Goal: Task Accomplishment & Management: Use online tool/utility

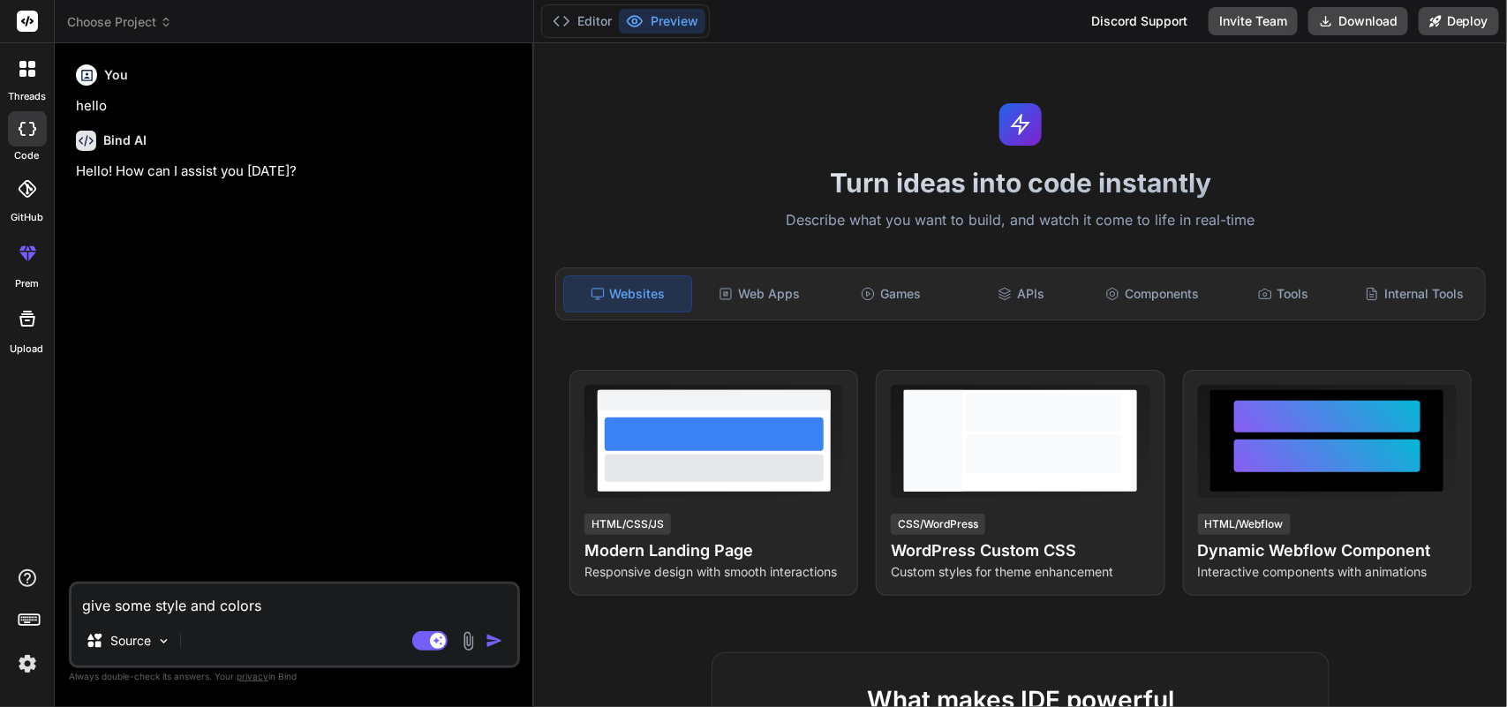
type textarea "x"
paste textarea "Create a modern manga reading website inspired by [DOMAIN_NAME], with features …"
type textarea "Create a modern manga reading website inspired by [DOMAIN_NAME], with features …"
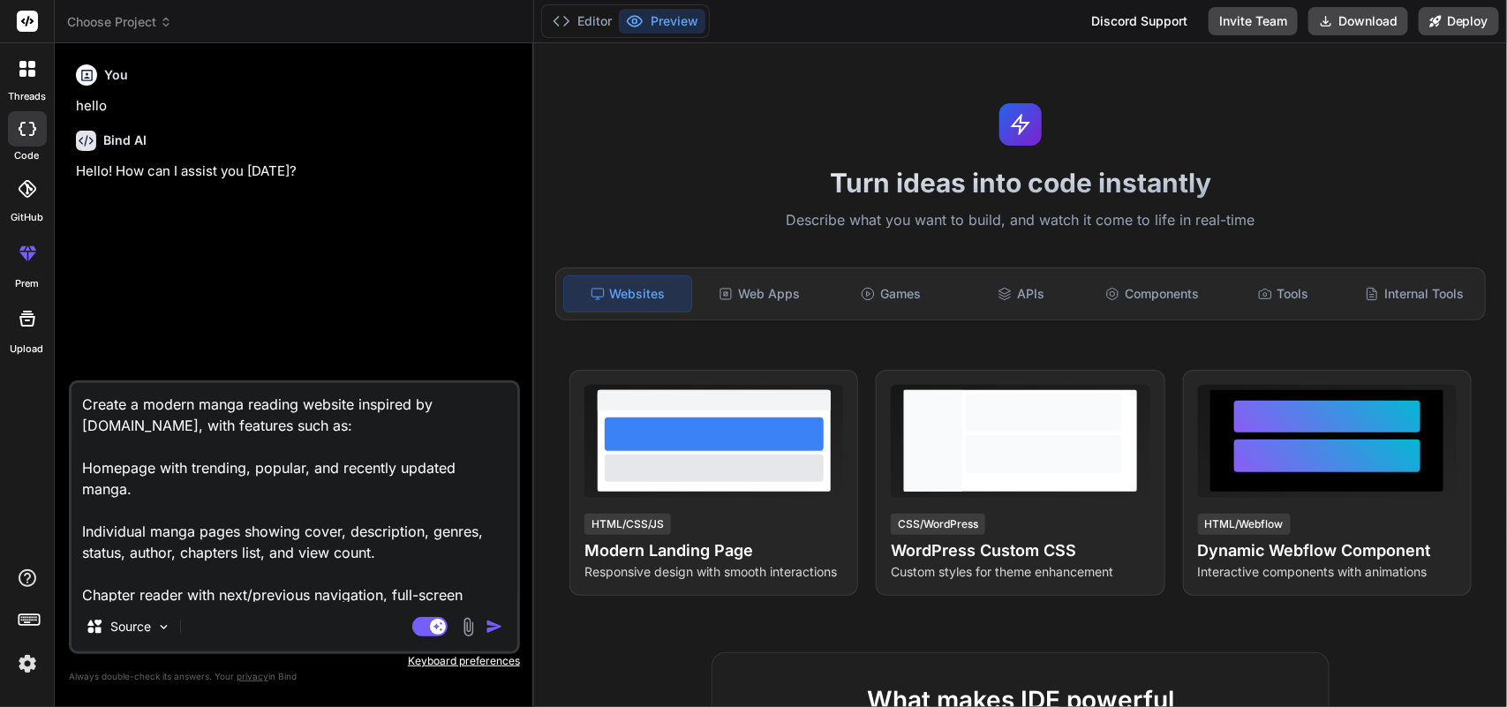
scroll to position [468, 0]
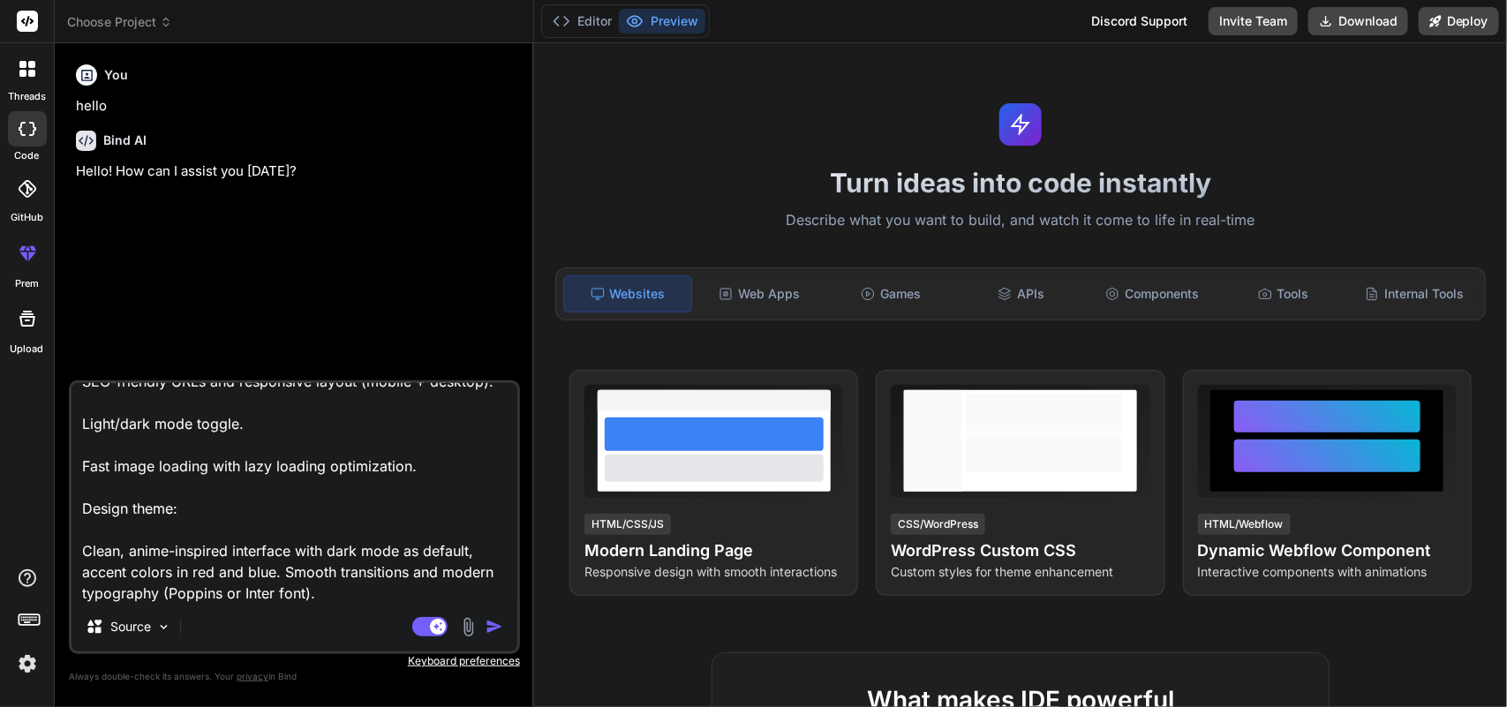
type textarea "x"
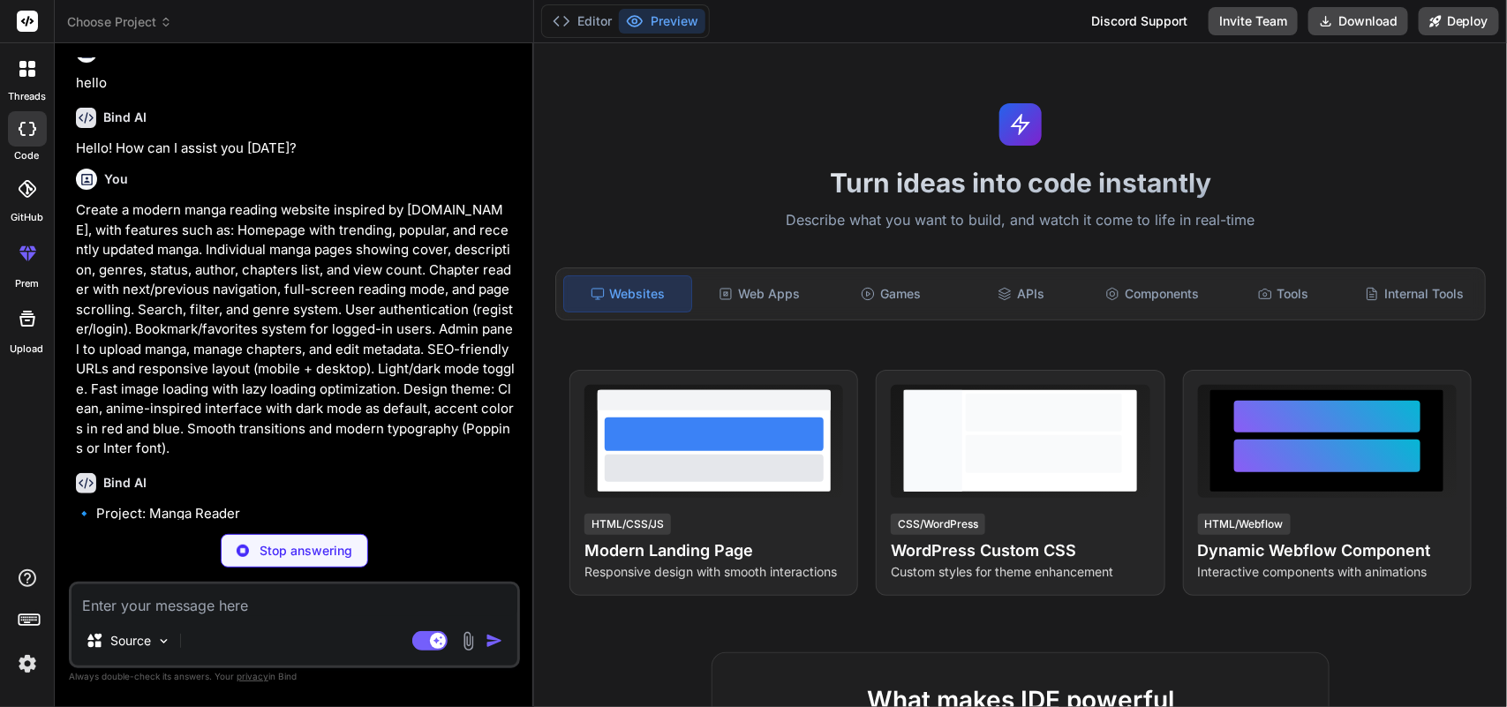
scroll to position [23, 0]
type textarea "x"
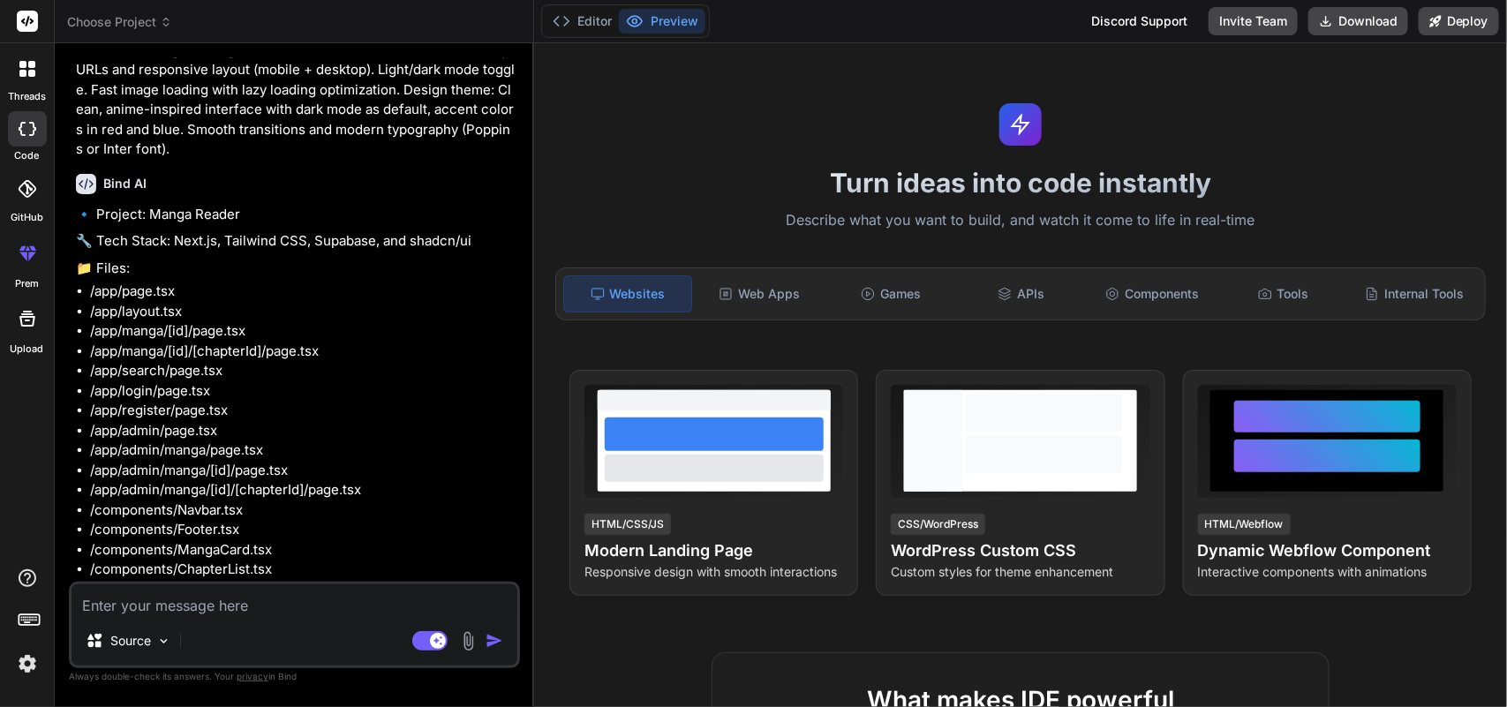
scroll to position [327, 0]
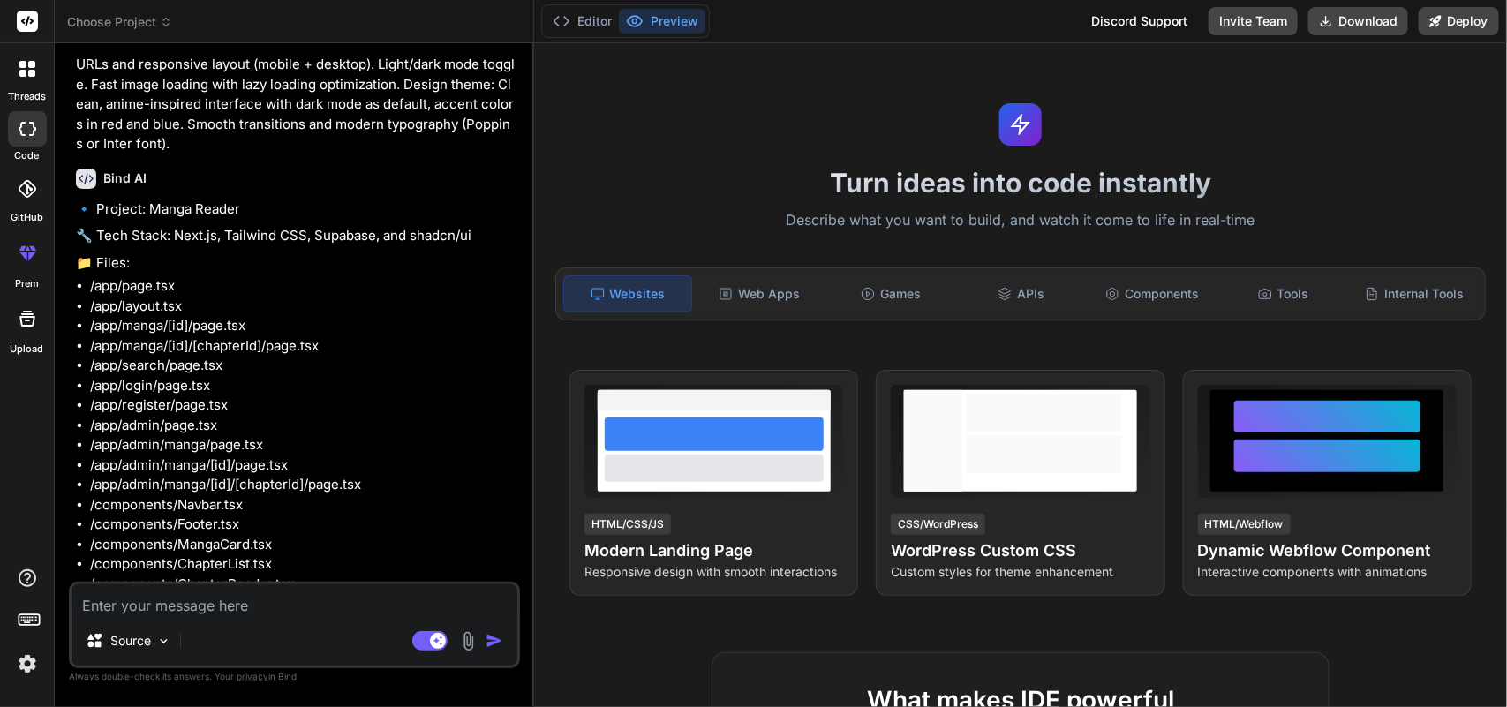
click at [269, 606] on textarea at bounding box center [294, 600] width 446 height 32
type textarea "u"
type textarea "x"
type textarea "us"
type textarea "x"
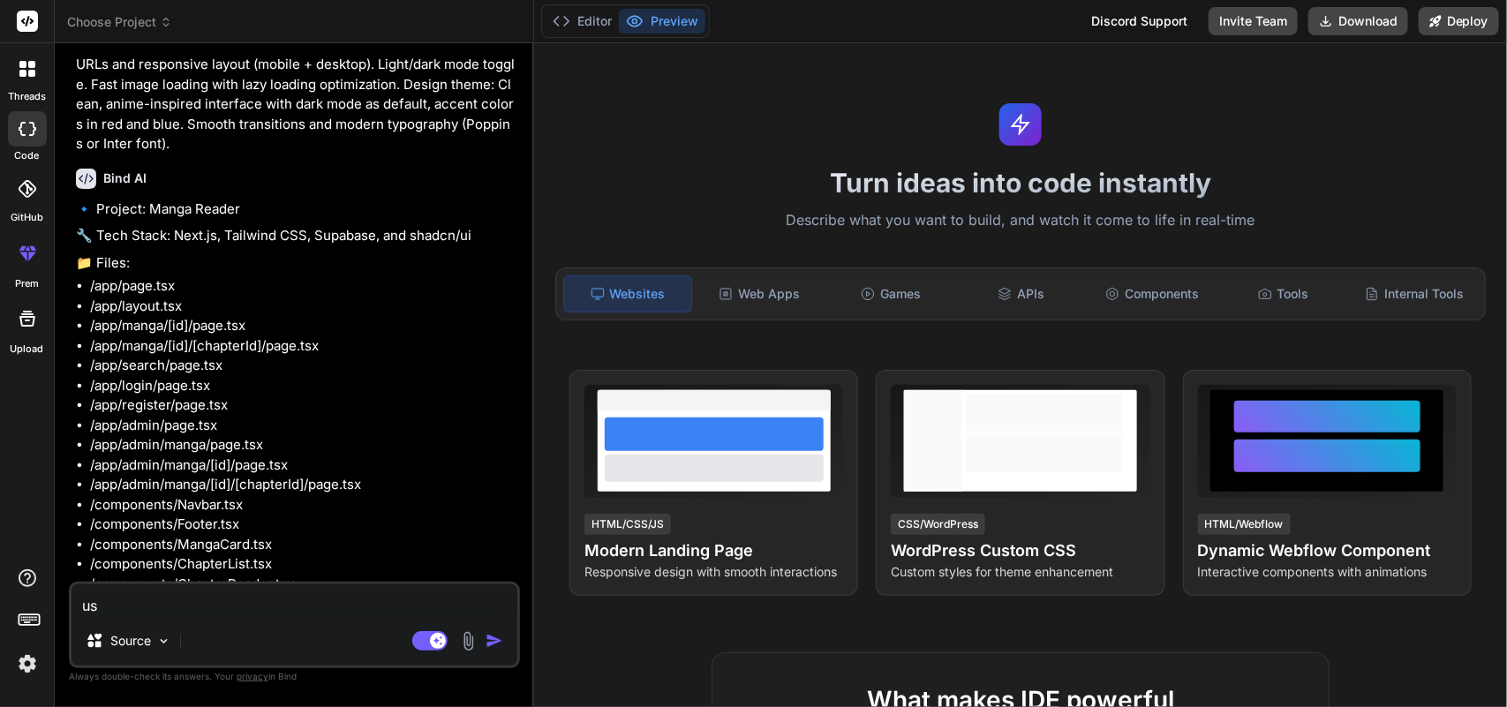
type textarea "use"
type textarea "x"
type textarea "use"
type textarea "x"
type textarea "use s"
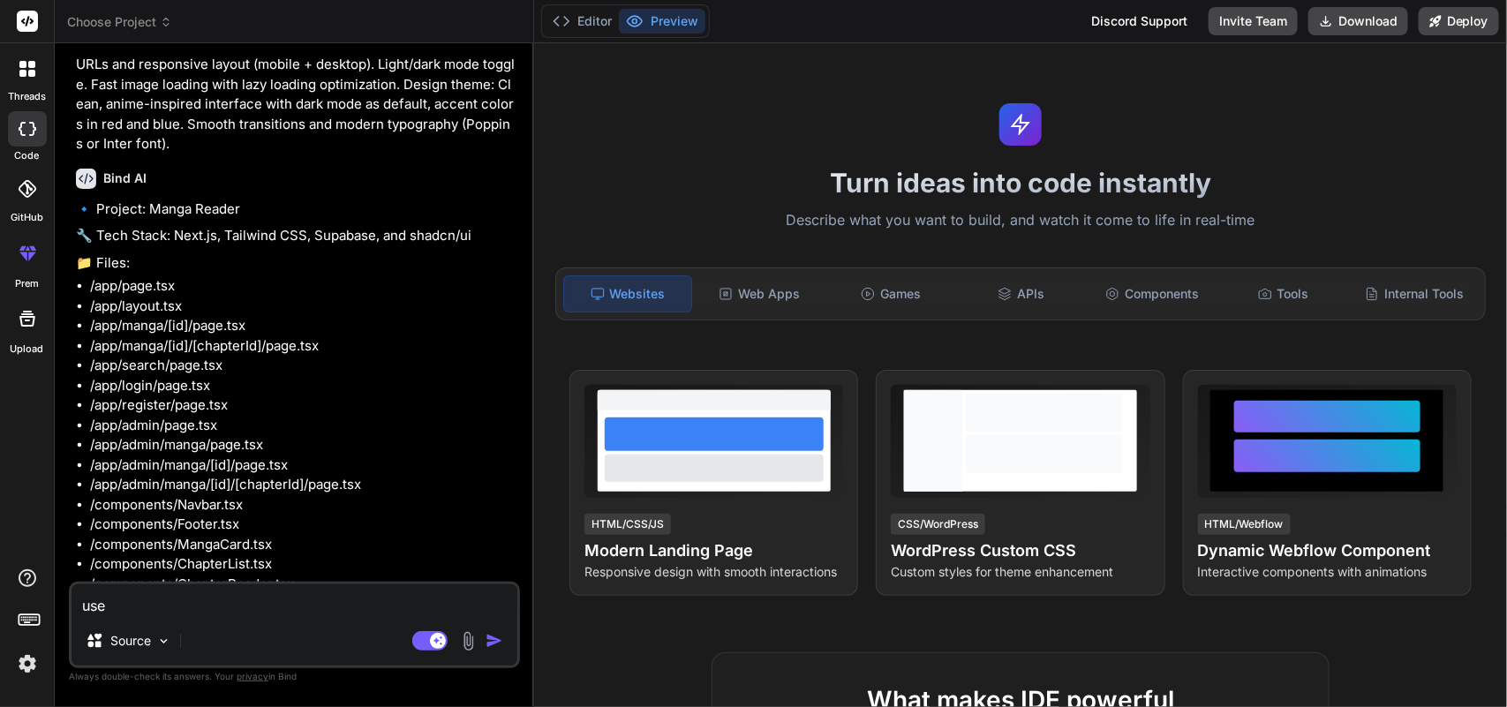
type textarea "x"
type textarea "use sq"
type textarea "x"
type textarea "use sql"
type textarea "x"
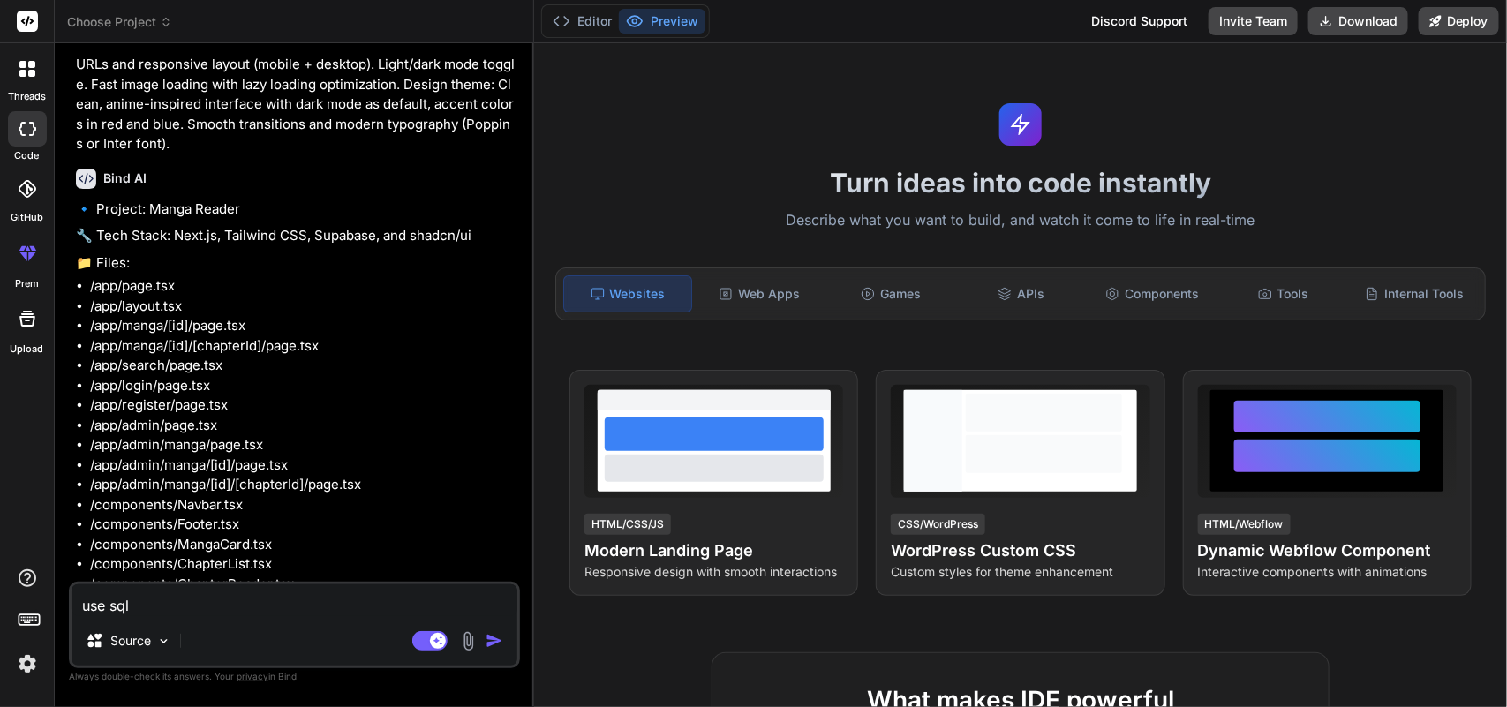
type textarea "use sq"
type textarea "x"
type textarea "use s"
type textarea "x"
type textarea "use"
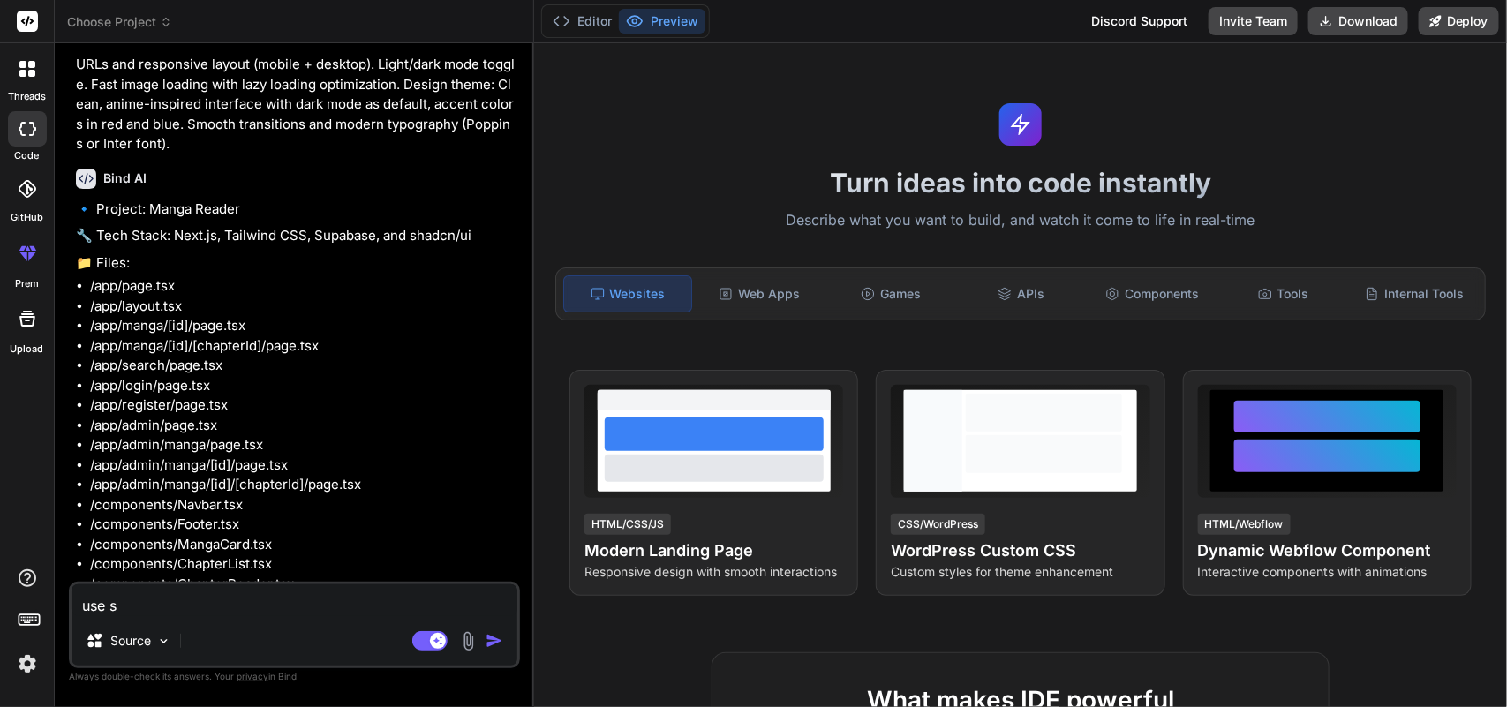
type textarea "x"
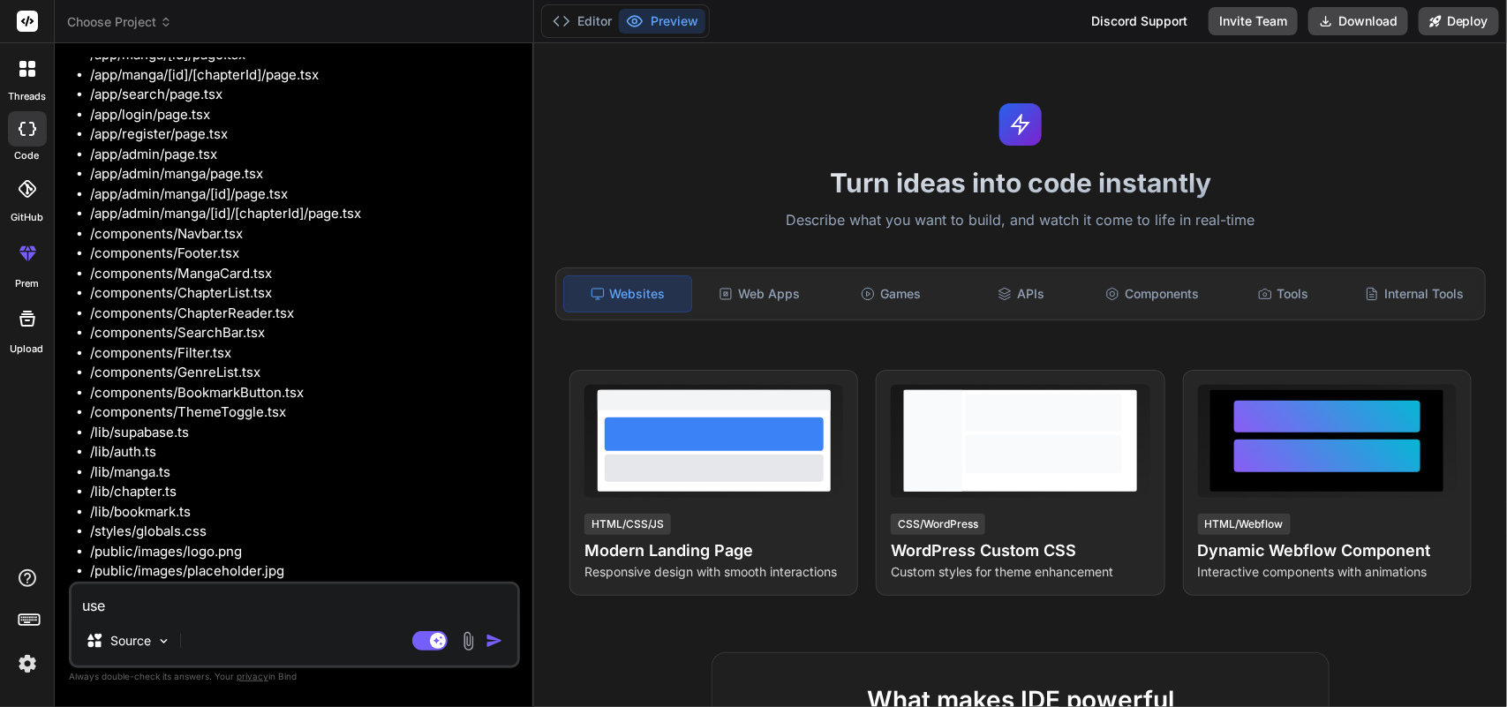
scroll to position [628, 0]
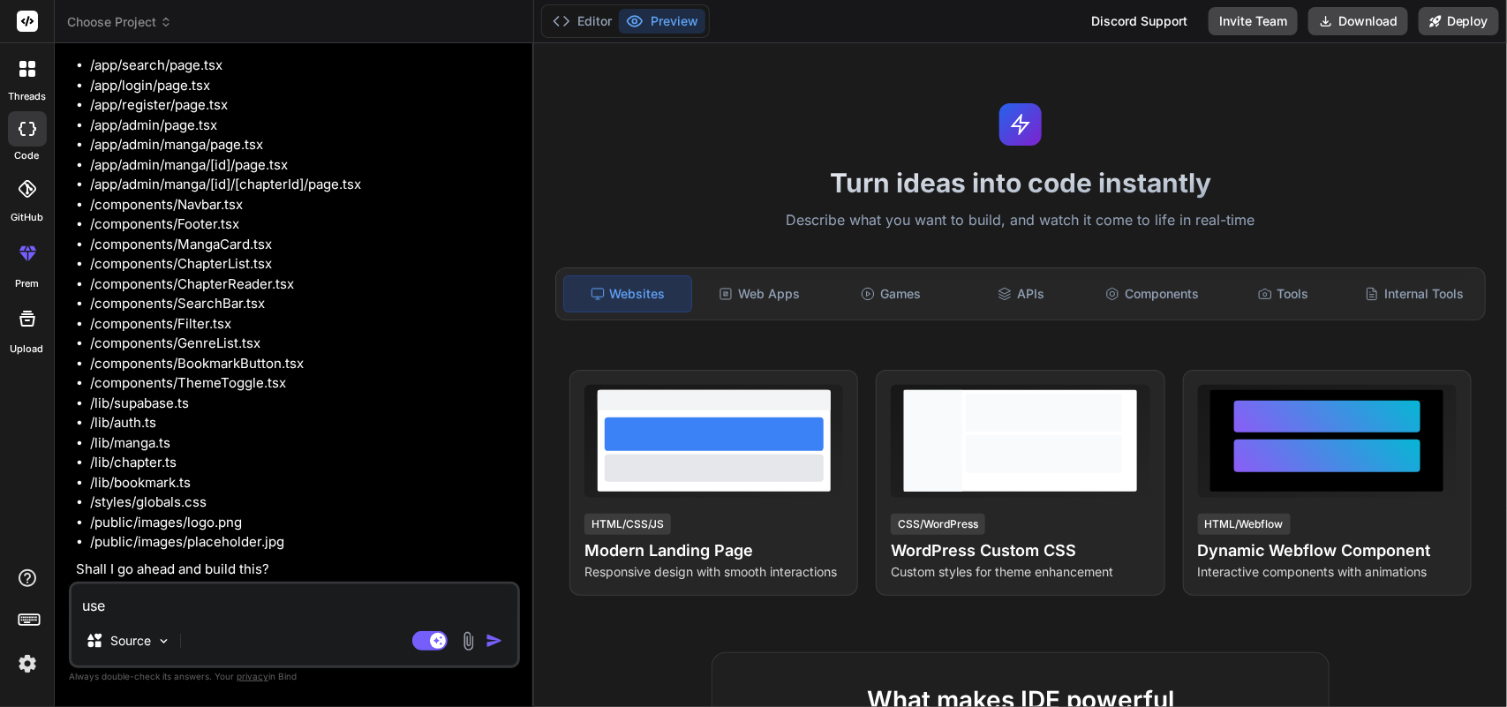
click at [258, 603] on textarea "use" at bounding box center [294, 600] width 446 height 32
type textarea "use b"
type textarea "x"
type textarea "use ba"
type textarea "x"
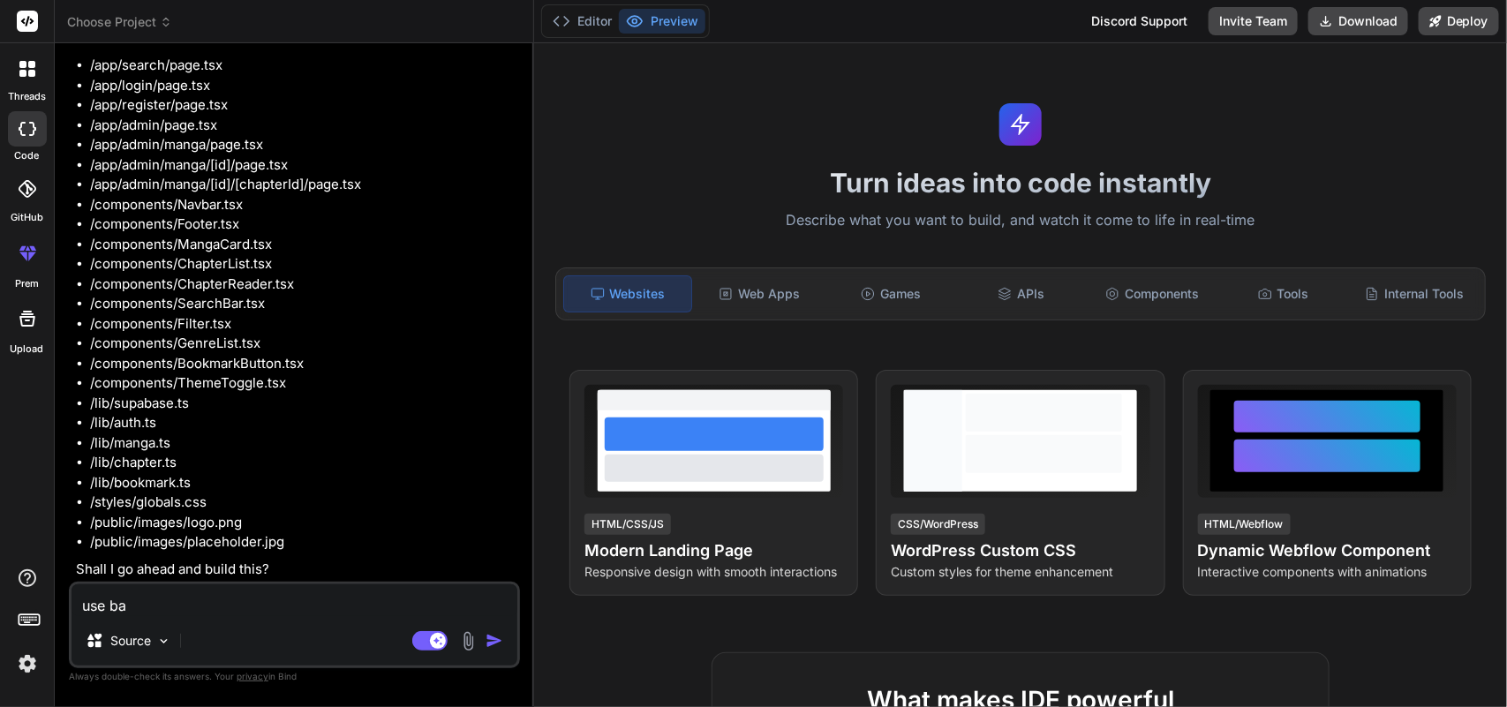
type textarea "use bac"
type textarea "x"
type textarea "use ba"
type textarea "x"
type textarea "use b"
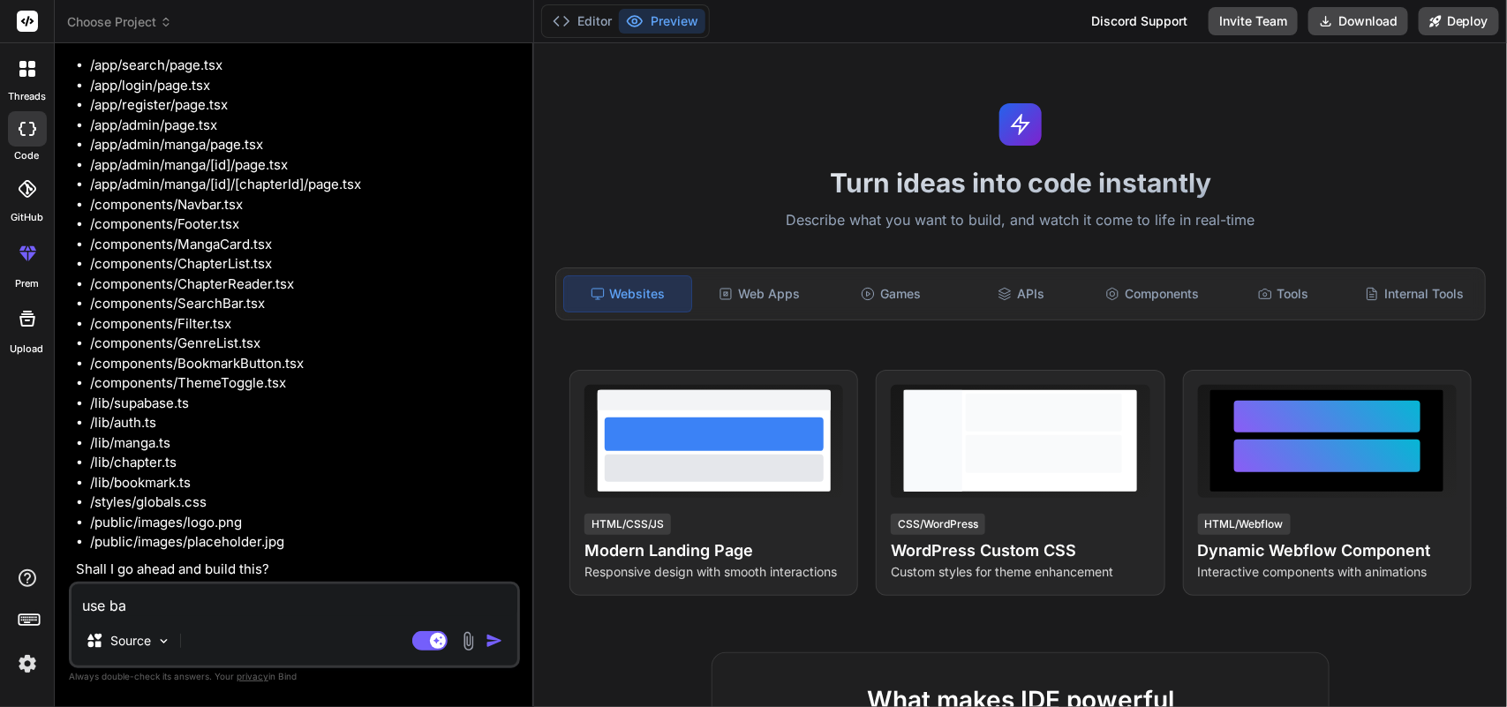
type textarea "x"
type textarea "use"
type textarea "x"
type textarea "use s"
type textarea "x"
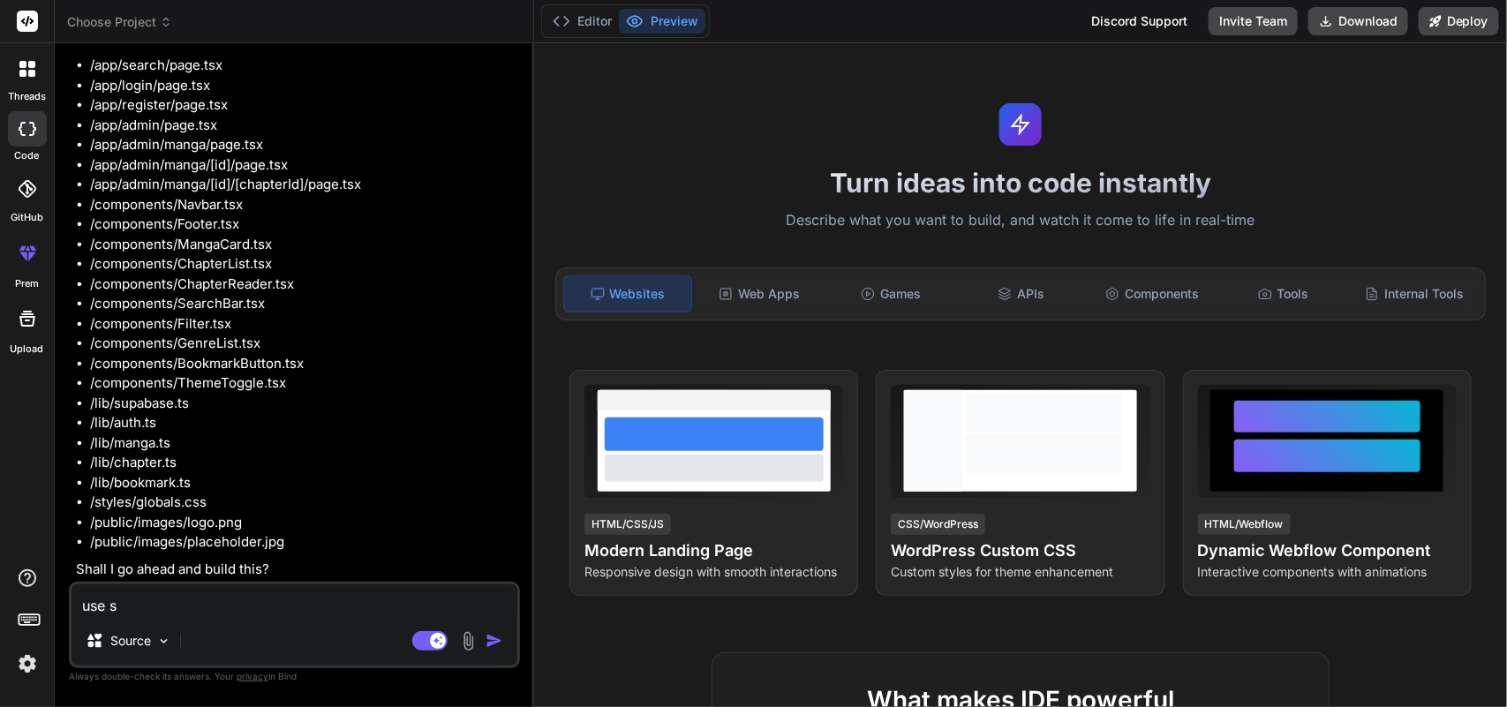
type textarea "use sq"
type textarea "x"
type textarea "use sql"
type textarea "x"
type textarea "use sql"
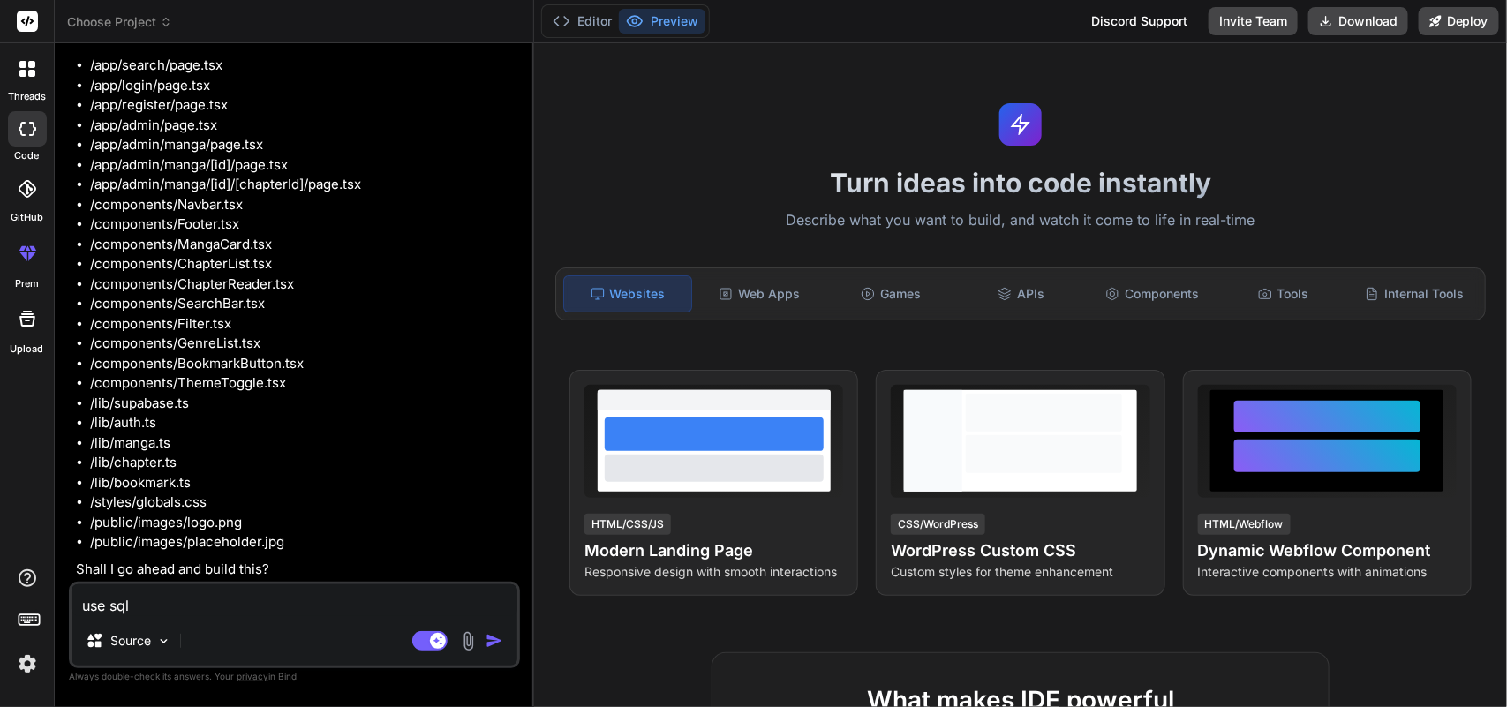
type textarea "x"
type textarea "use sql b"
type textarea "x"
type textarea "use sql ba"
type textarea "x"
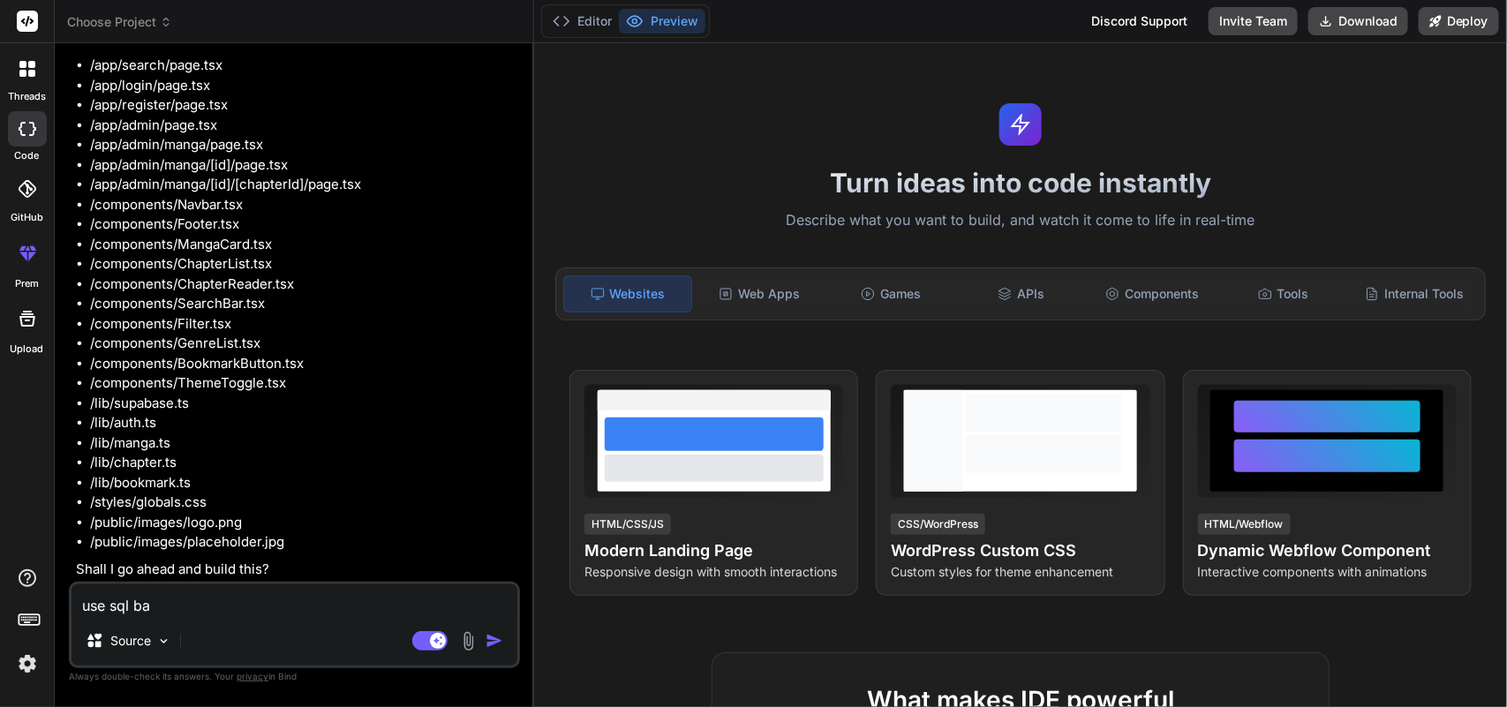
type textarea "use sql bac"
type textarea "x"
type textarea "use sql back"
type textarea "x"
type textarea "use sql [PERSON_NAME]"
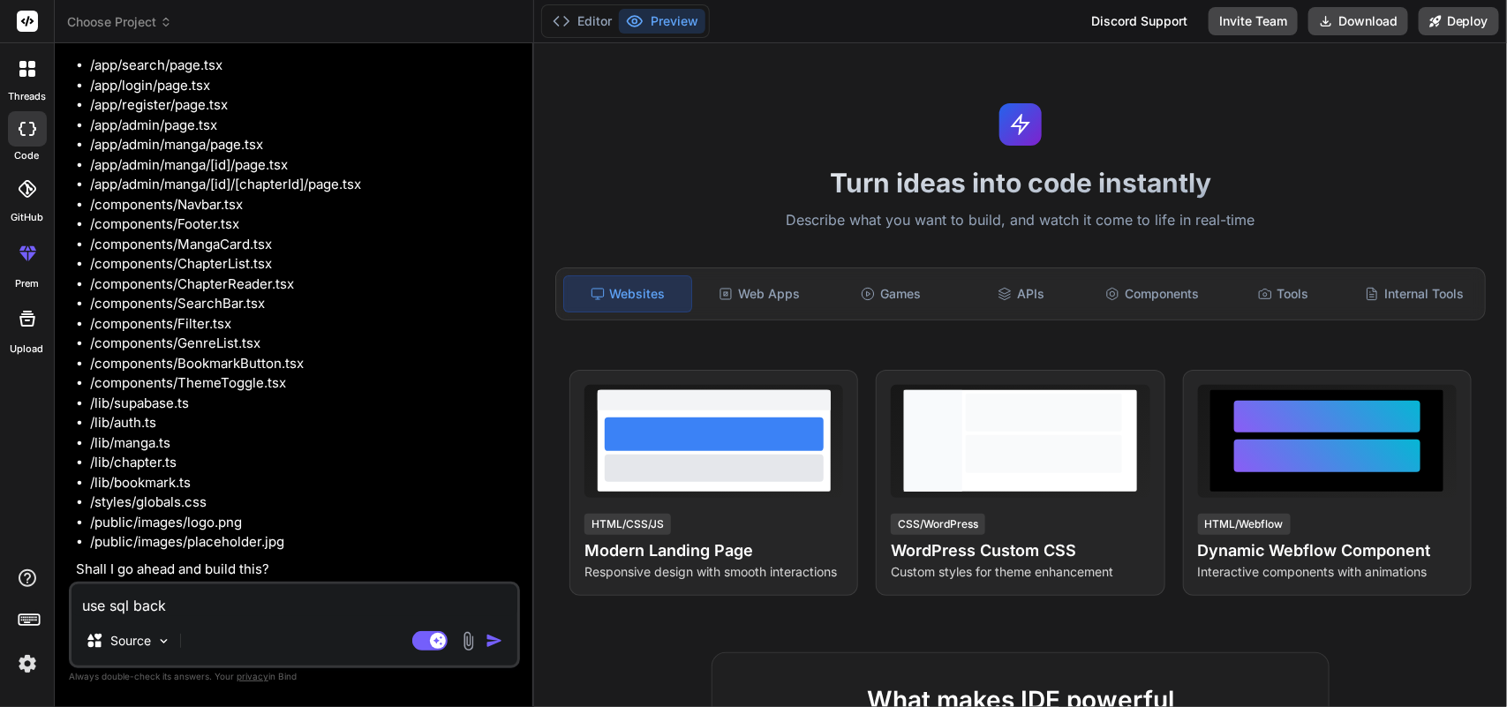
type textarea "x"
type textarea "use sql [PERSON_NAME]"
type textarea "x"
type textarea "use sql backend"
type textarea "x"
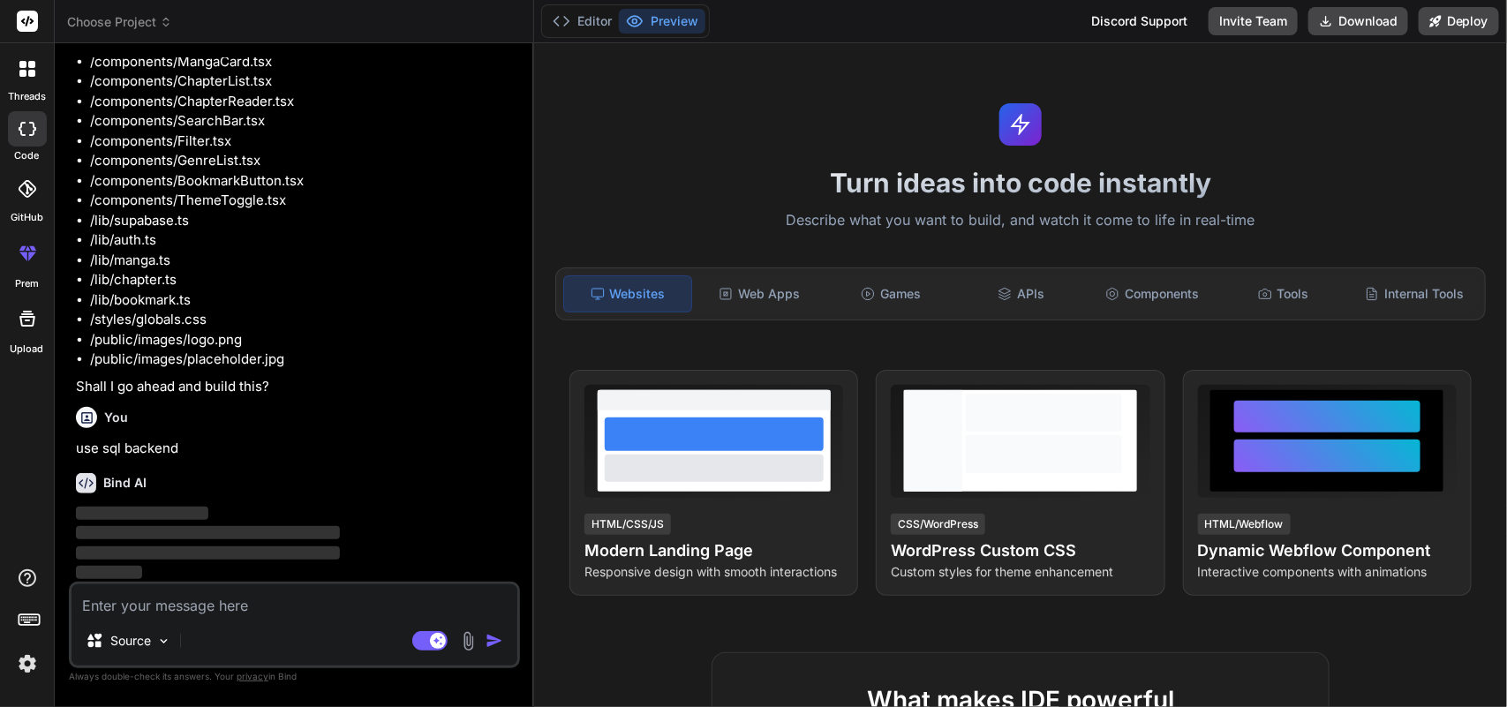
scroll to position [810, 0]
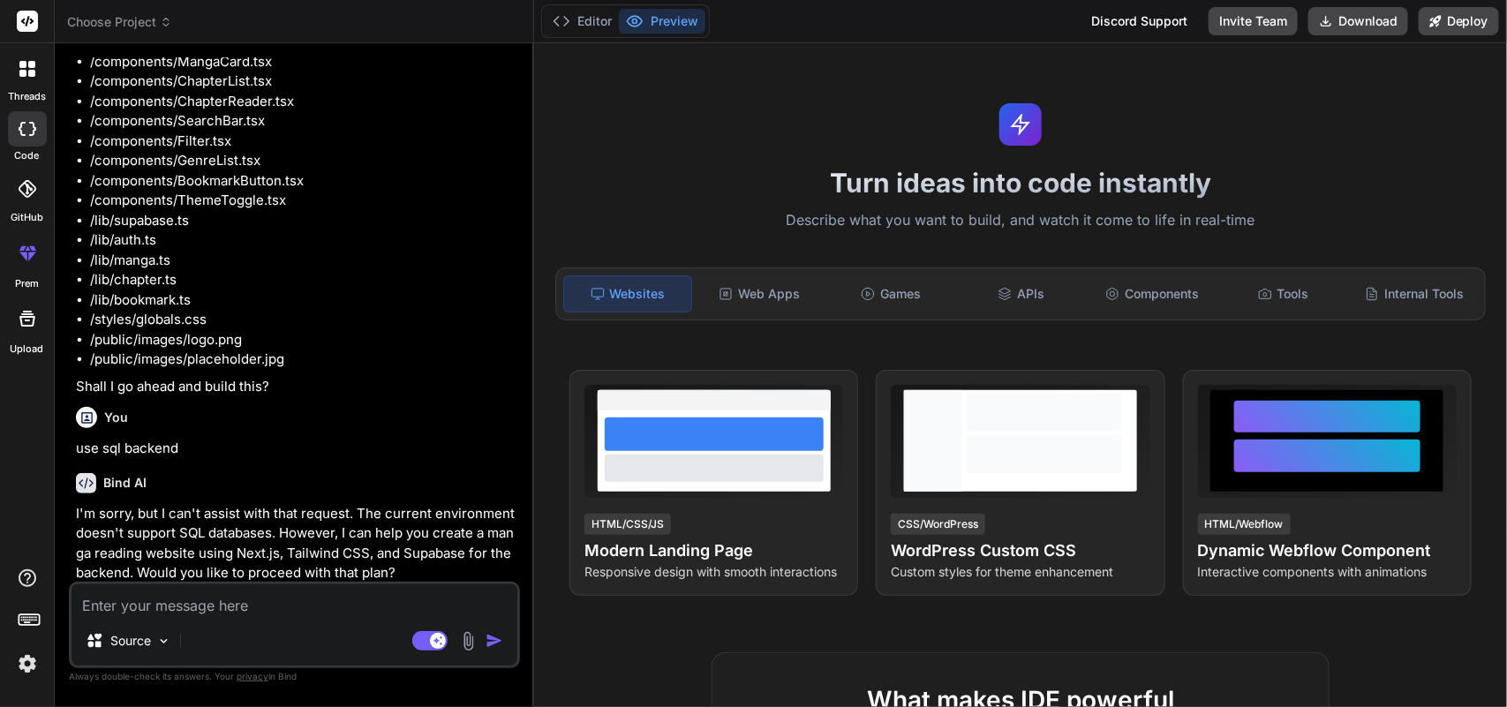
type textarea "x"
type textarea "y"
type textarea "x"
type textarea "ye"
type textarea "x"
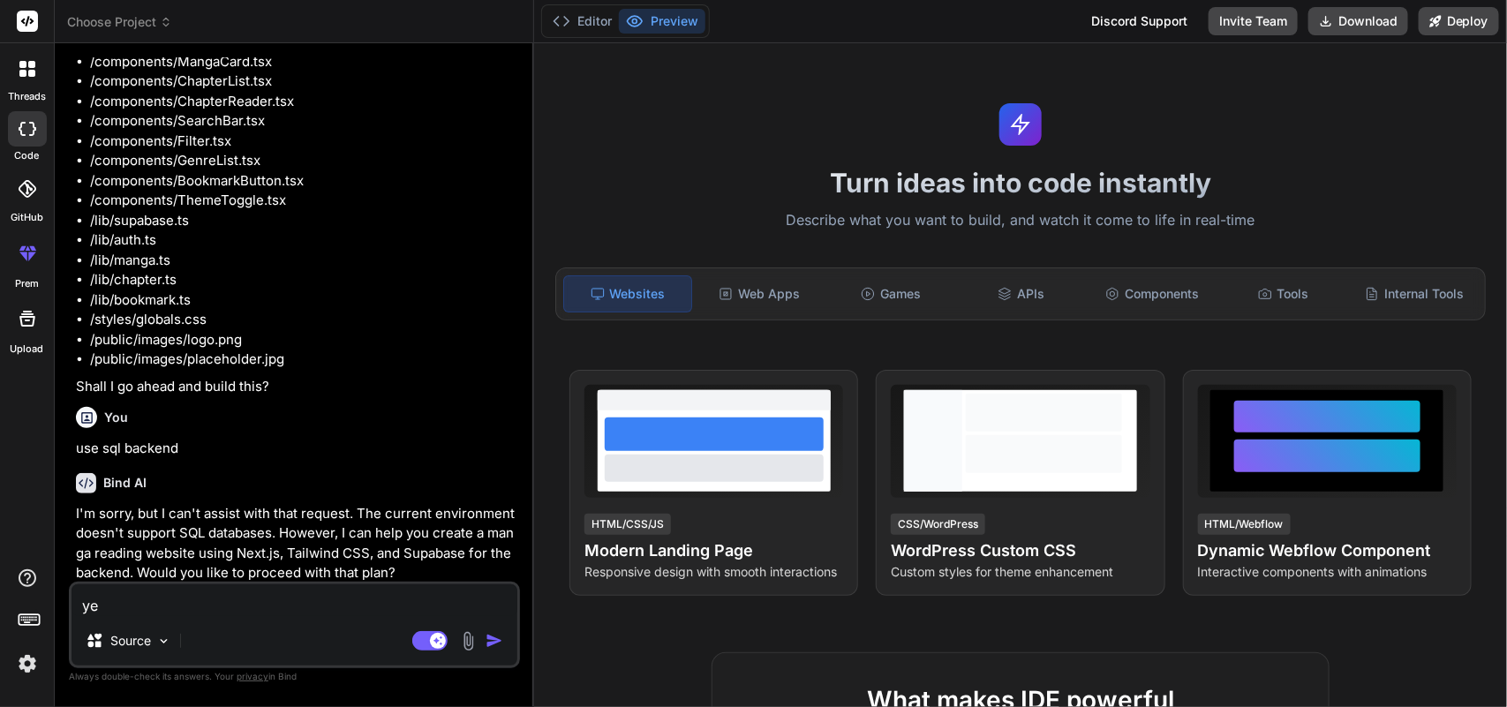
type textarea "yes"
type textarea "x"
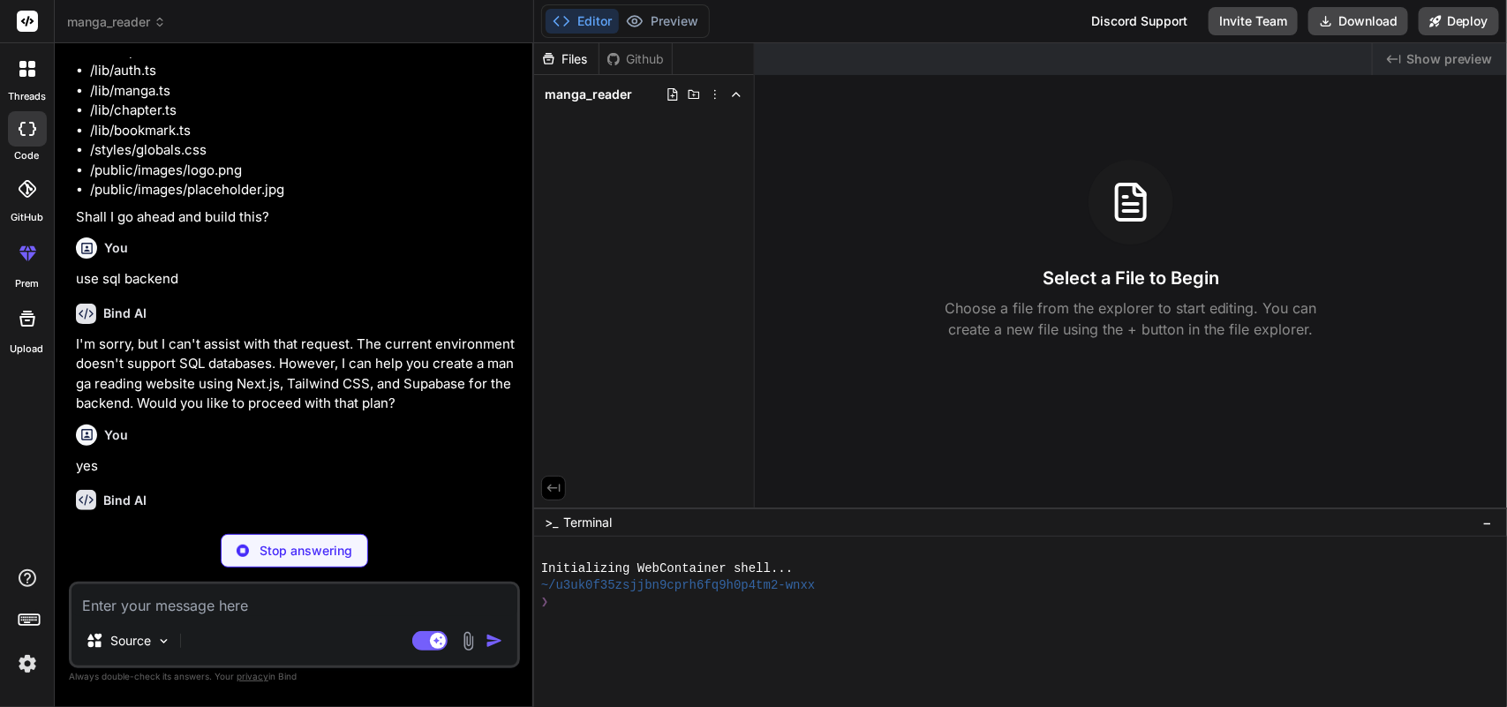
scroll to position [997, 0]
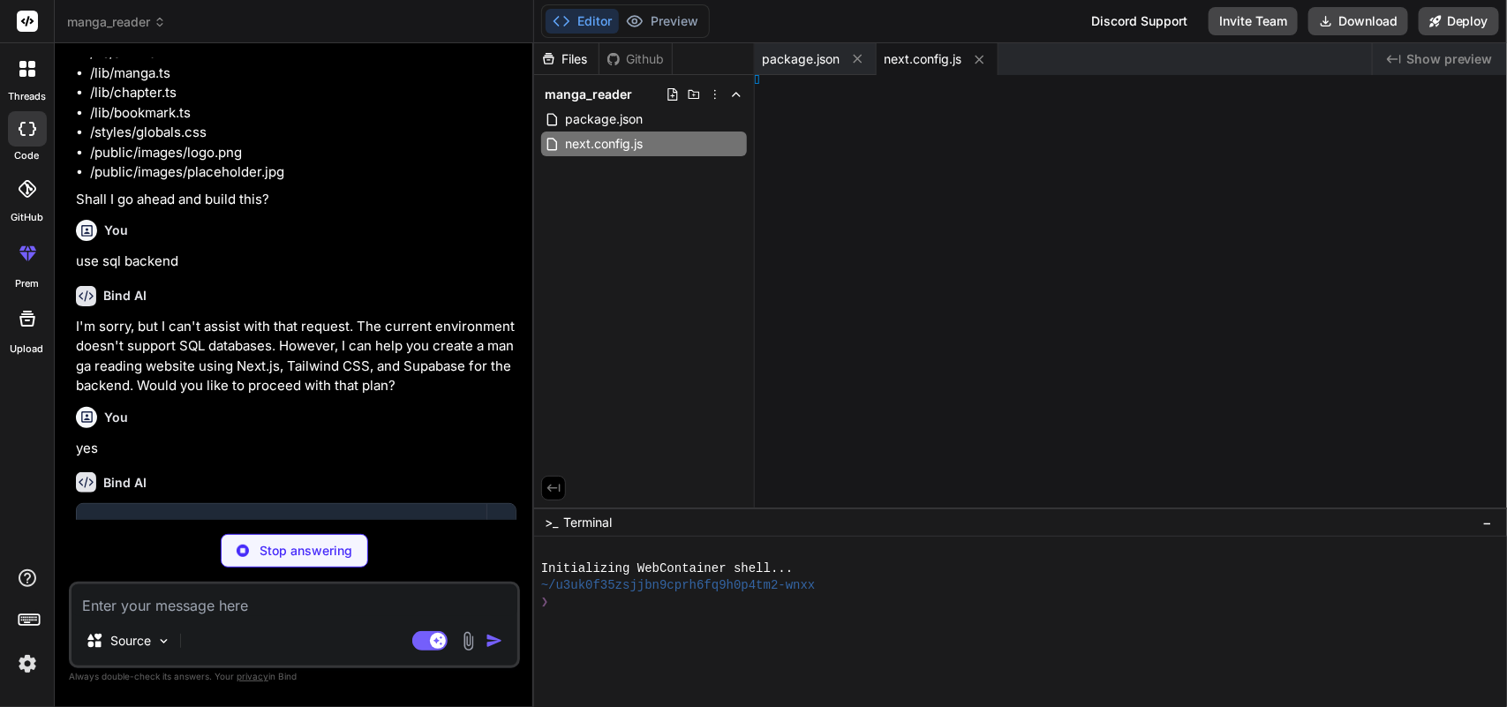
type textarea "x"
type textarea "module.exports = nextConfig"
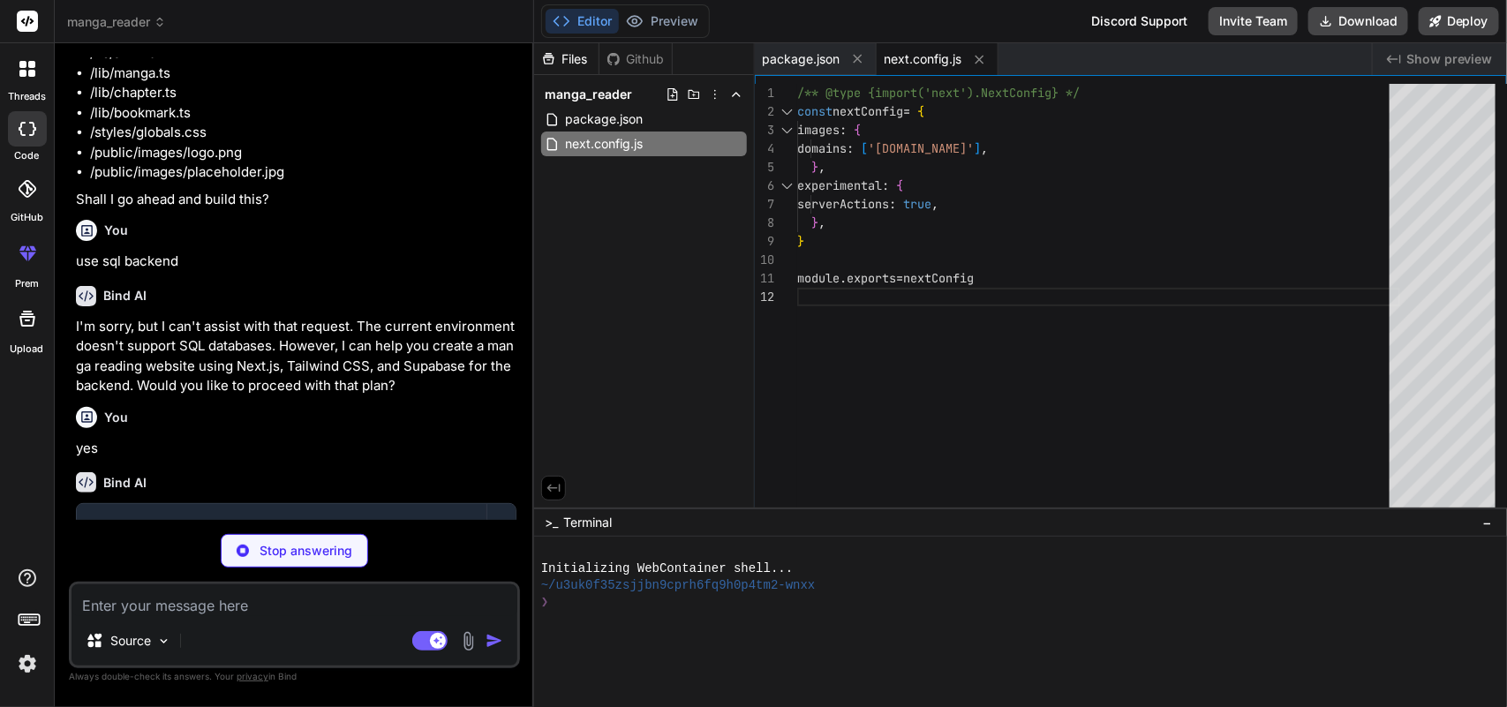
type textarea "x"
type textarea "}, }, }, plugins: [require('tailwindcss-animate')], }"
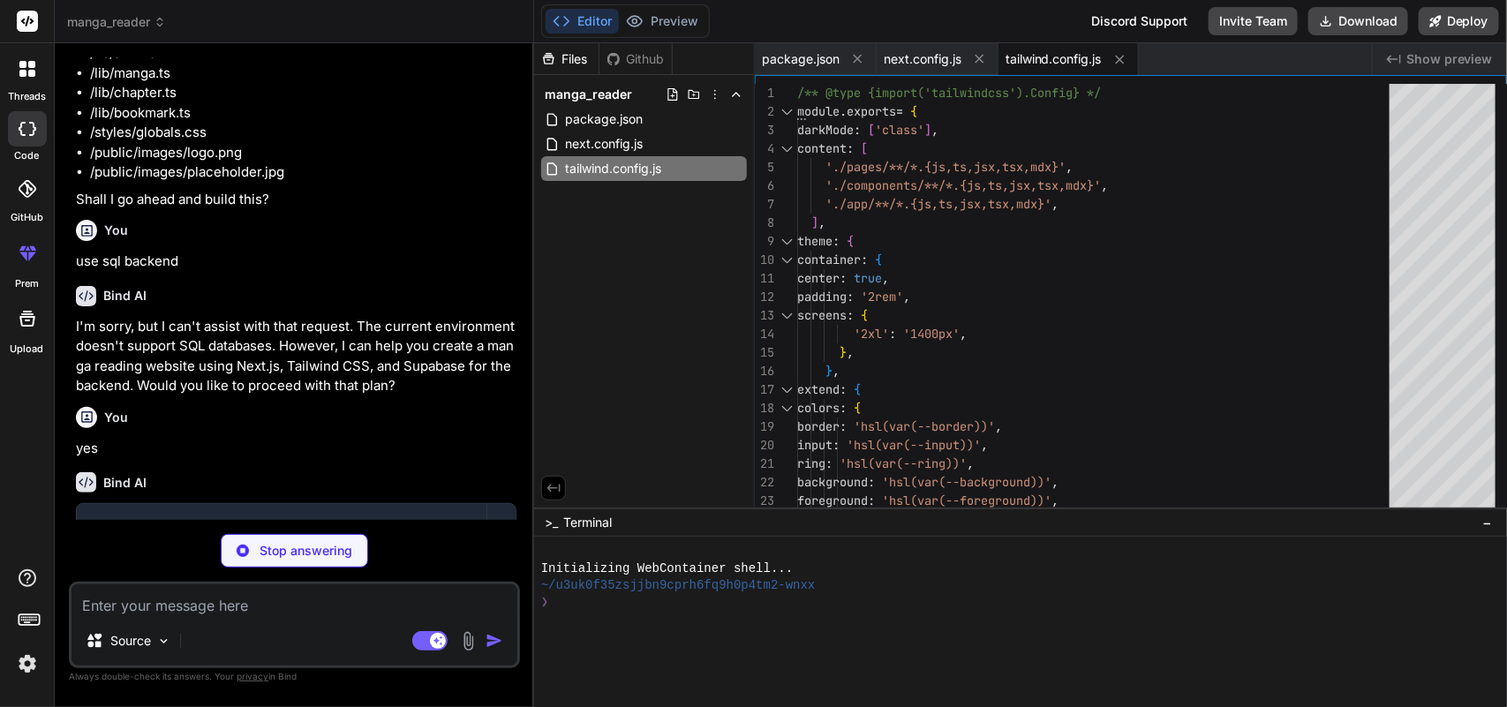
type textarea "x"
type textarea "<Footer /> </ThemeProvider> </body> </html> ) }"
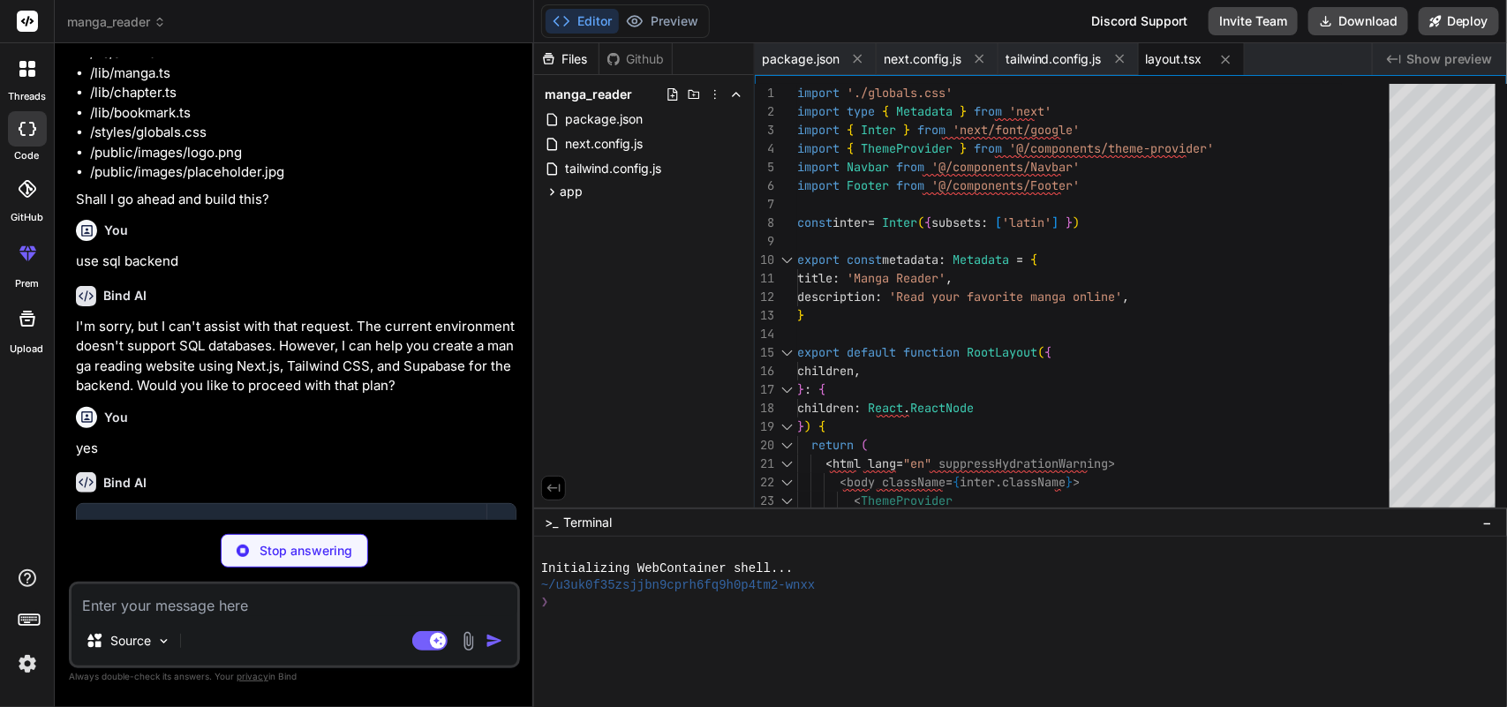
type textarea "x"
type textarea "<div className="grid grid-cols-2 md:grid-cols-3 lg:grid-cols-5 gap-4"> {[DOMAIN…"
type textarea "x"
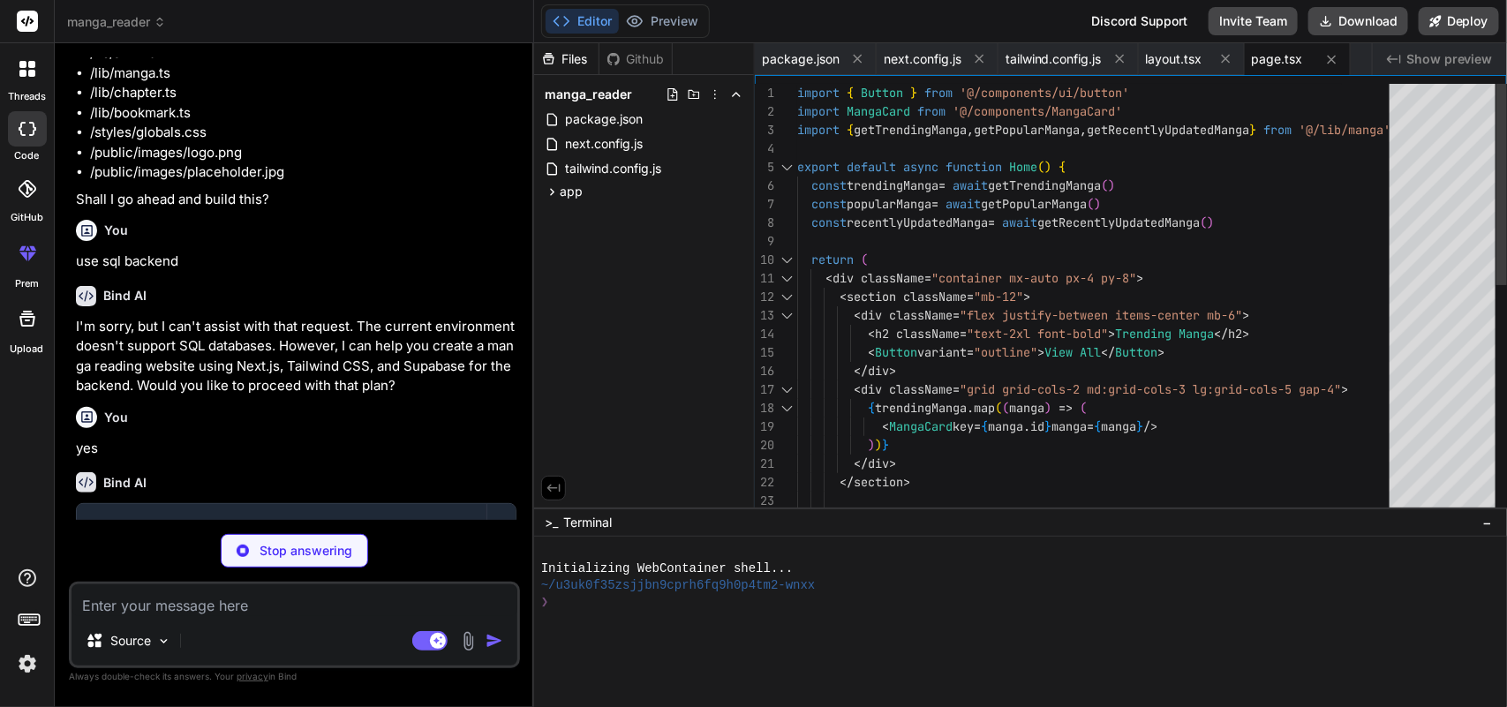
click at [283, 549] on p "Stop answering" at bounding box center [306, 551] width 93 height 18
type textarea "x"
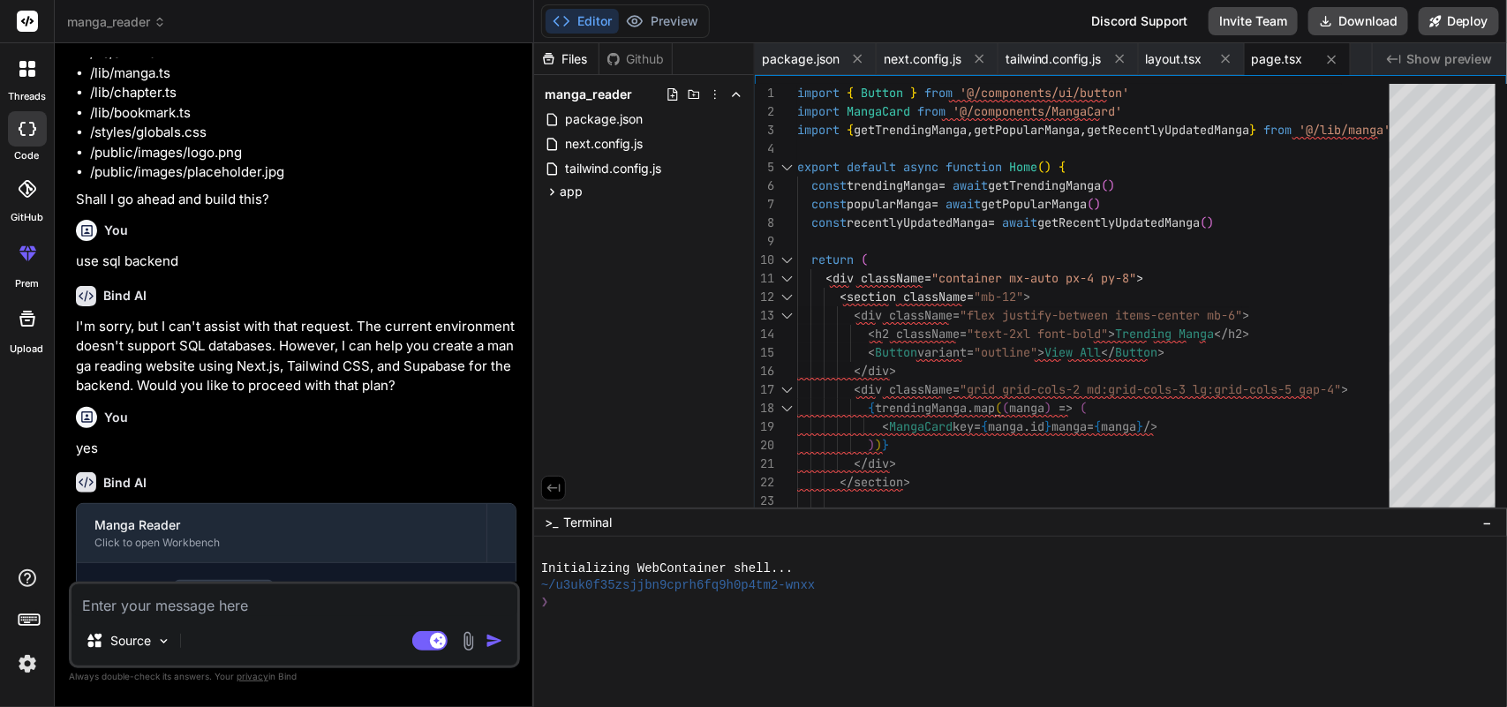
click at [282, 602] on textarea at bounding box center [294, 600] width 446 height 32
type textarea "i"
type textarea "x"
type textarea "i"
type textarea "x"
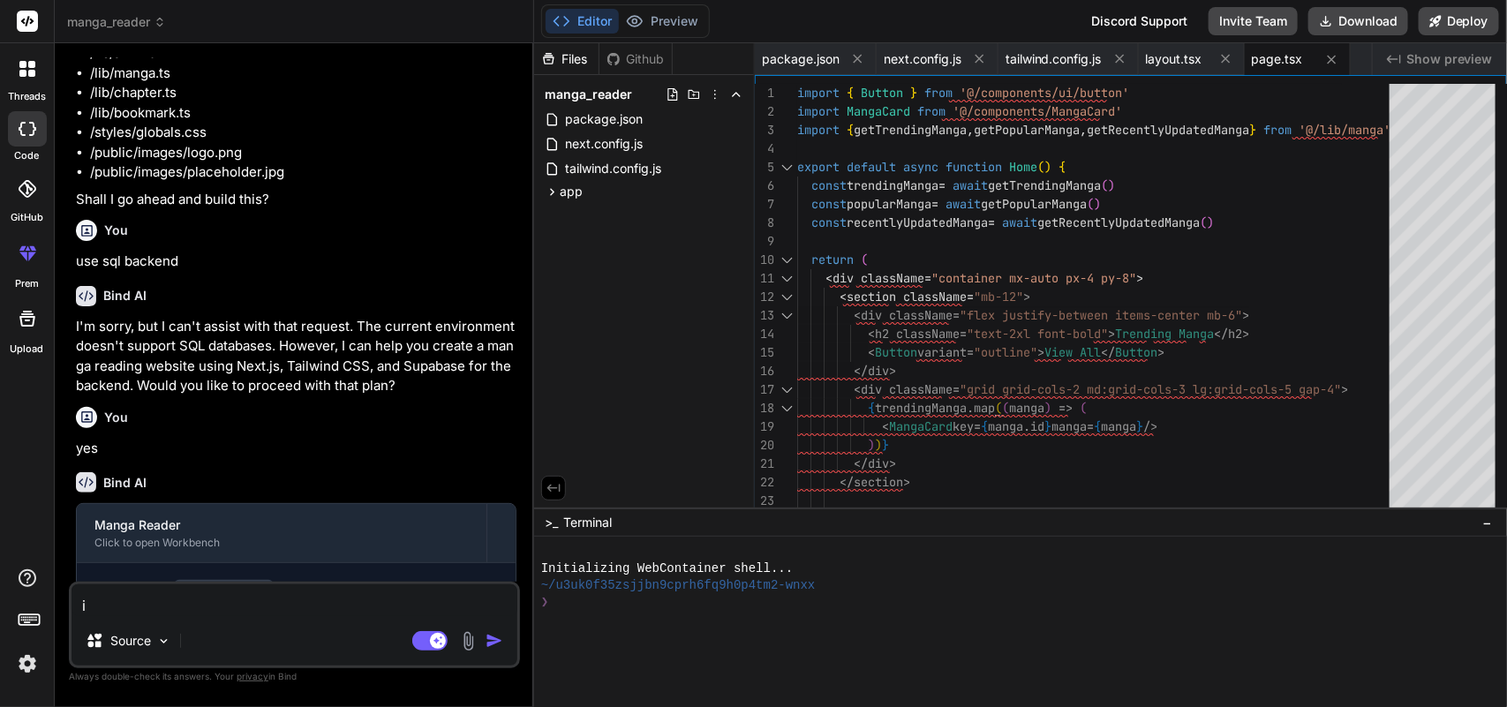
type textarea "i h"
type textarea "x"
type textarea "i ha"
type textarea "x"
type textarea "i hav"
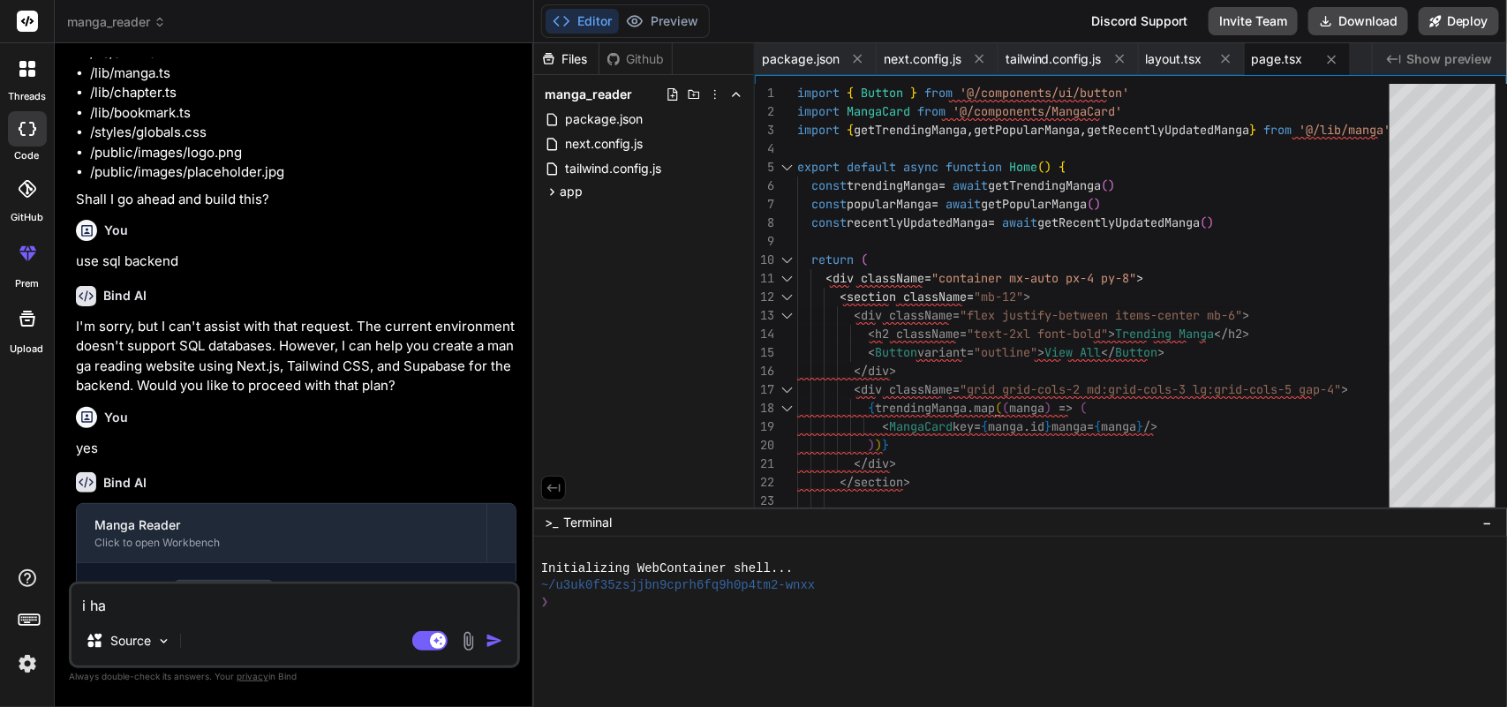
type textarea "x"
type textarea "i have"
type textarea "x"
type textarea "i have"
type textarea "x"
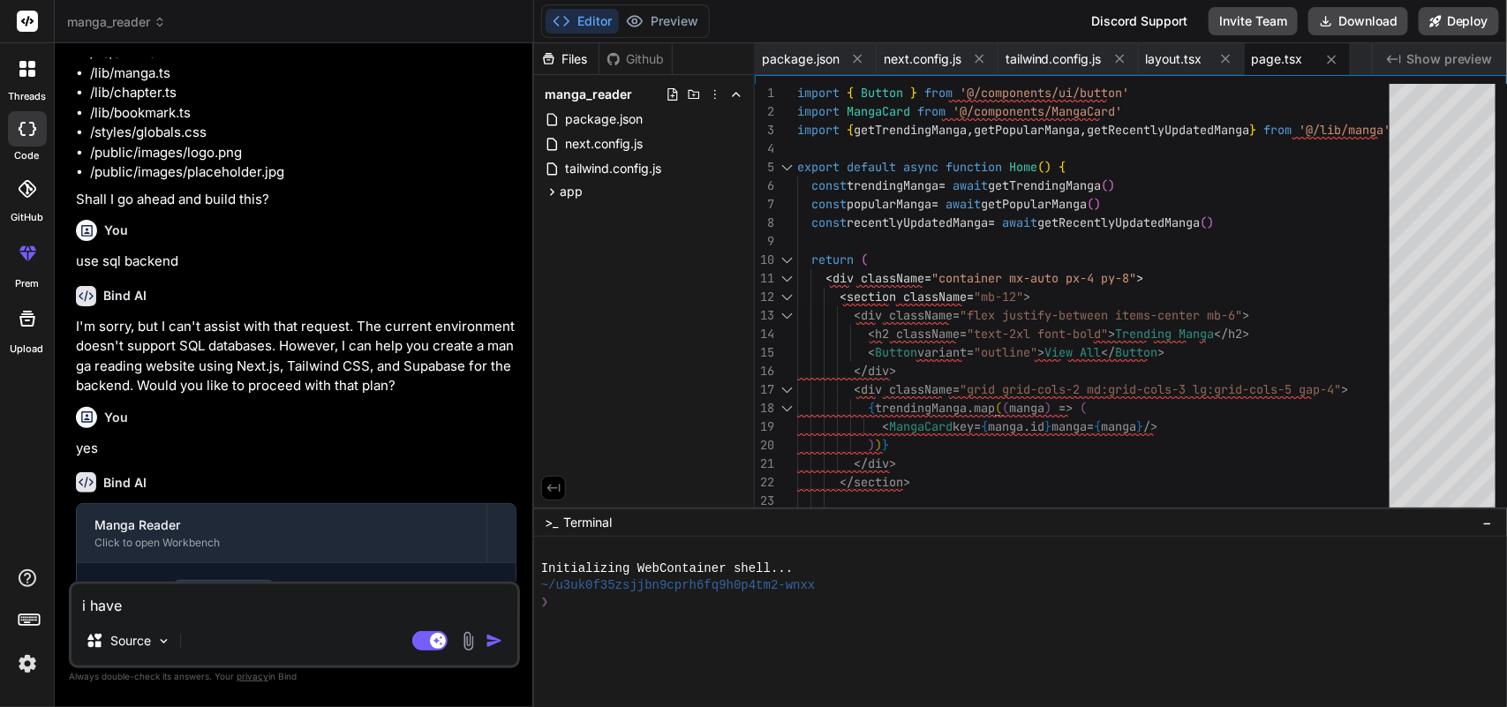
type textarea "i have h"
type textarea "x"
type textarea "i have ho"
type textarea "x"
type textarea "i have hon"
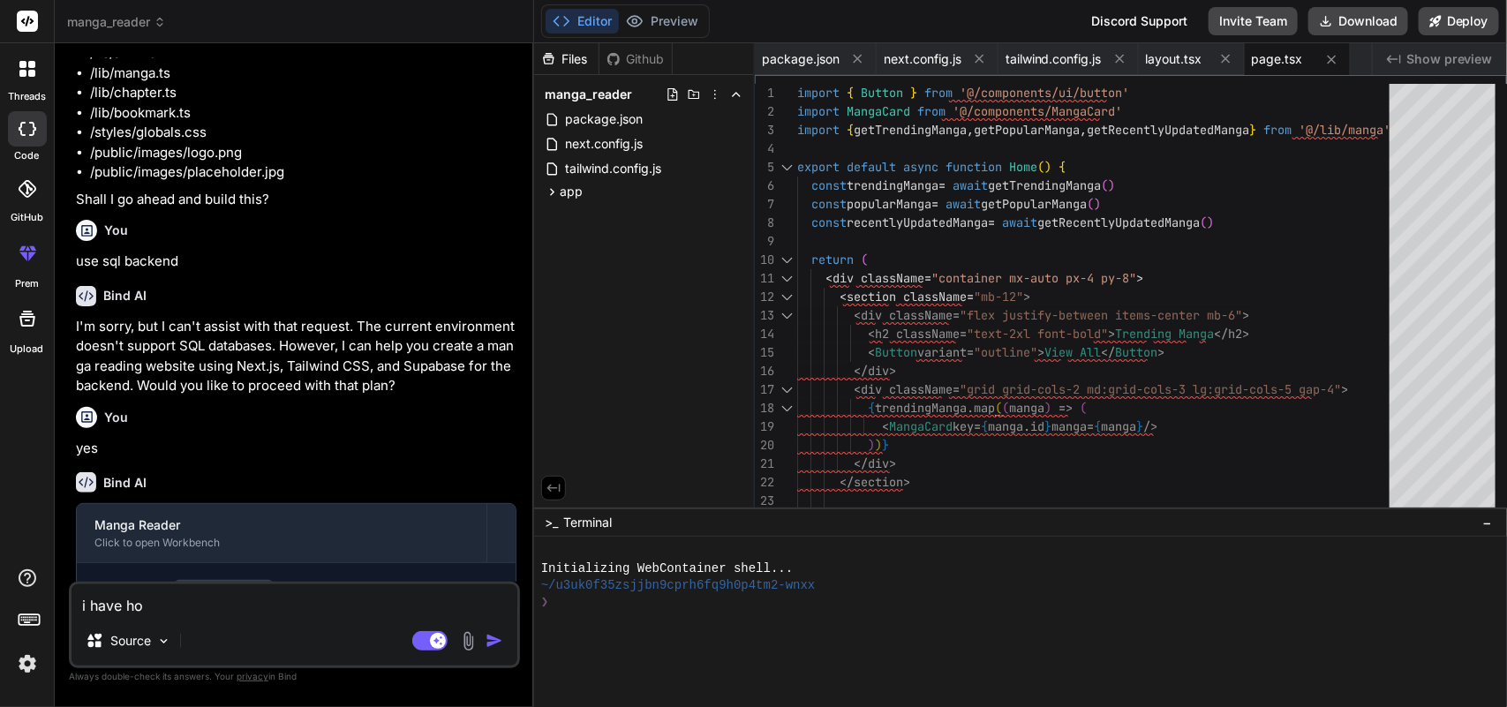
type textarea "x"
type textarea "i have ho"
type textarea "x"
type textarea "i have hos"
type textarea "x"
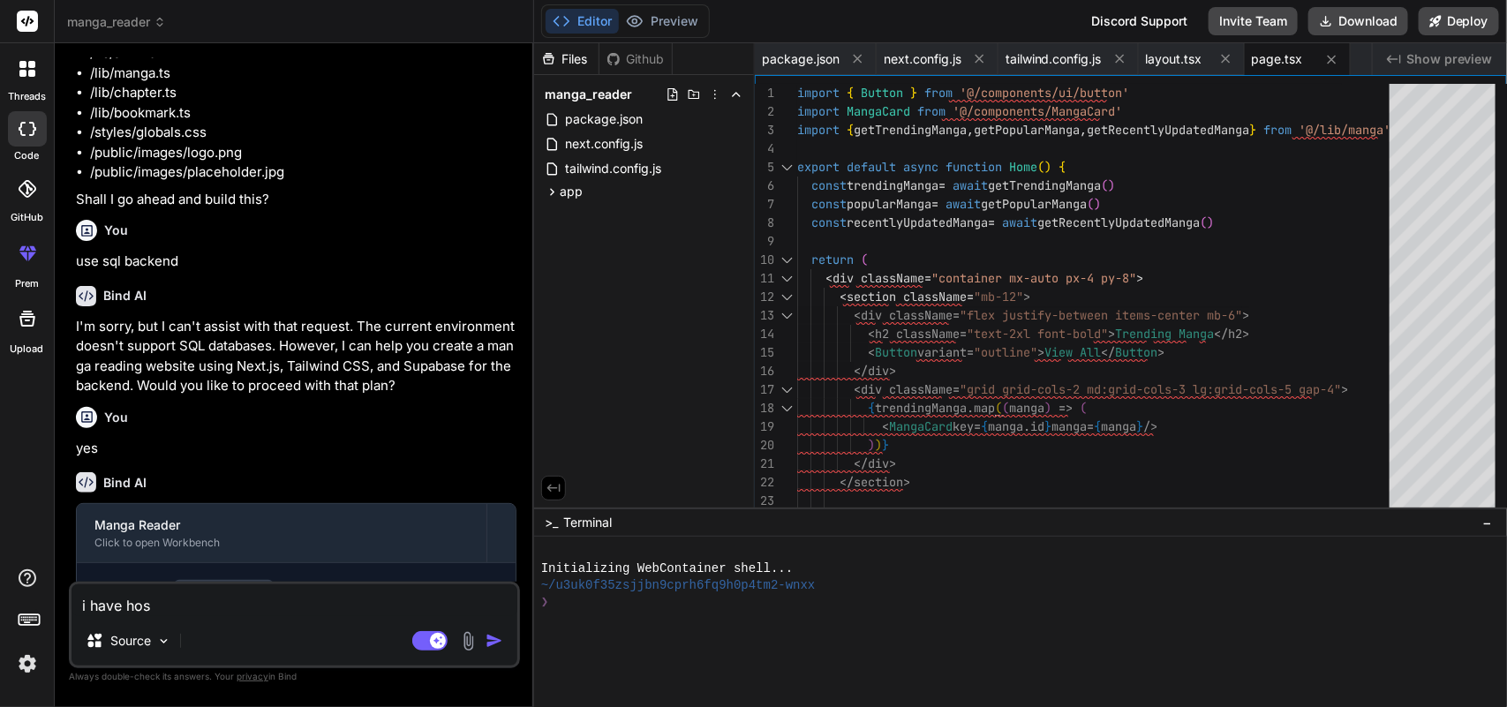
type textarea "i have host"
type textarea "x"
type textarea "i have hosti"
type textarea "x"
type textarea "i have hostin"
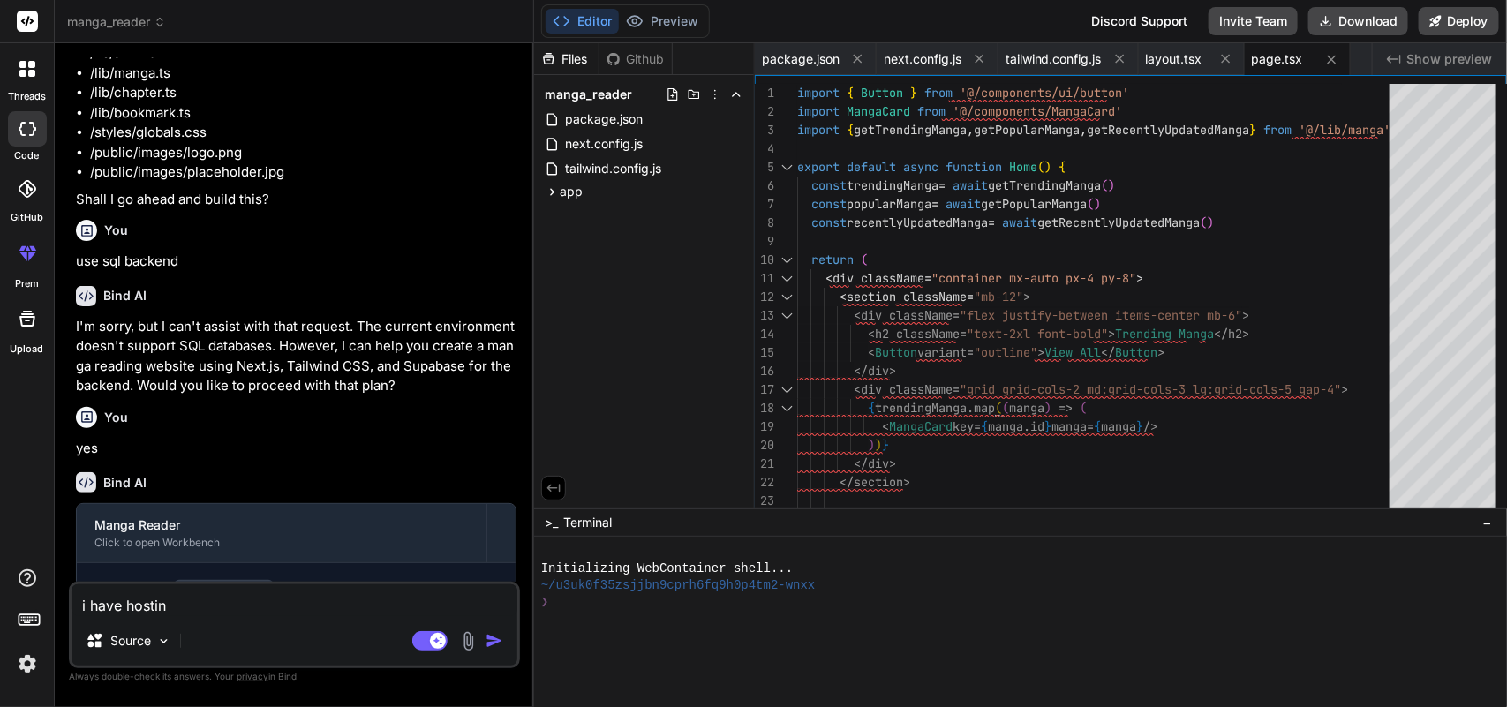
type textarea "x"
type textarea "i have hosting"
type textarea "x"
type textarea "i have hostinge"
type textarea "x"
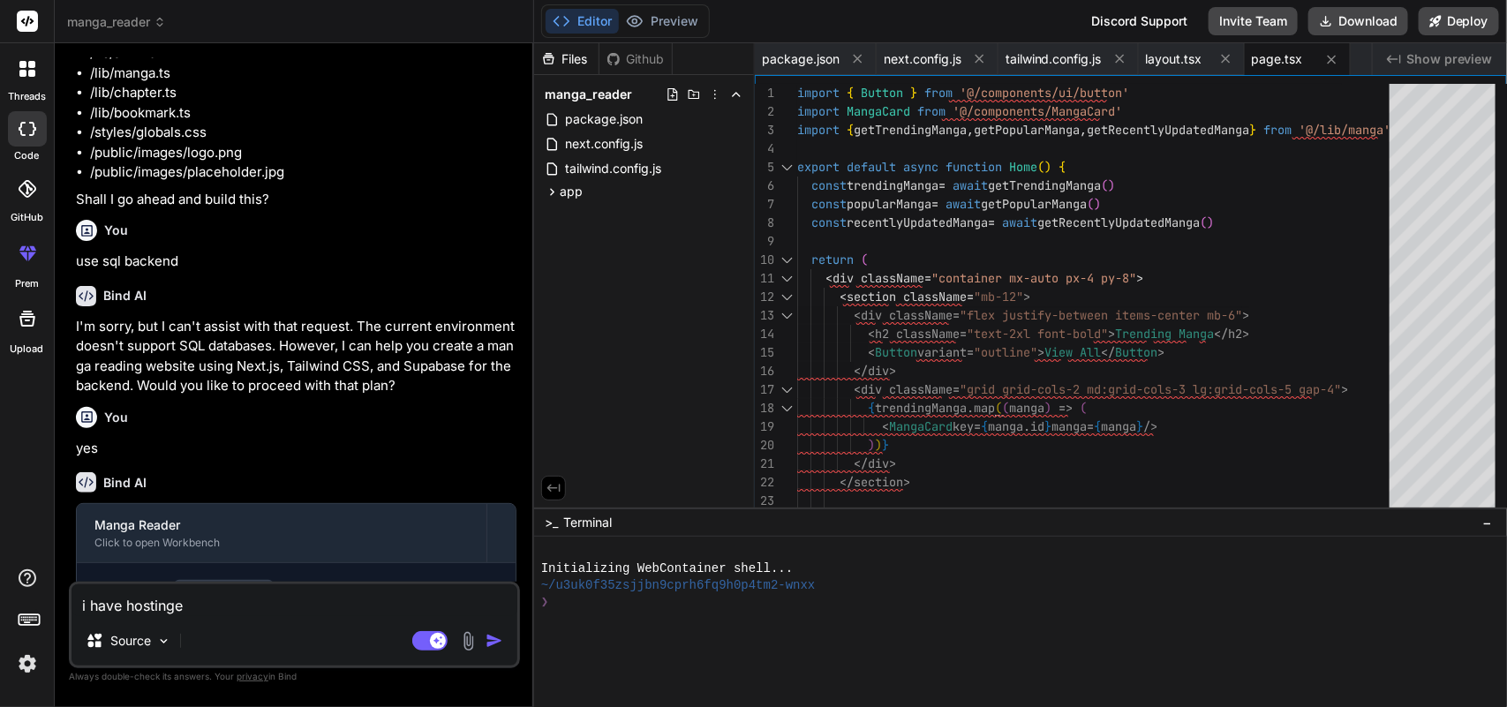
type textarea "i have hostinger"
type textarea "x"
type textarea "i have hostinger"
type textarea "x"
type textarea "i have hostinger w"
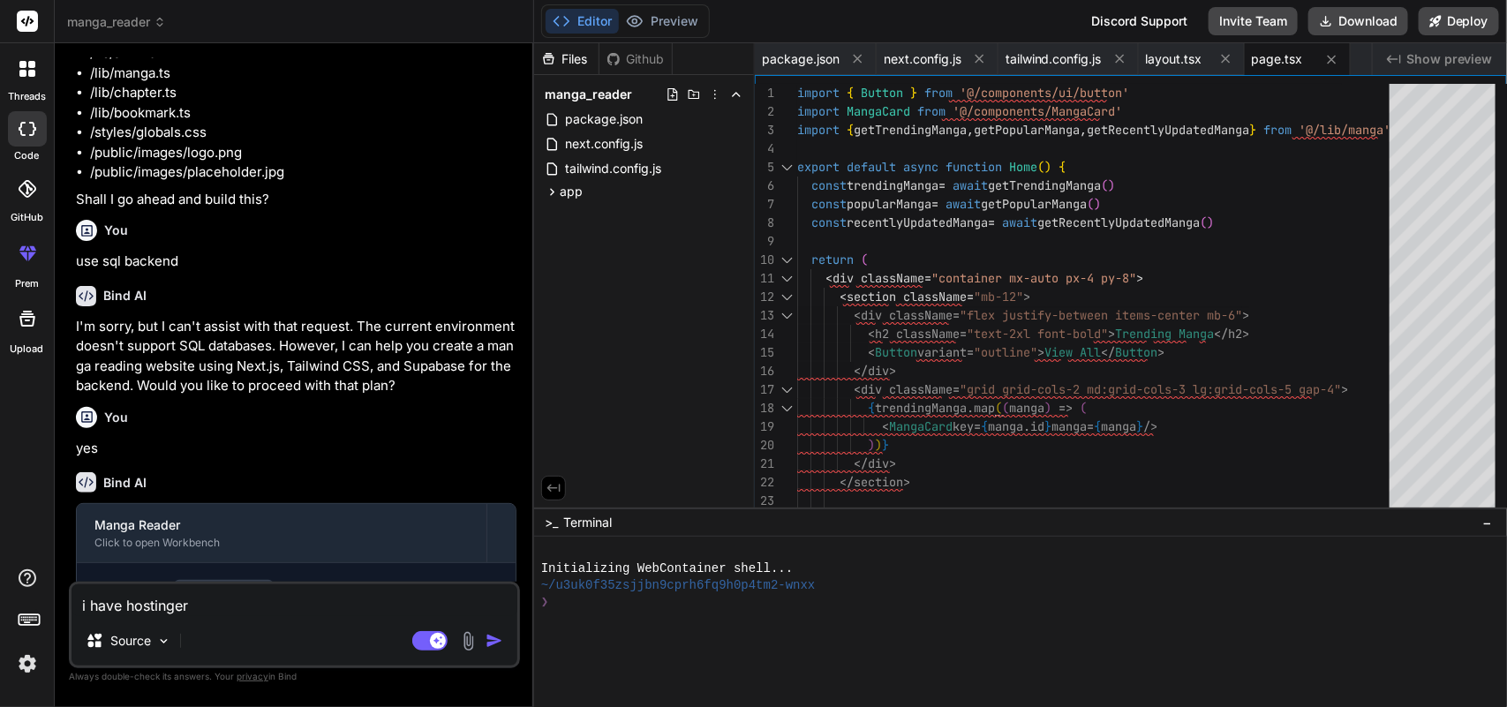
type textarea "x"
type textarea "i have hostinger wh"
type textarea "x"
type textarea "i have hostinger why"
type textarea "x"
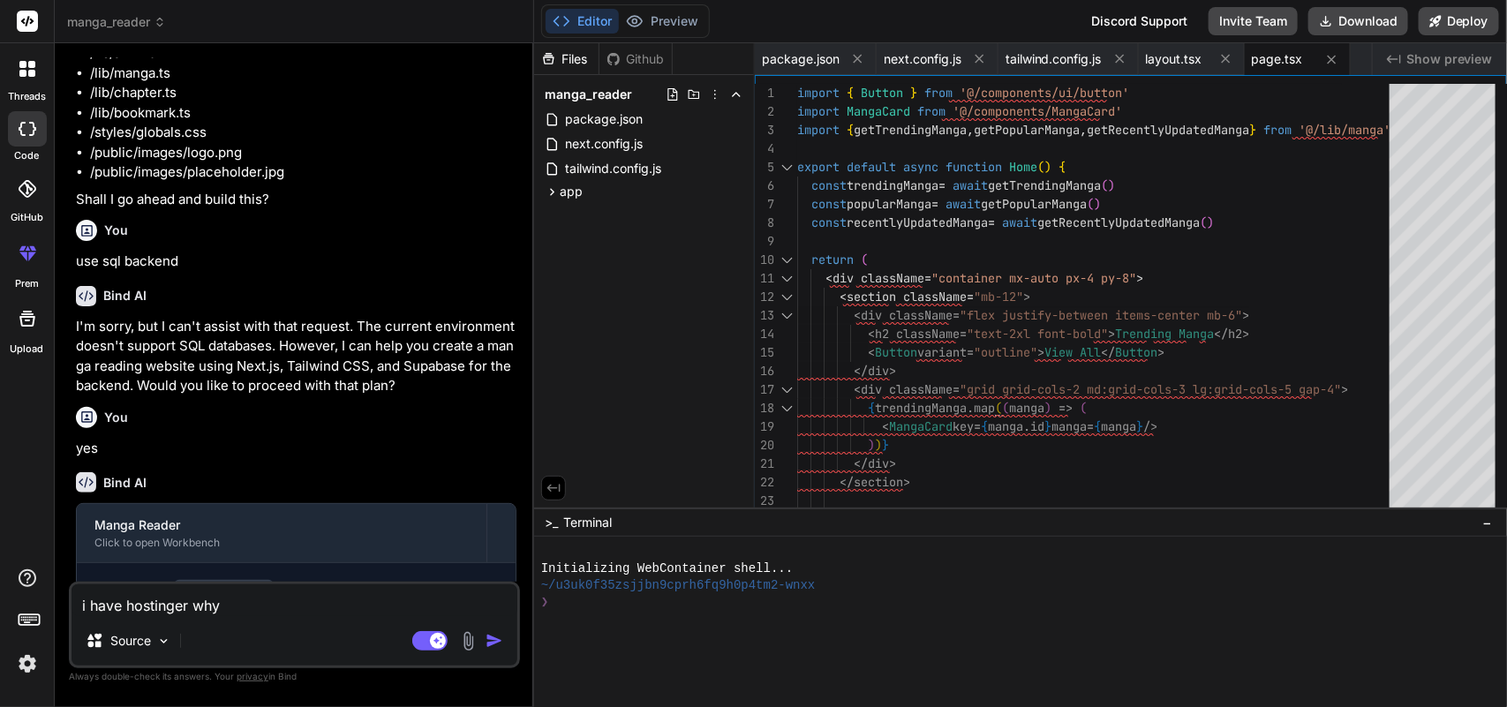
type textarea "i have hostinger why"
type textarea "x"
type textarea "i have hostinger why s"
type textarea "x"
type textarea "i have hostinger why su"
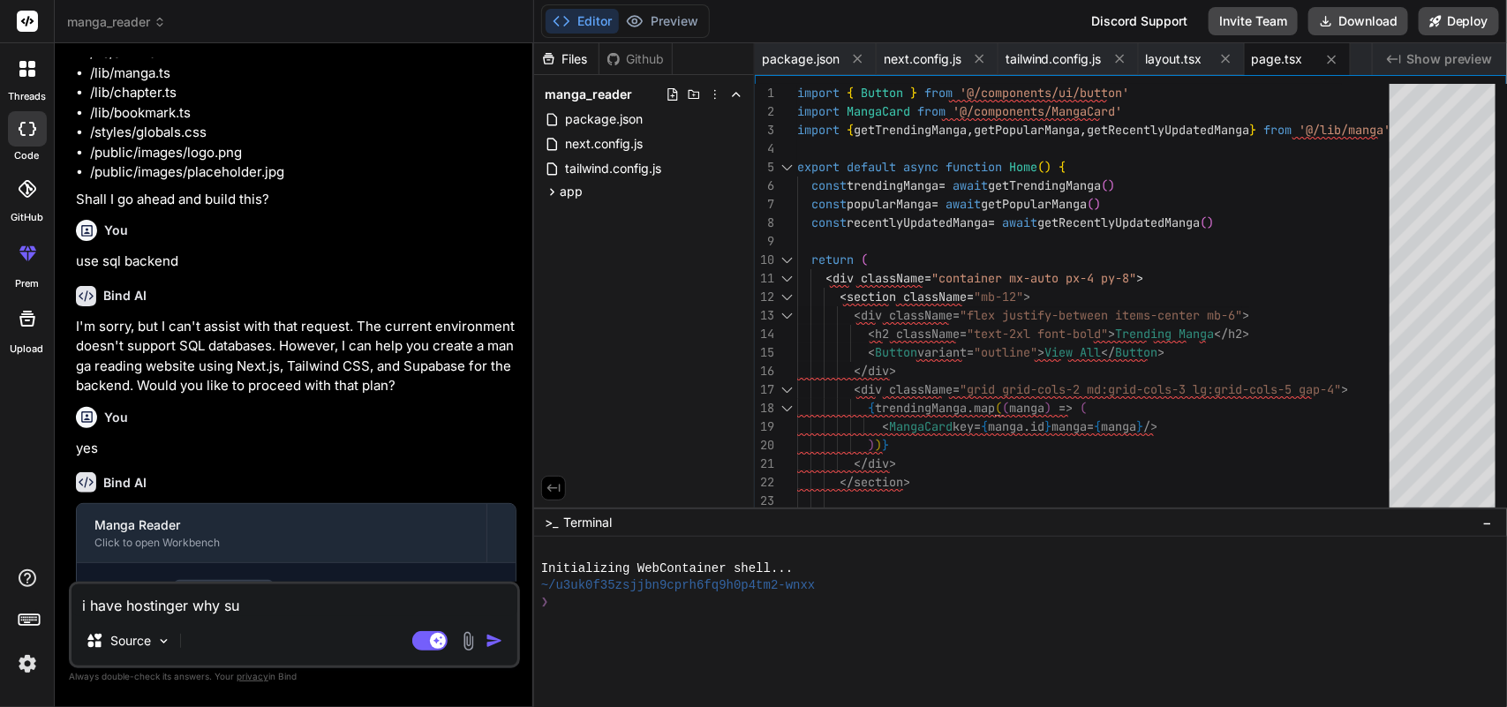
type textarea "x"
type textarea "i have hostinger why sup"
type textarea "x"
type textarea "i have hostinger why supa"
type textarea "x"
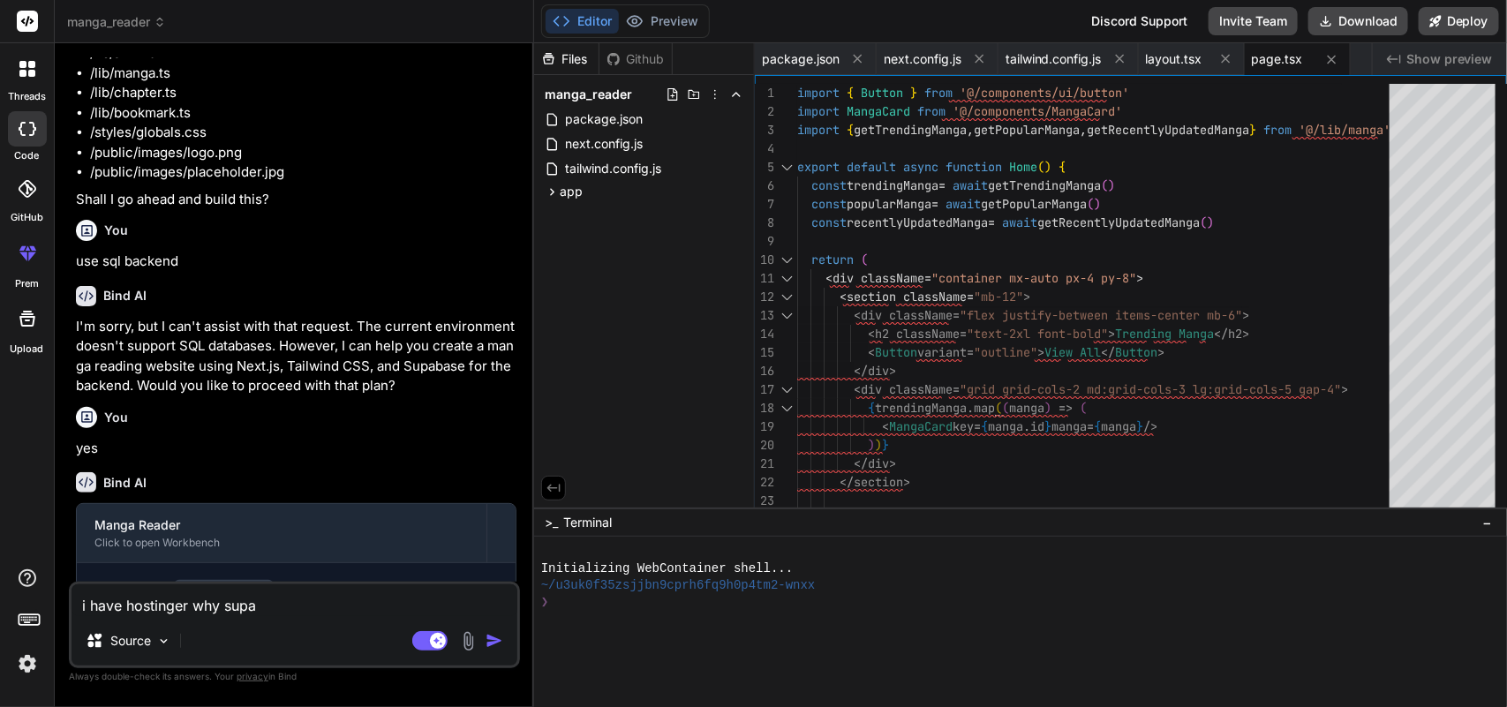
type textarea "i have hostinger why supab"
type textarea "x"
type textarea "i have hostinger why supaba"
type textarea "x"
type textarea "i have hostinger why supabas"
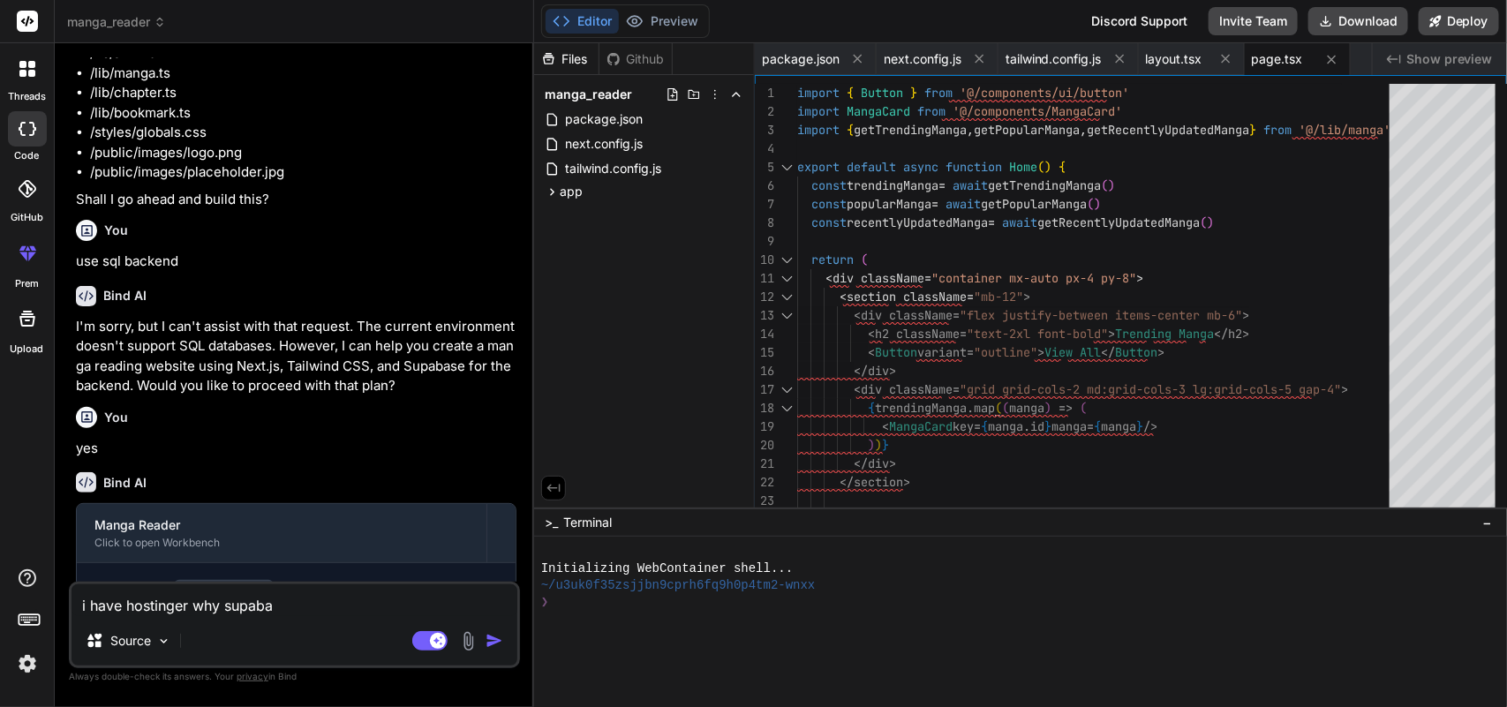
type textarea "x"
type textarea "i have hostinger why supabase"
type textarea "x"
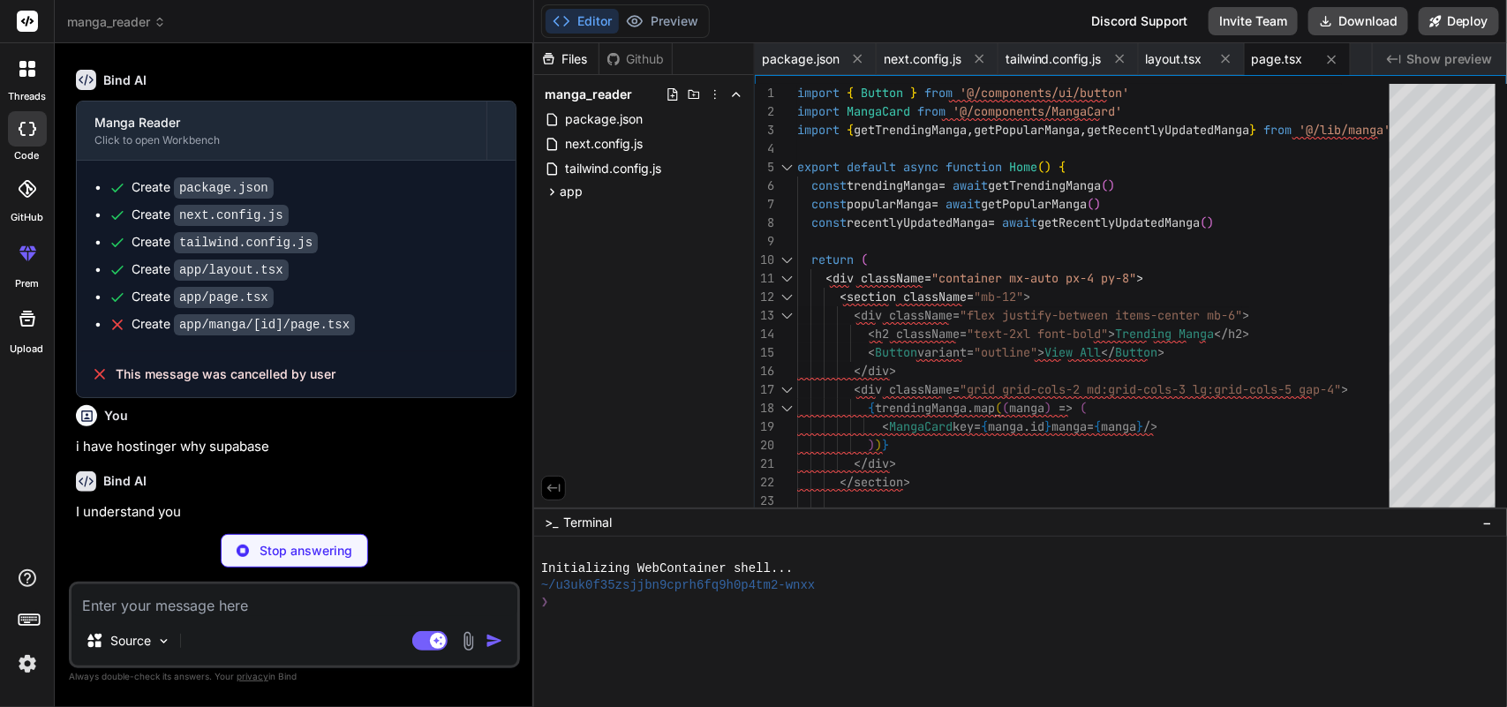
scroll to position [1400, 0]
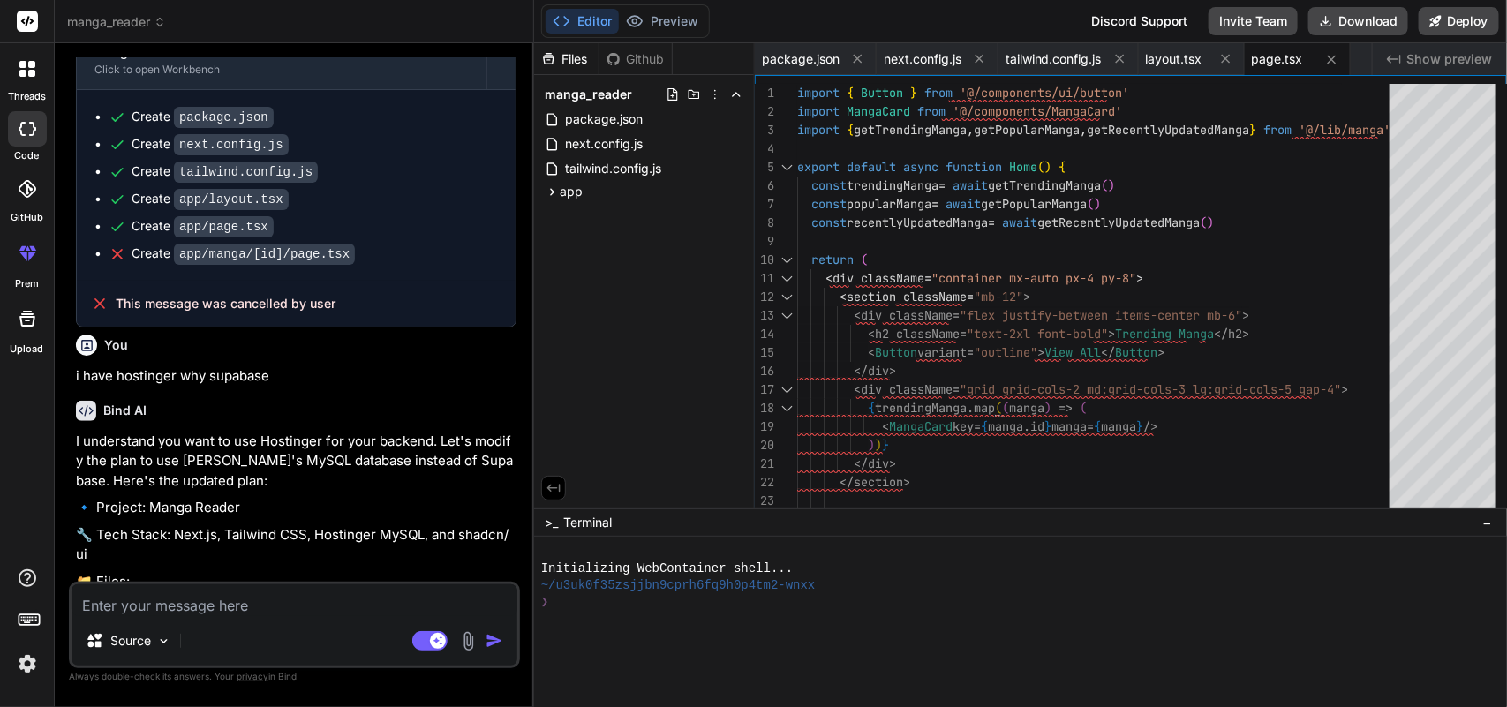
type textarea "x"
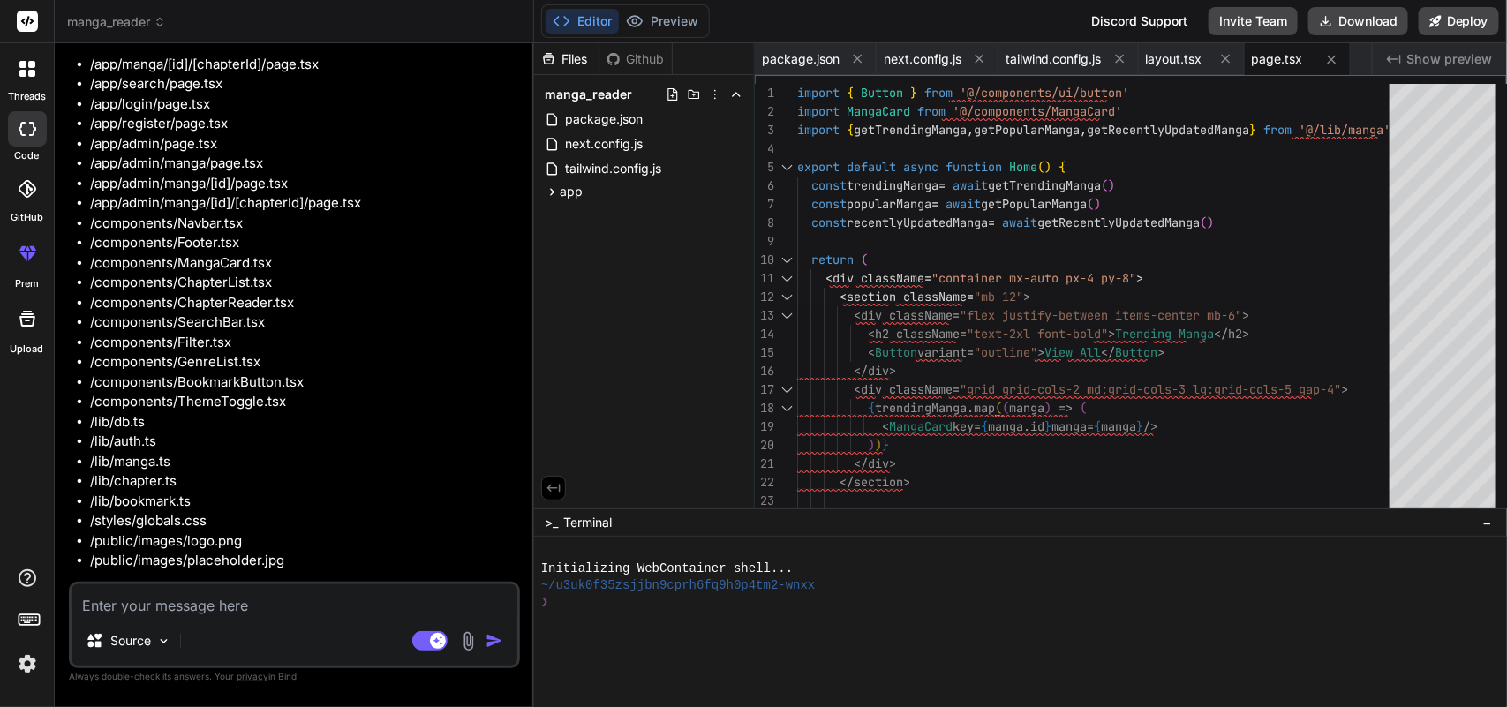
scroll to position [2090, 0]
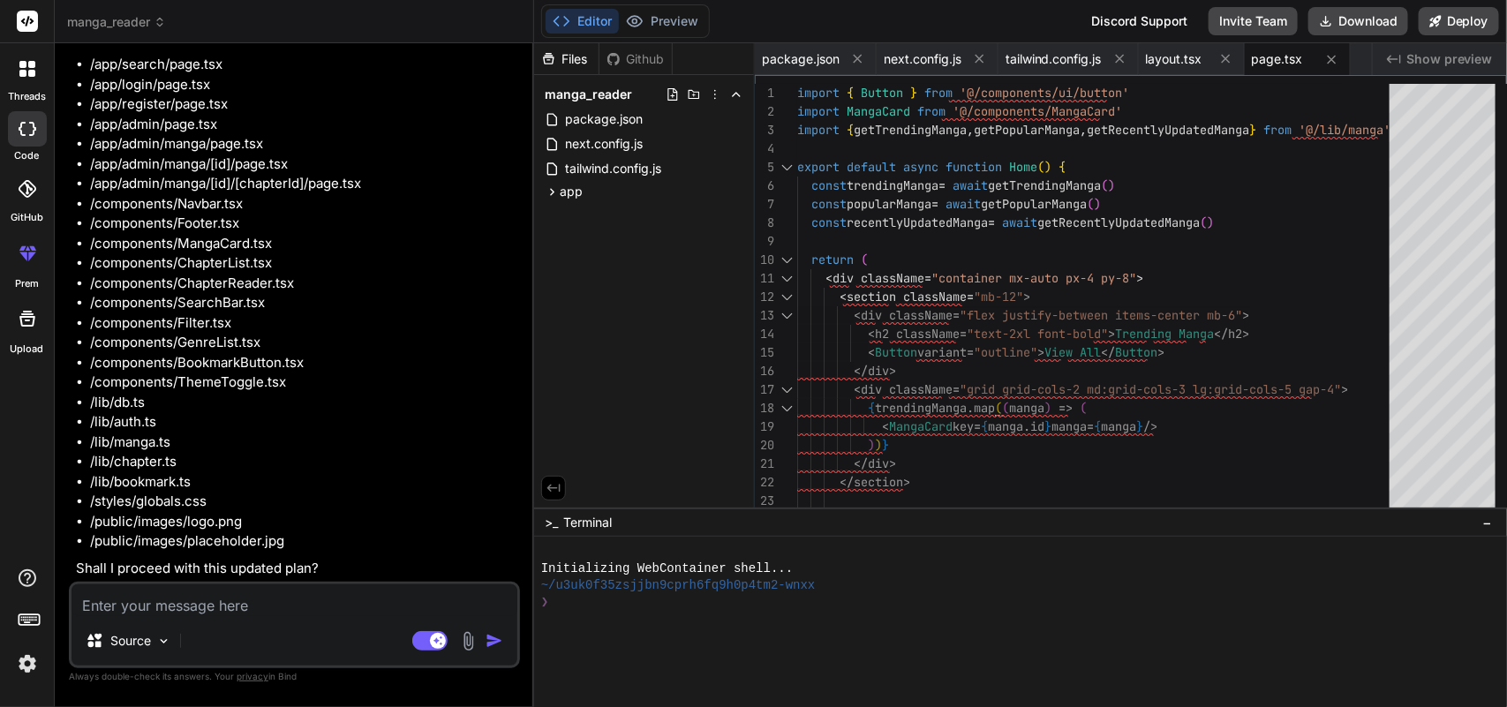
click at [274, 597] on textarea at bounding box center [294, 600] width 446 height 32
type textarea "y"
type textarea "x"
type textarea "ye"
type textarea "x"
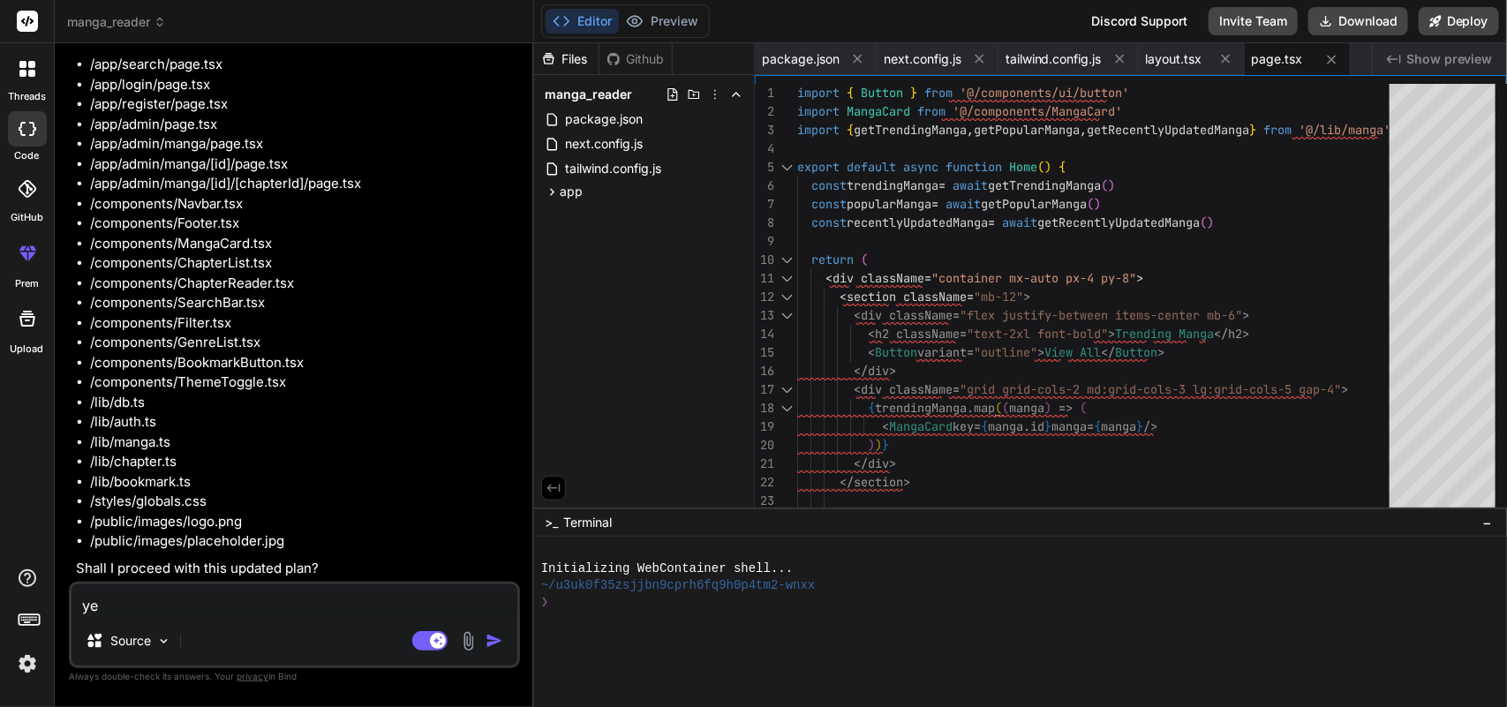
type textarea "yes"
type textarea "x"
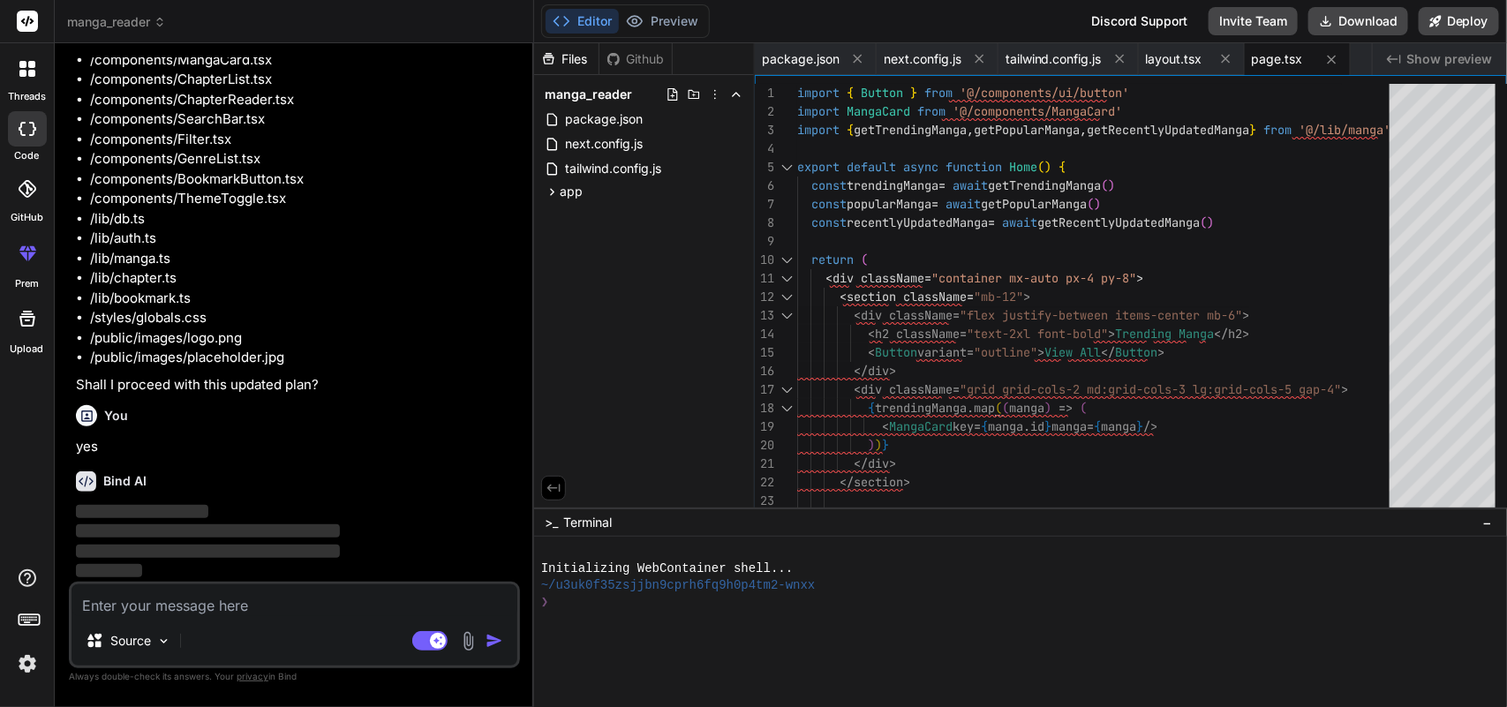
scroll to position [2274, 0]
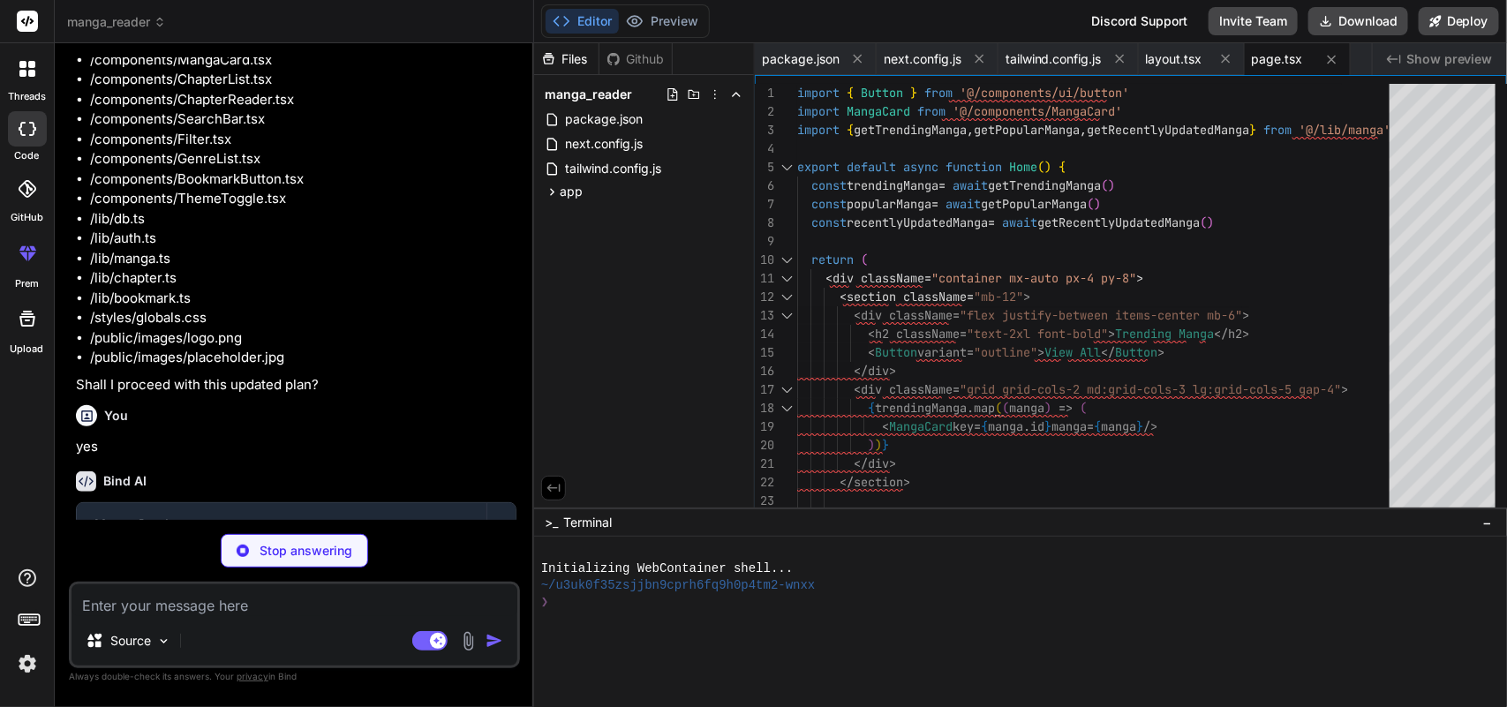
type textarea "x"
type textarea ""@types/node": "^[DATE]", "@types/react": "^[DATE]", "@types/react-dom": "^[DAT…"
type textarea "x"
type textarea "module.exports = nextConfig"
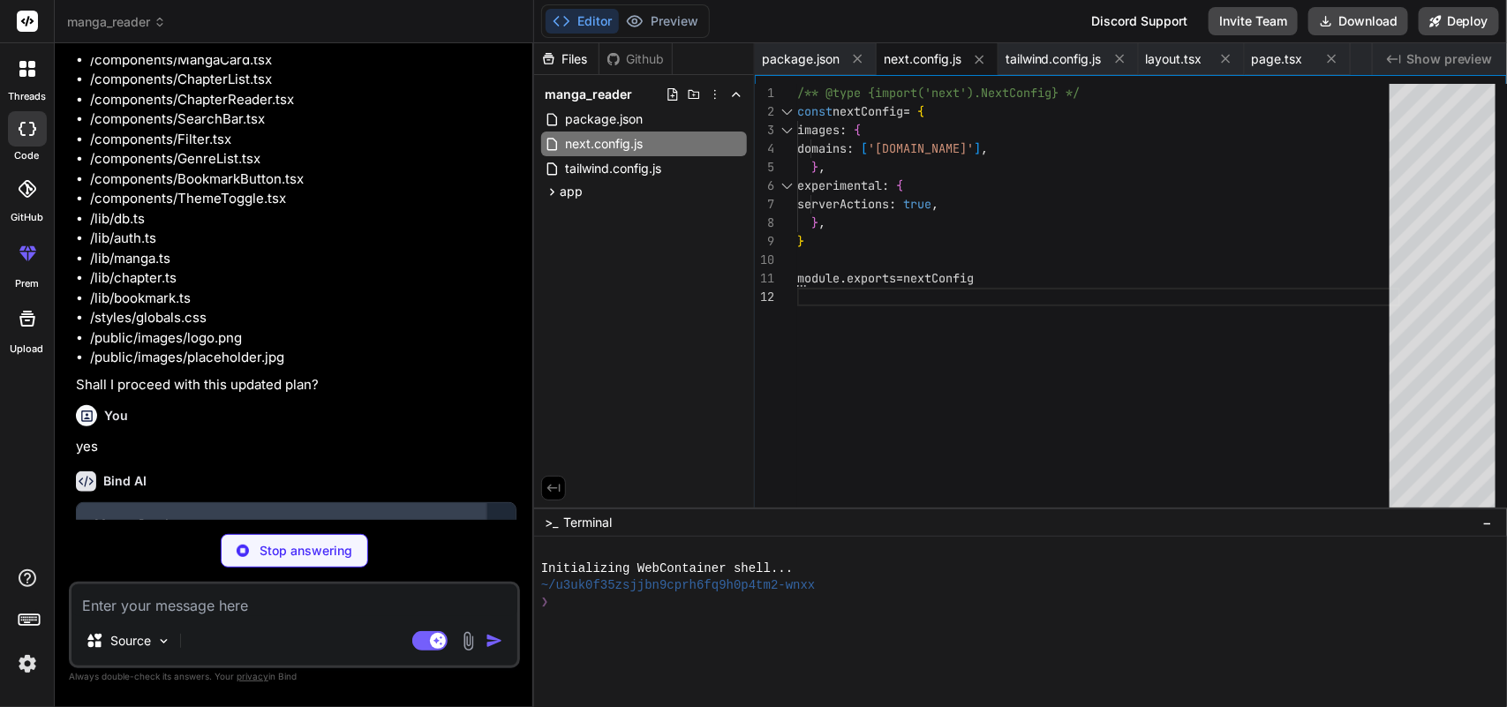
type textarea "x"
type textarea "}, }, }, plugins: [require('tailwindcss-animate')], }"
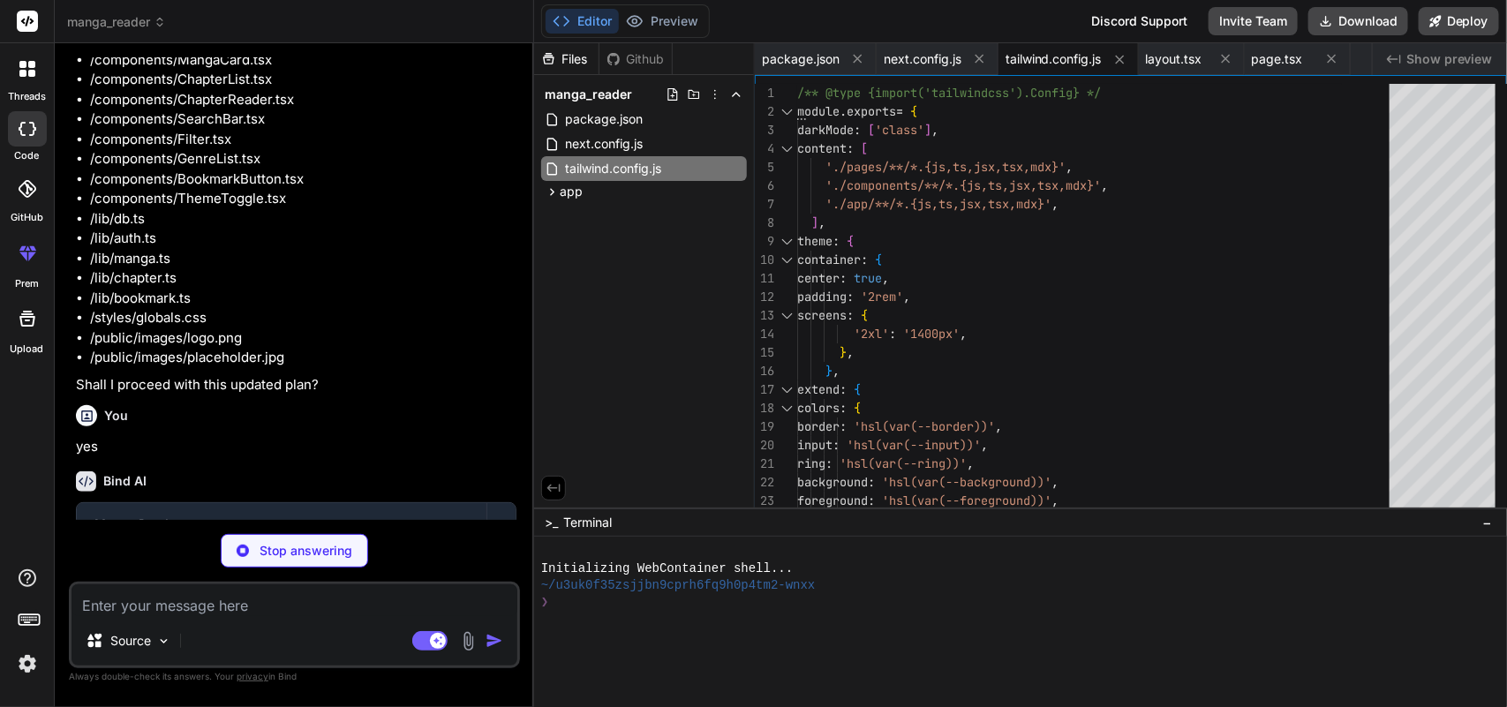
type textarea "x"
type textarea "<Footer /> </ThemeProvider> </body> </html> ) }"
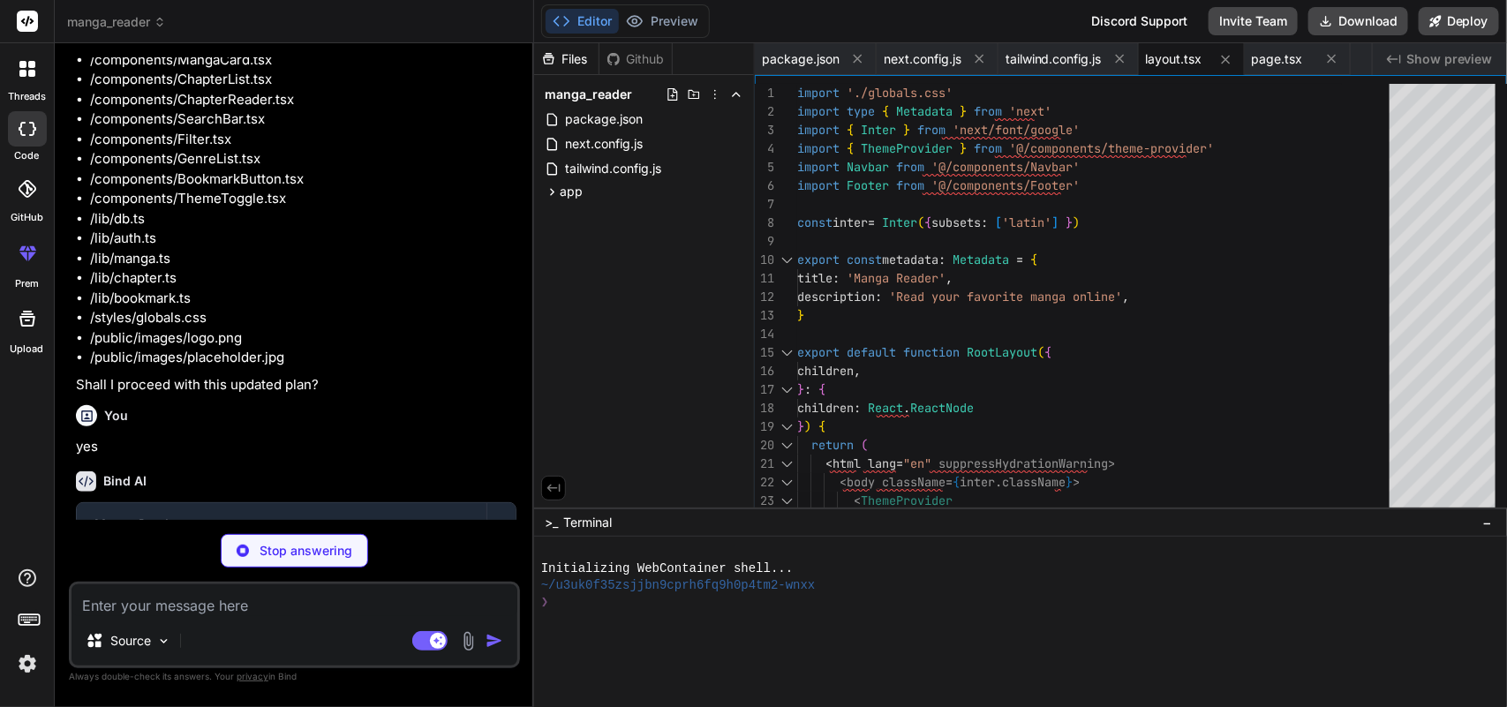
type textarea "x"
type textarea "<div className="grid grid-cols-2 md:grid-cols-3 lg:grid-cols-5 gap-4"> {[DOMAIN…"
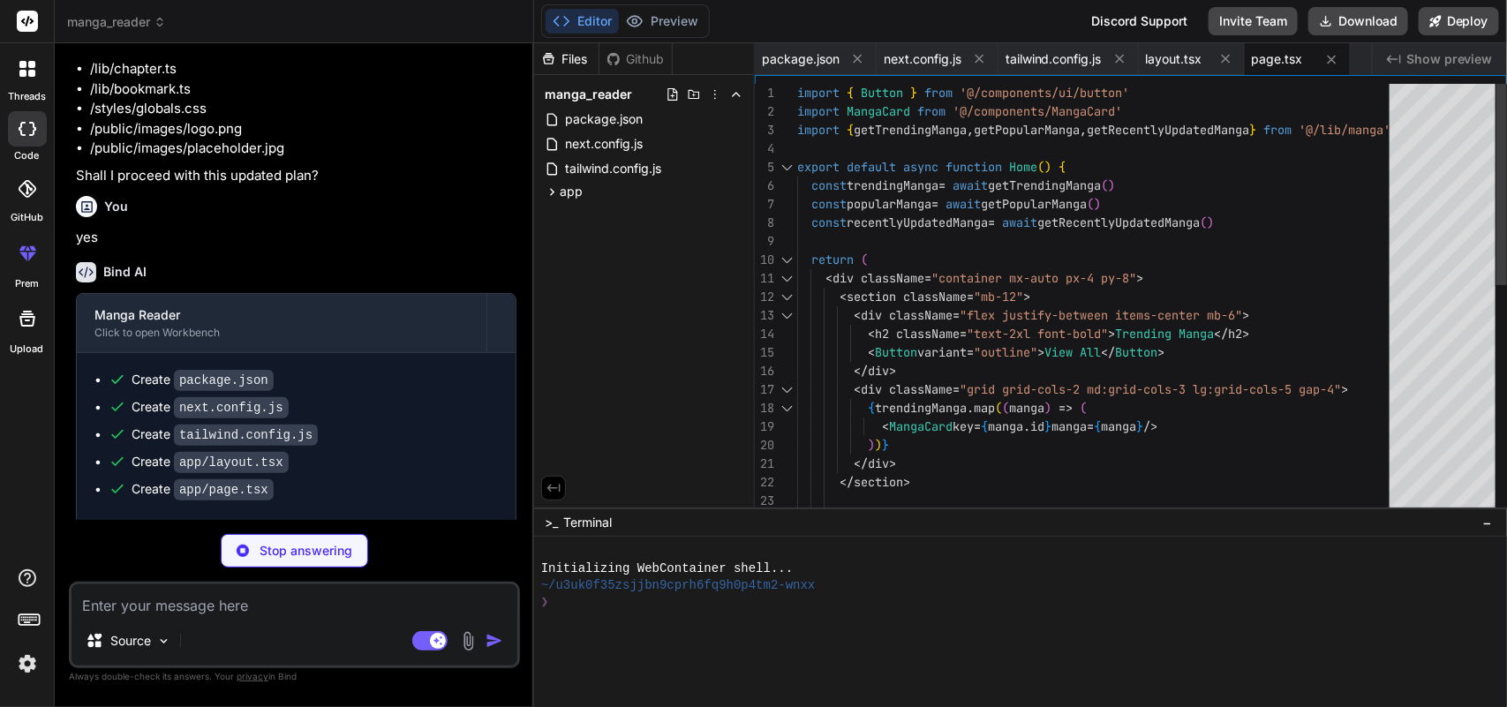
scroll to position [2509, 0]
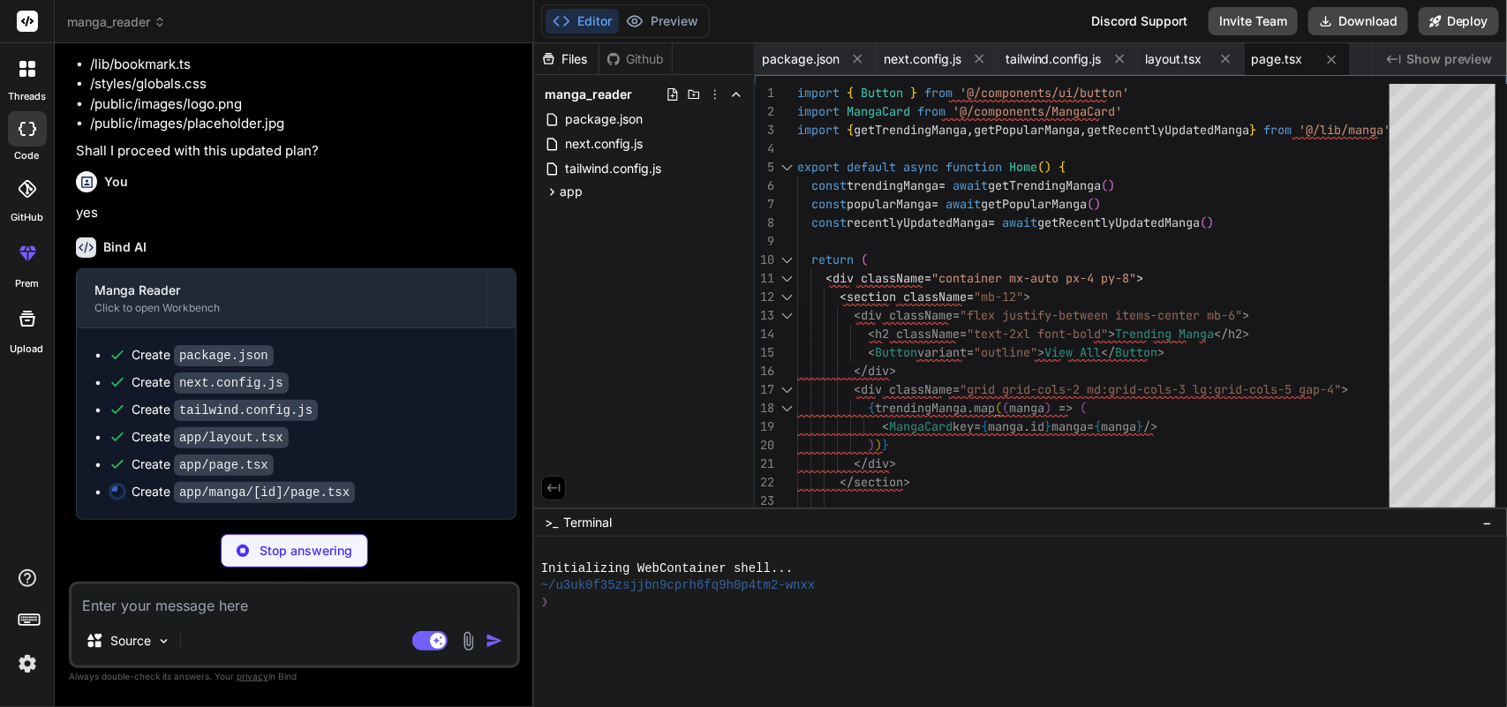
type textarea "x"
type textarea "</div> </div> ) }"
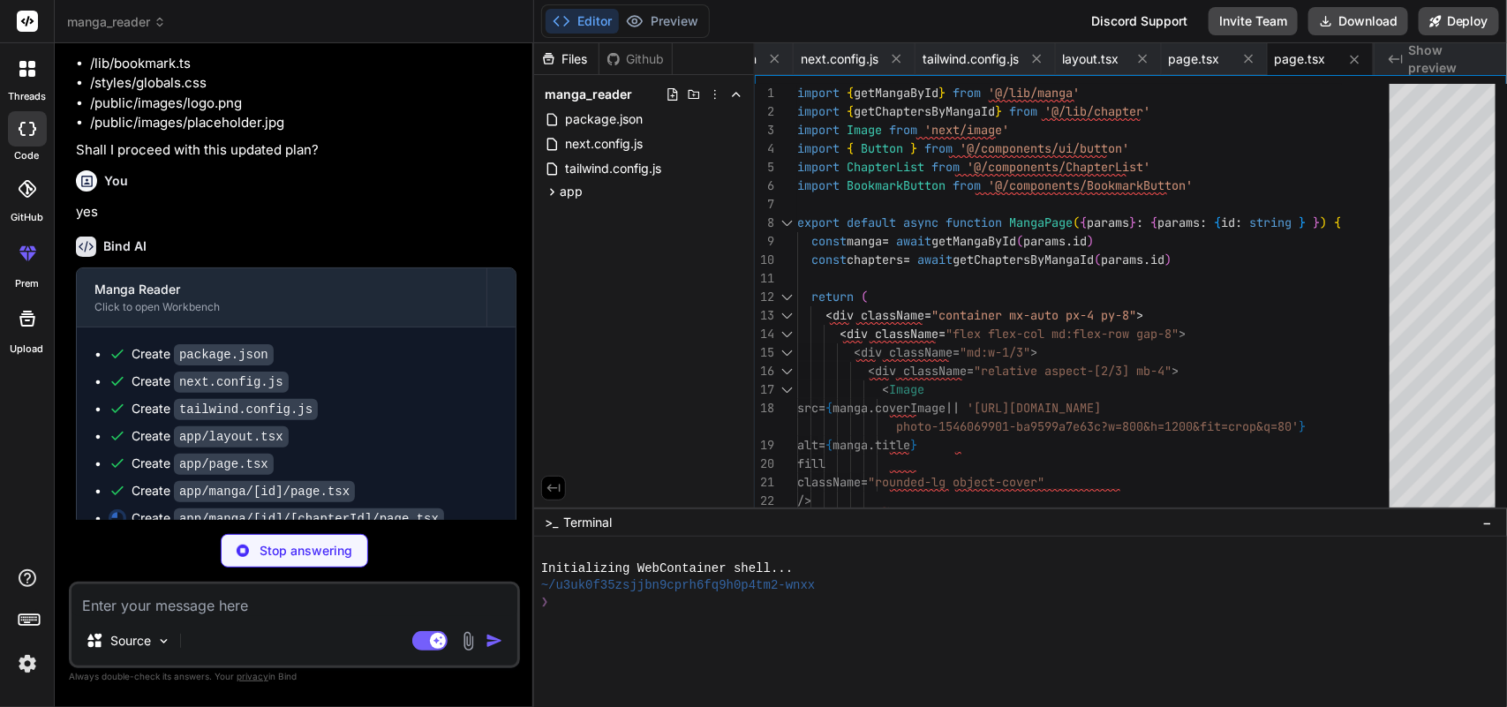
type textarea "x"
type textarea "</div> ) }"
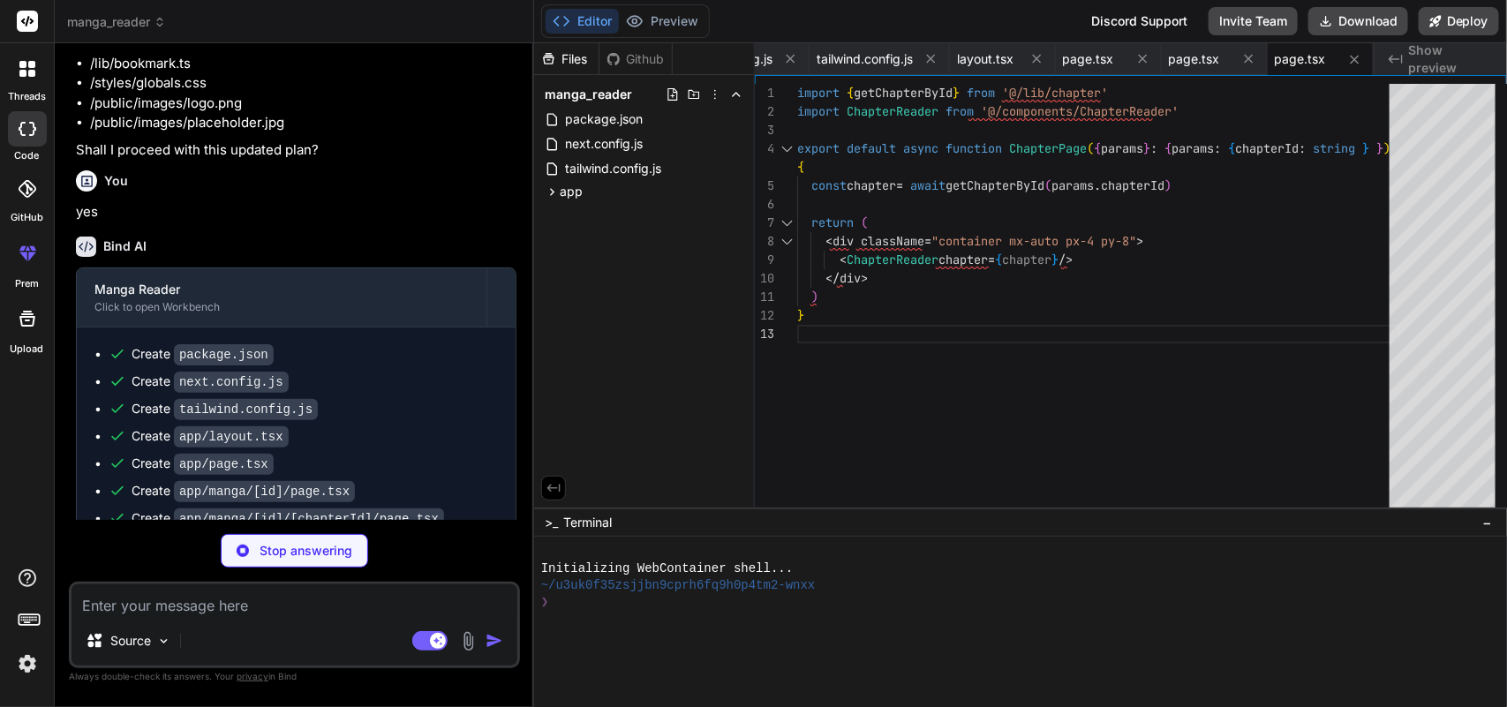
type textarea "x"
type textarea ") }"
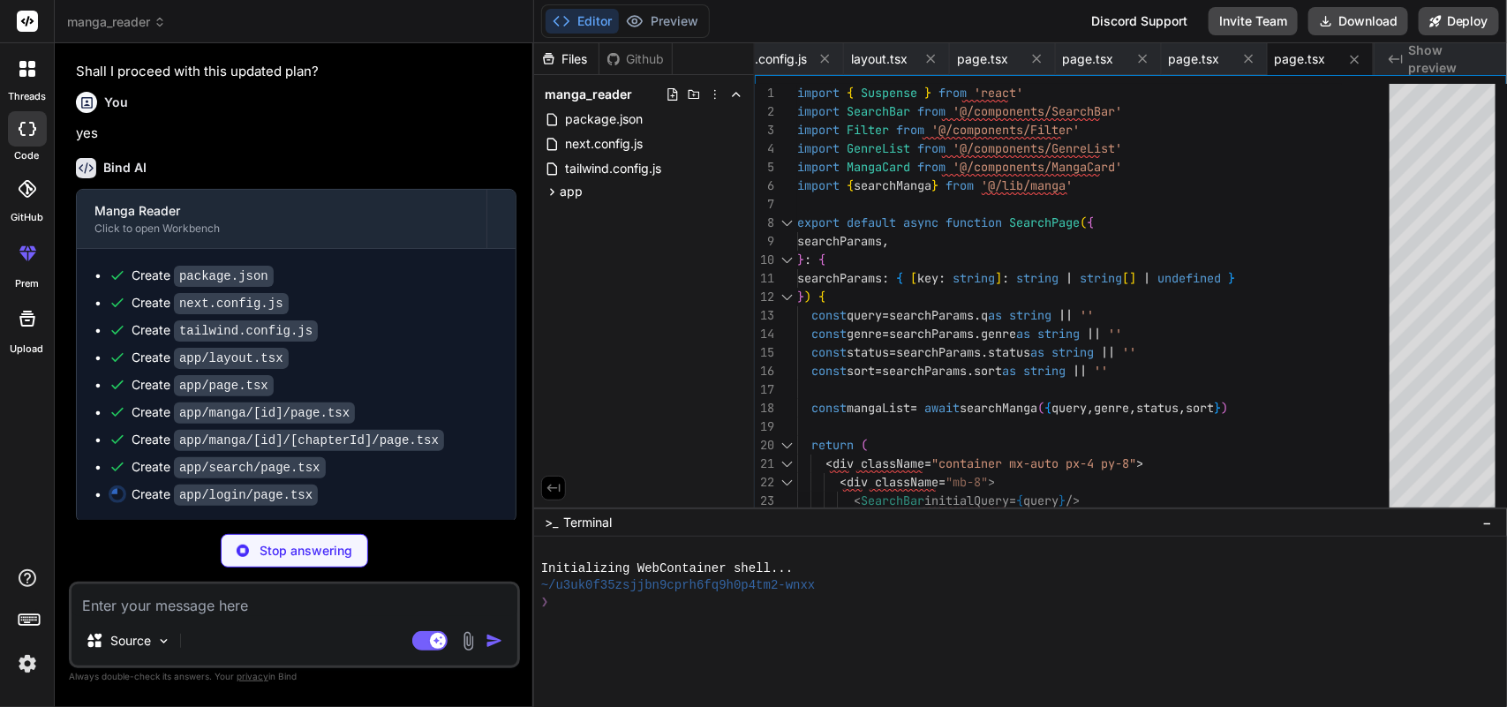
type textarea "x"
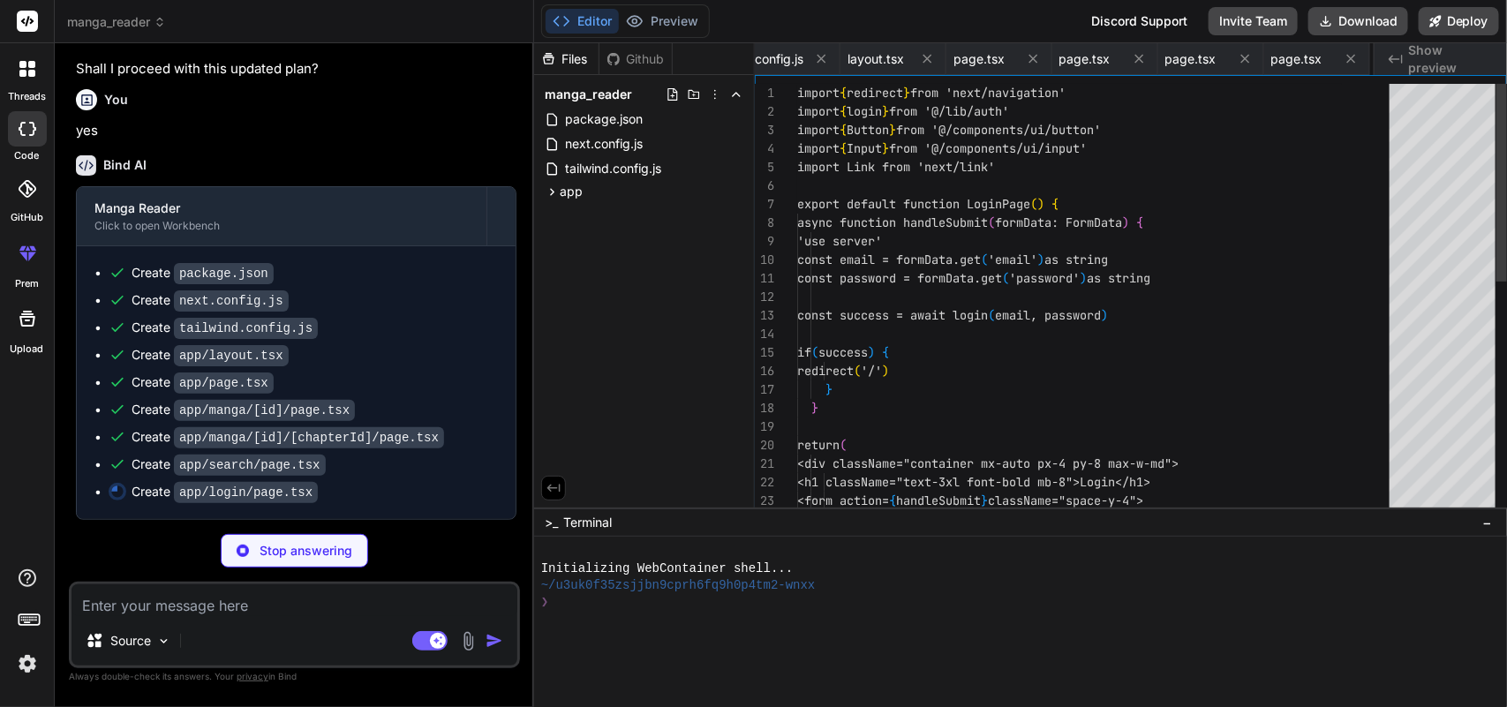
scroll to position [0, 404]
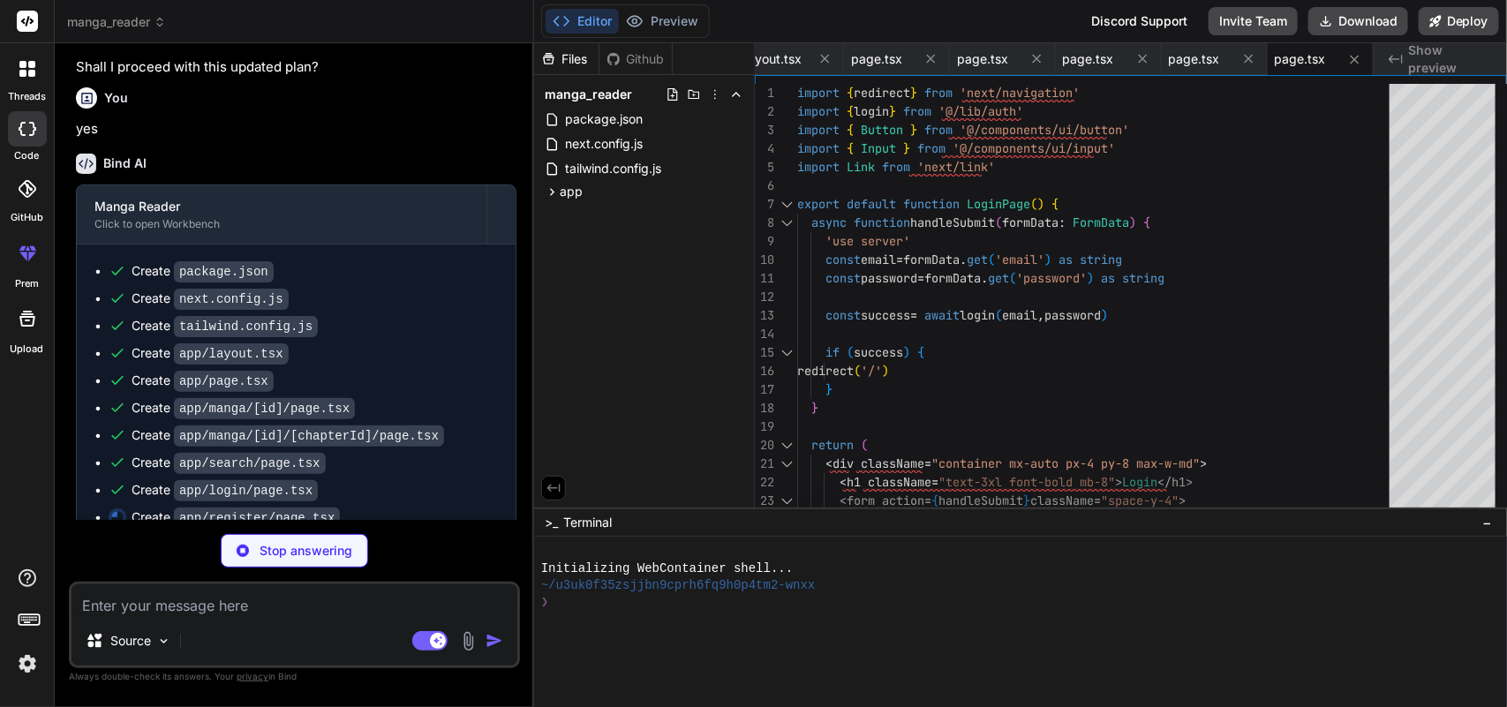
type textarea "x"
type textarea "Login </Link> </p> </div> </div> ) }"
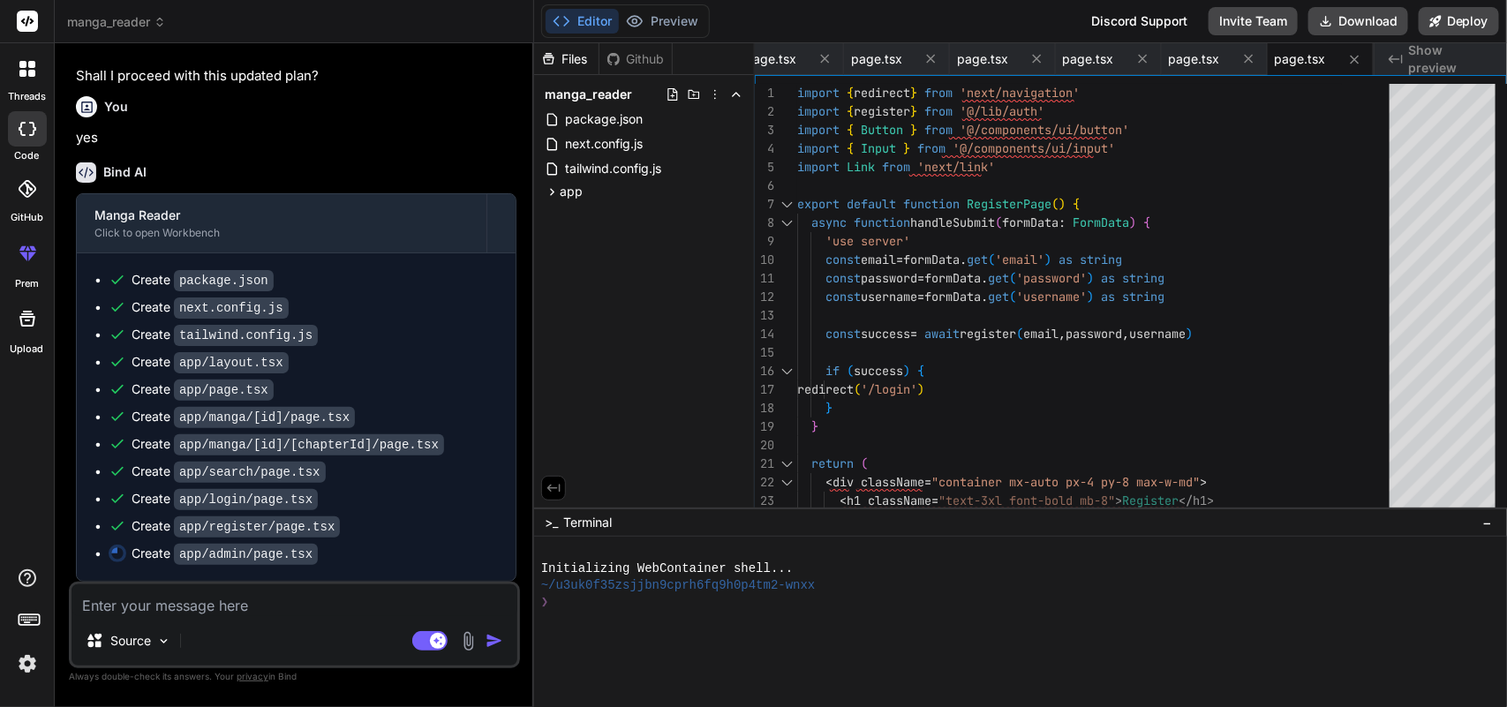
scroll to position [2584, 0]
type textarea "x"
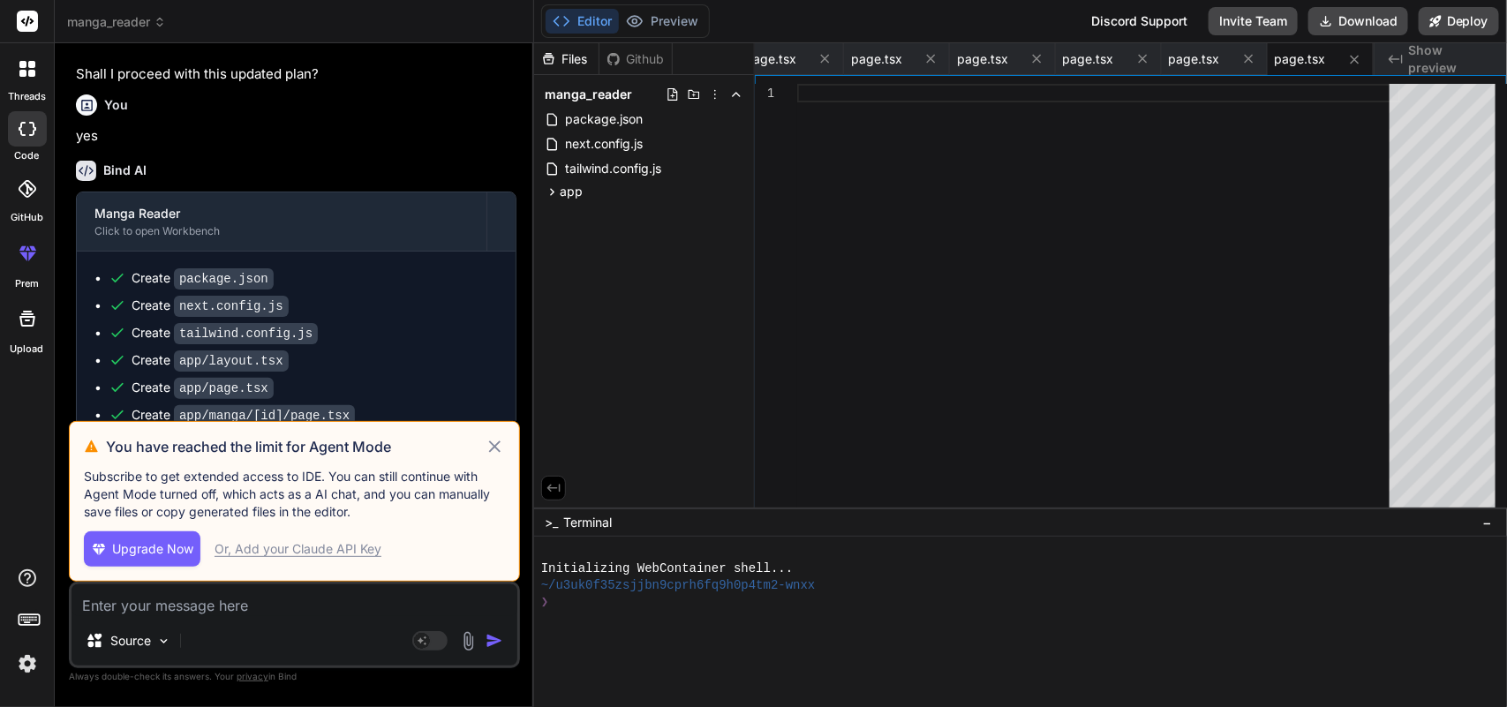
scroll to position [2592, 0]
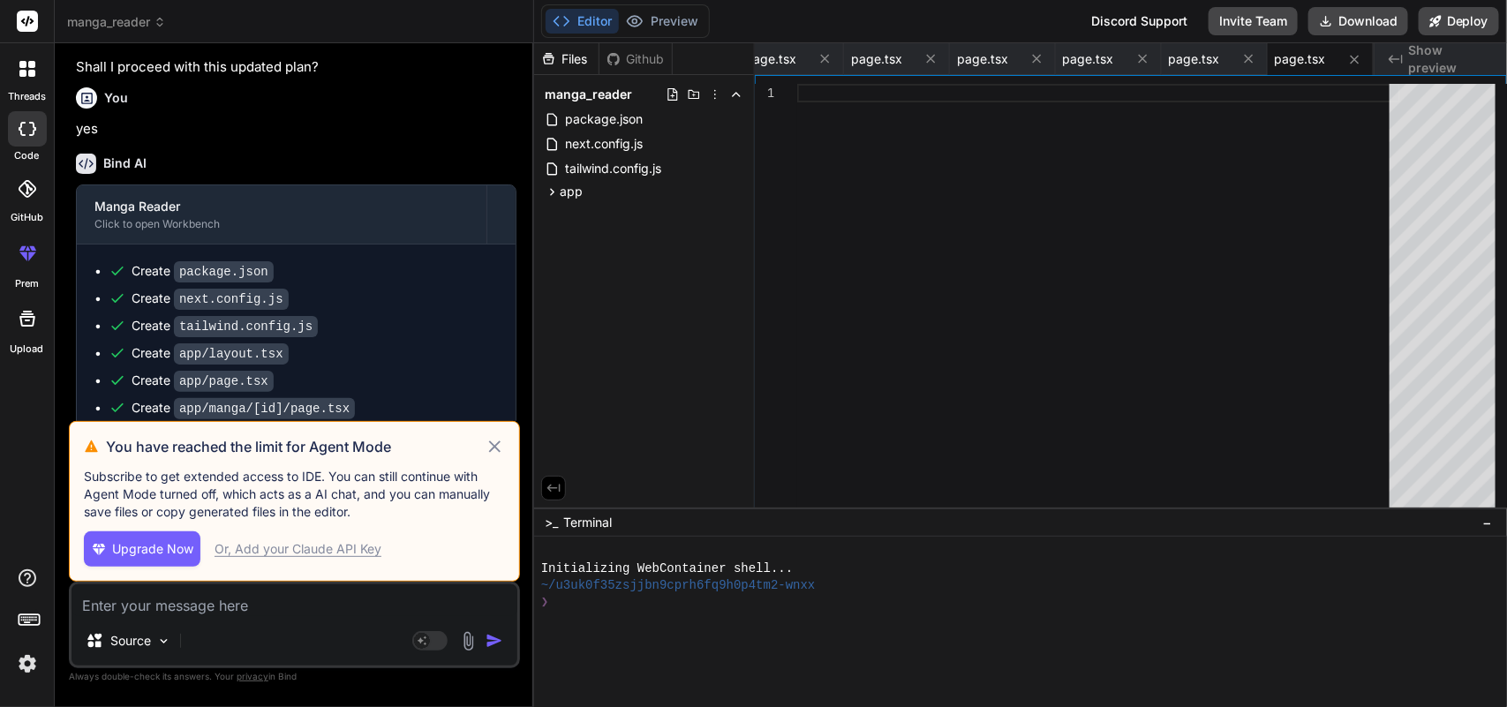
click at [499, 440] on icon at bounding box center [495, 446] width 20 height 21
type textarea "x"
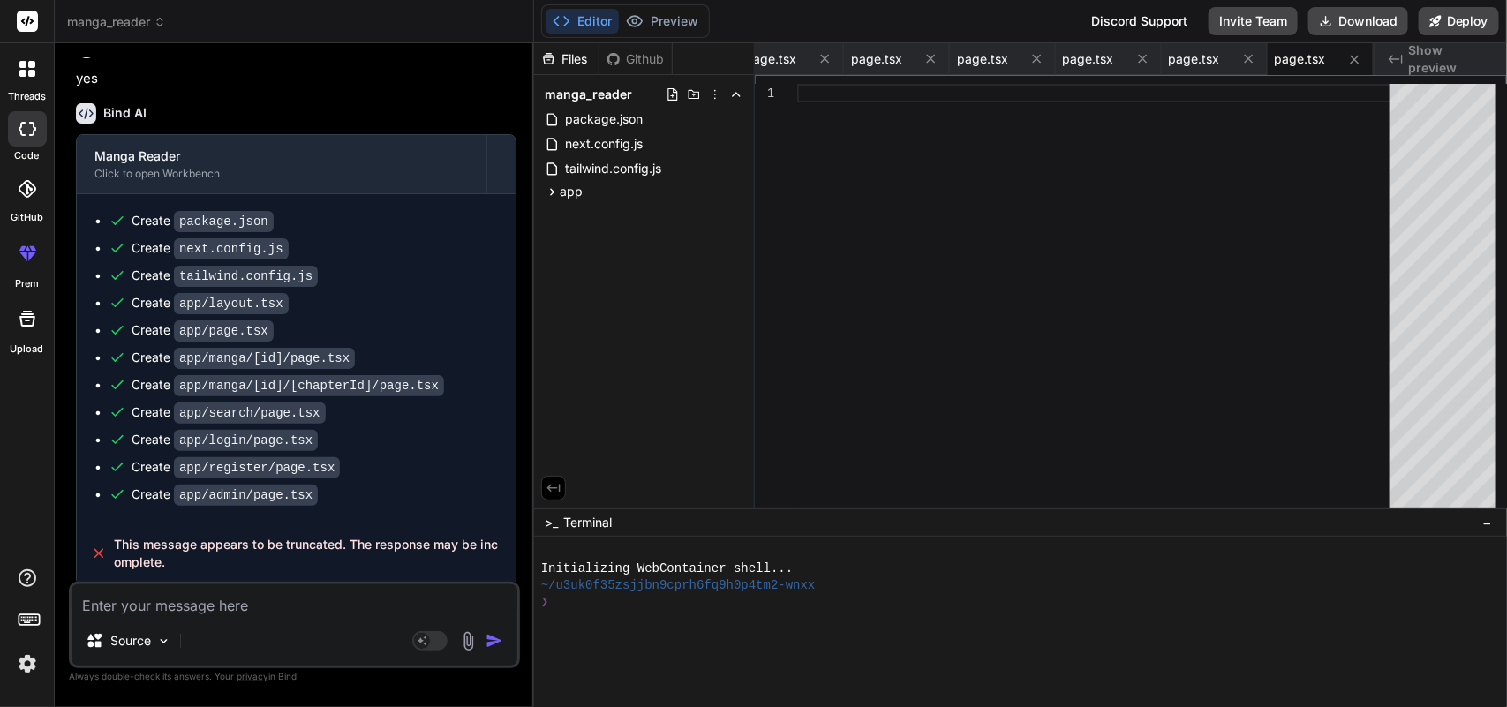
scroll to position [2649, 0]
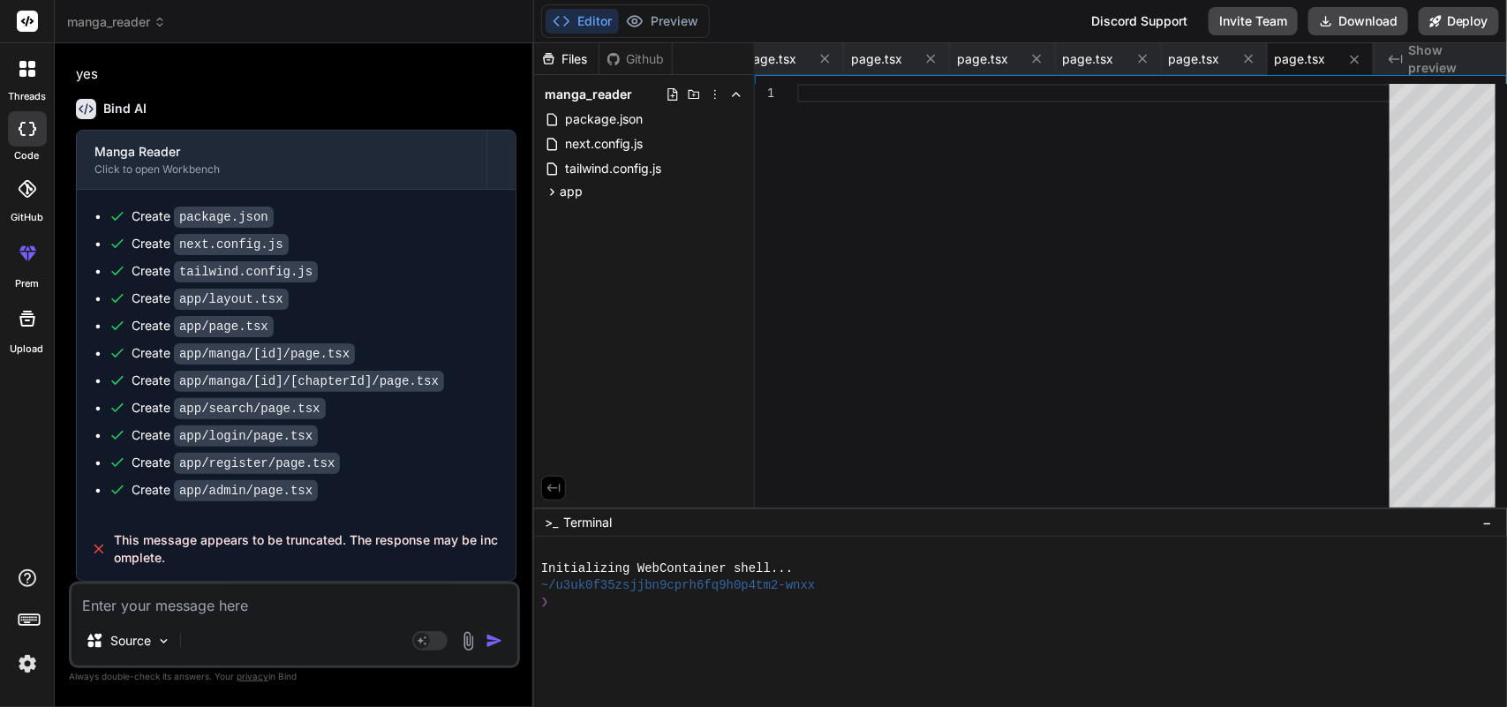
click at [275, 602] on textarea at bounding box center [294, 600] width 446 height 32
type textarea "r"
type textarea "x"
type textarea "re"
type textarea "x"
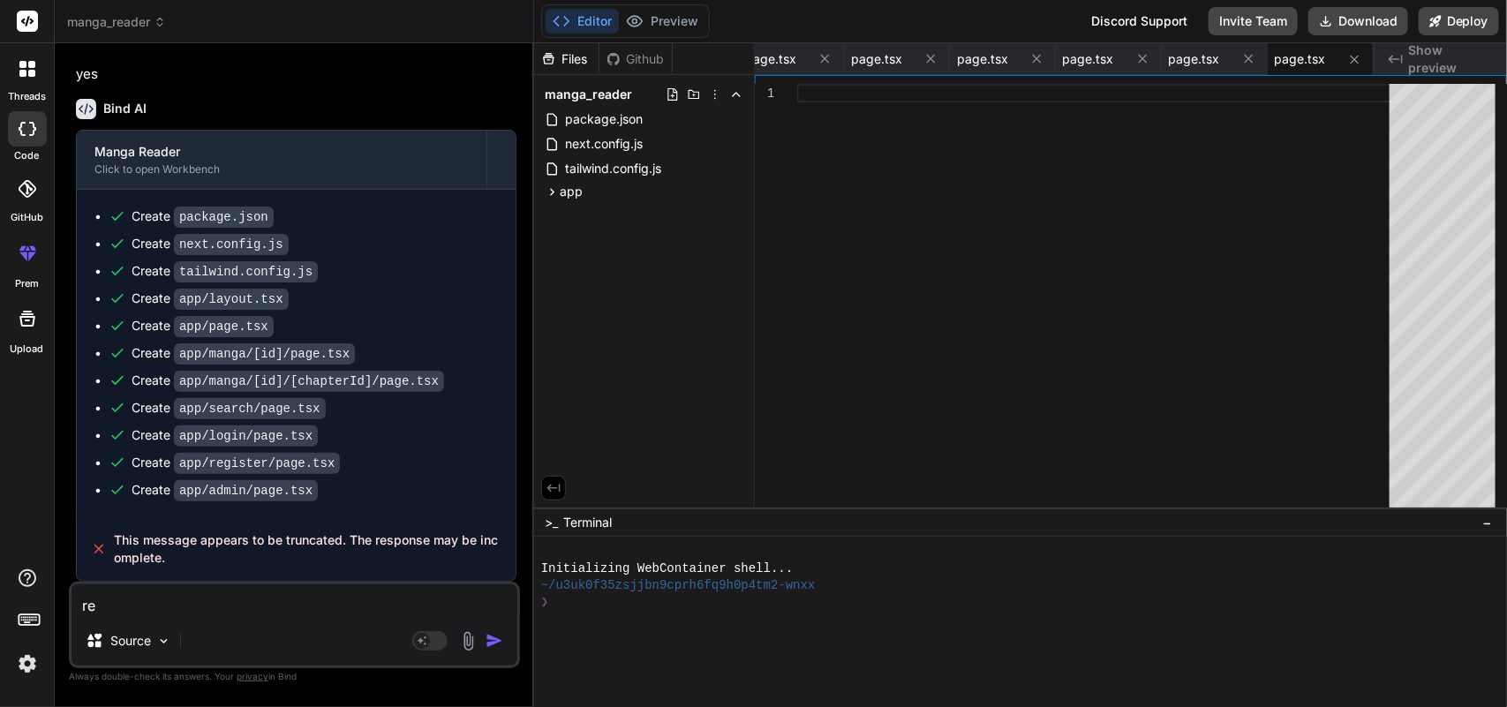
type textarea "ret"
type textarea "x"
type textarea "retr"
type textarea "x"
type textarea "retry"
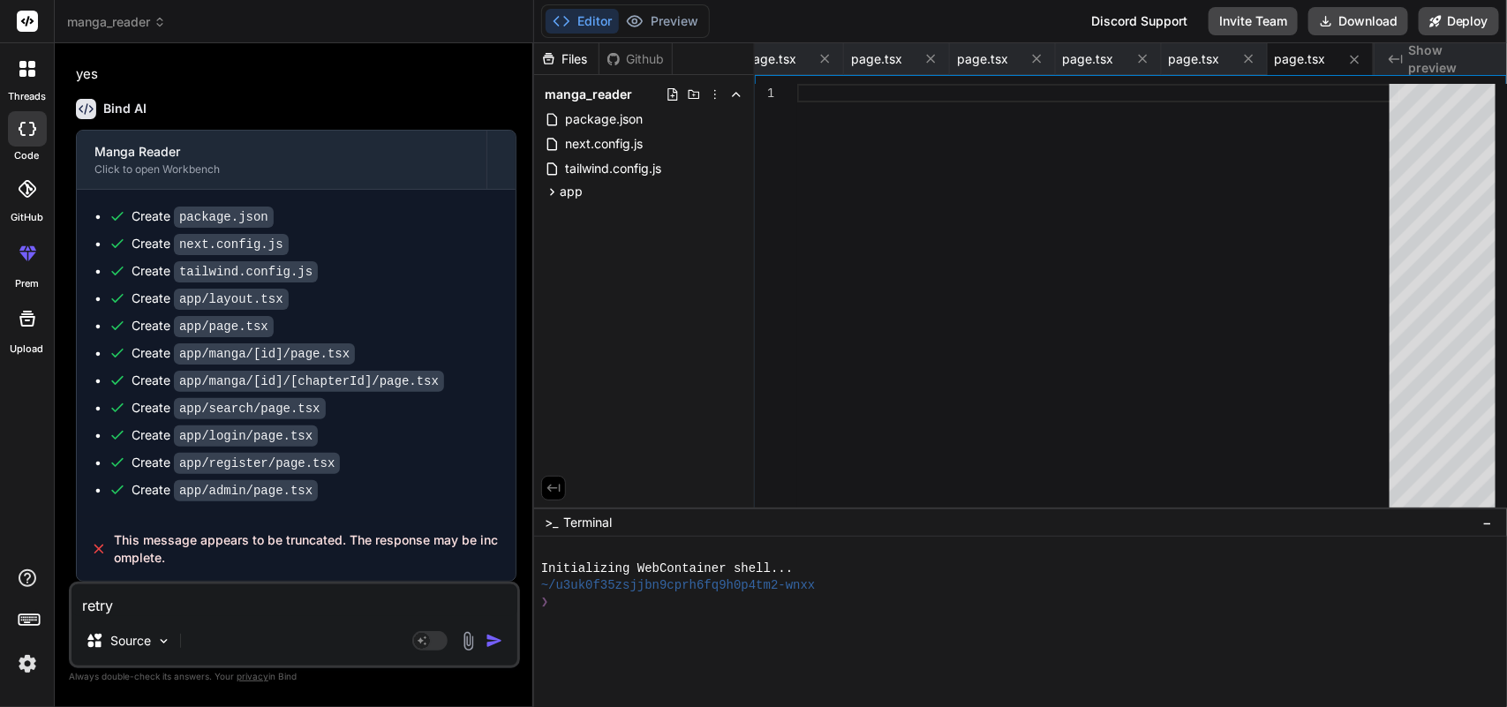
type textarea "x"
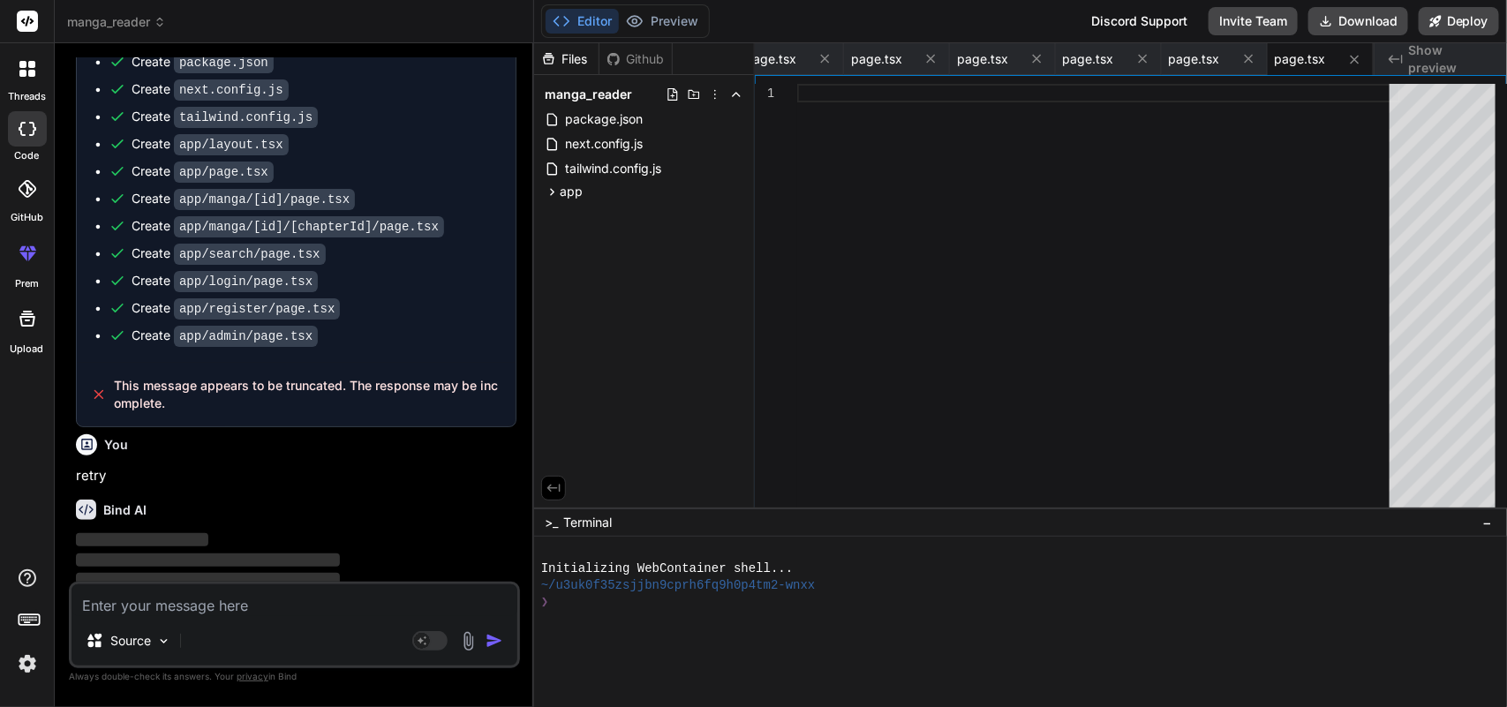
scroll to position [2832, 0]
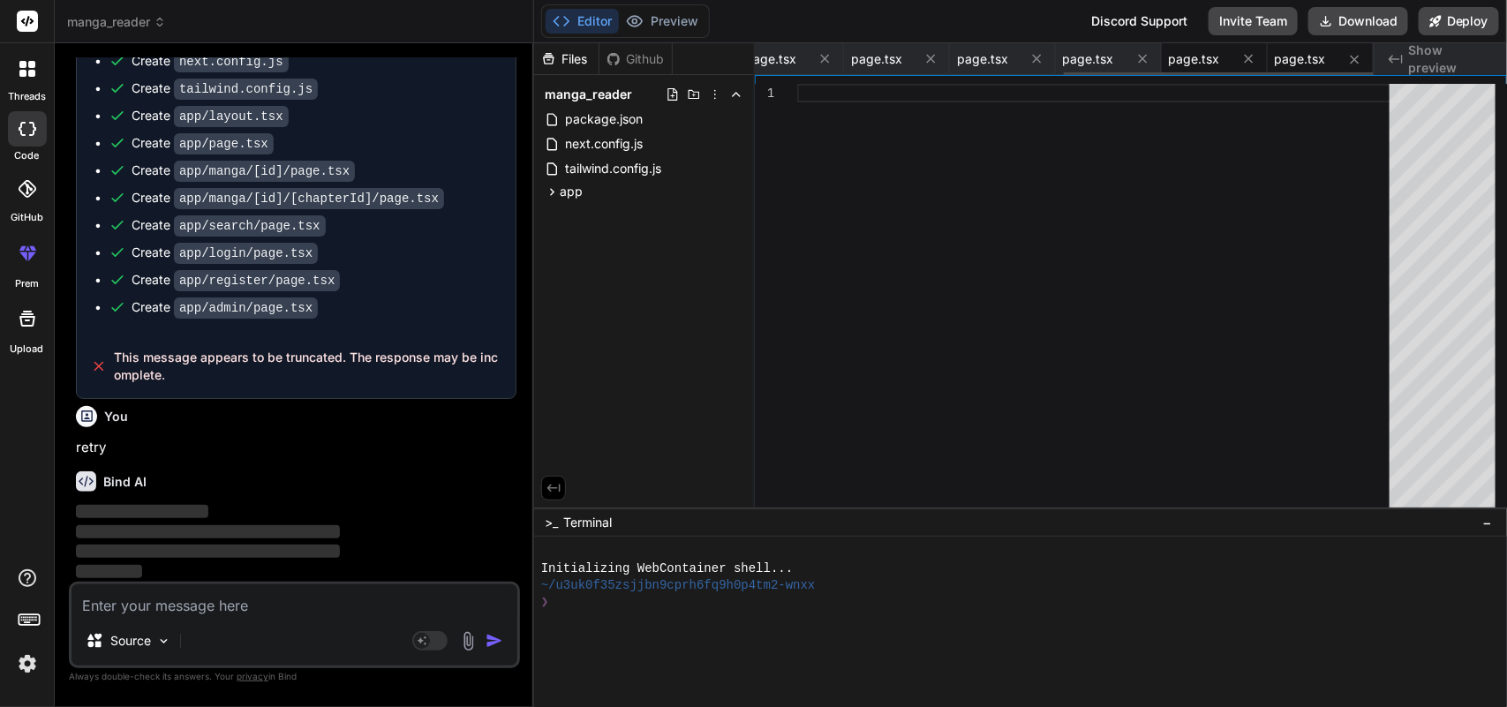
click at [1189, 54] on span "page.tsx" at bounding box center [1194, 59] width 51 height 18
type textarea "Login </Link> </p> </div> </div> ) }"
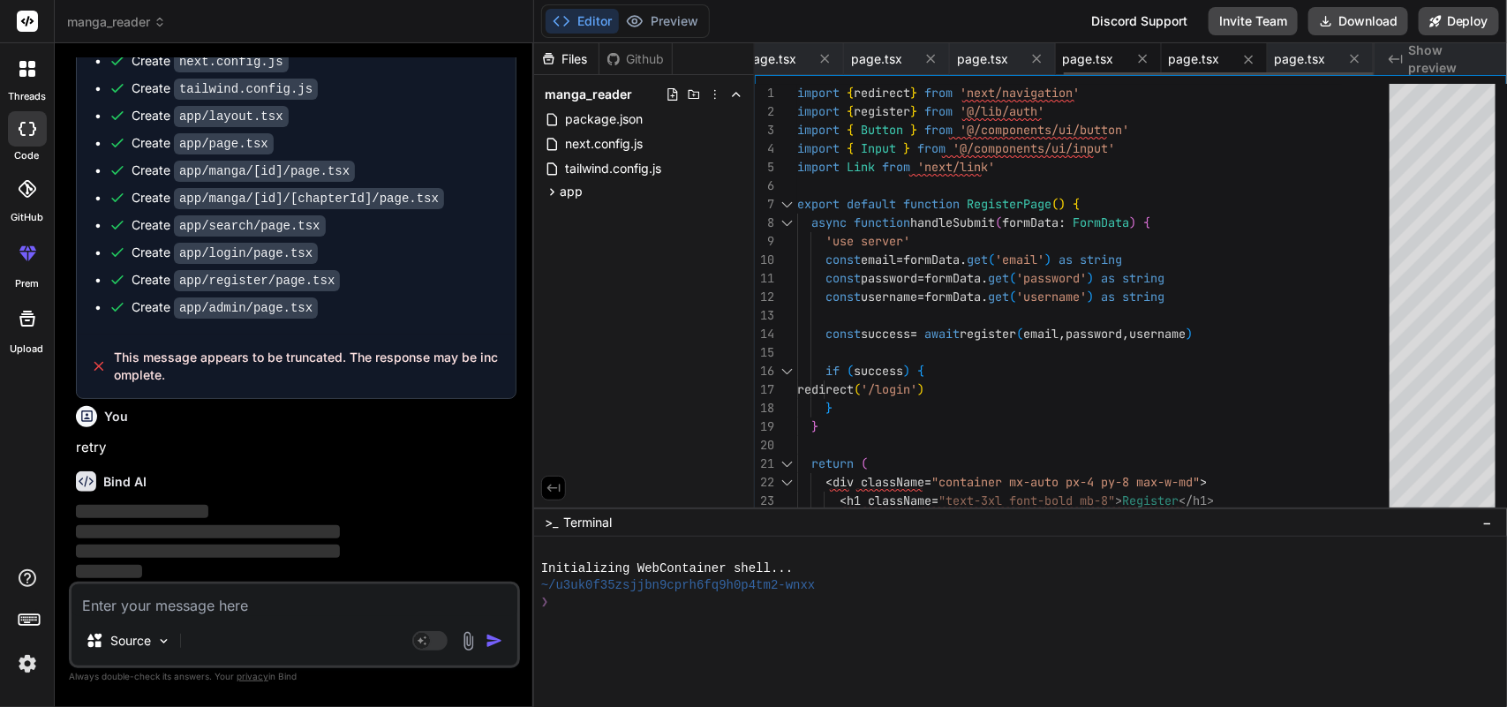
click at [1078, 54] on span "page.tsx" at bounding box center [1088, 59] width 51 height 18
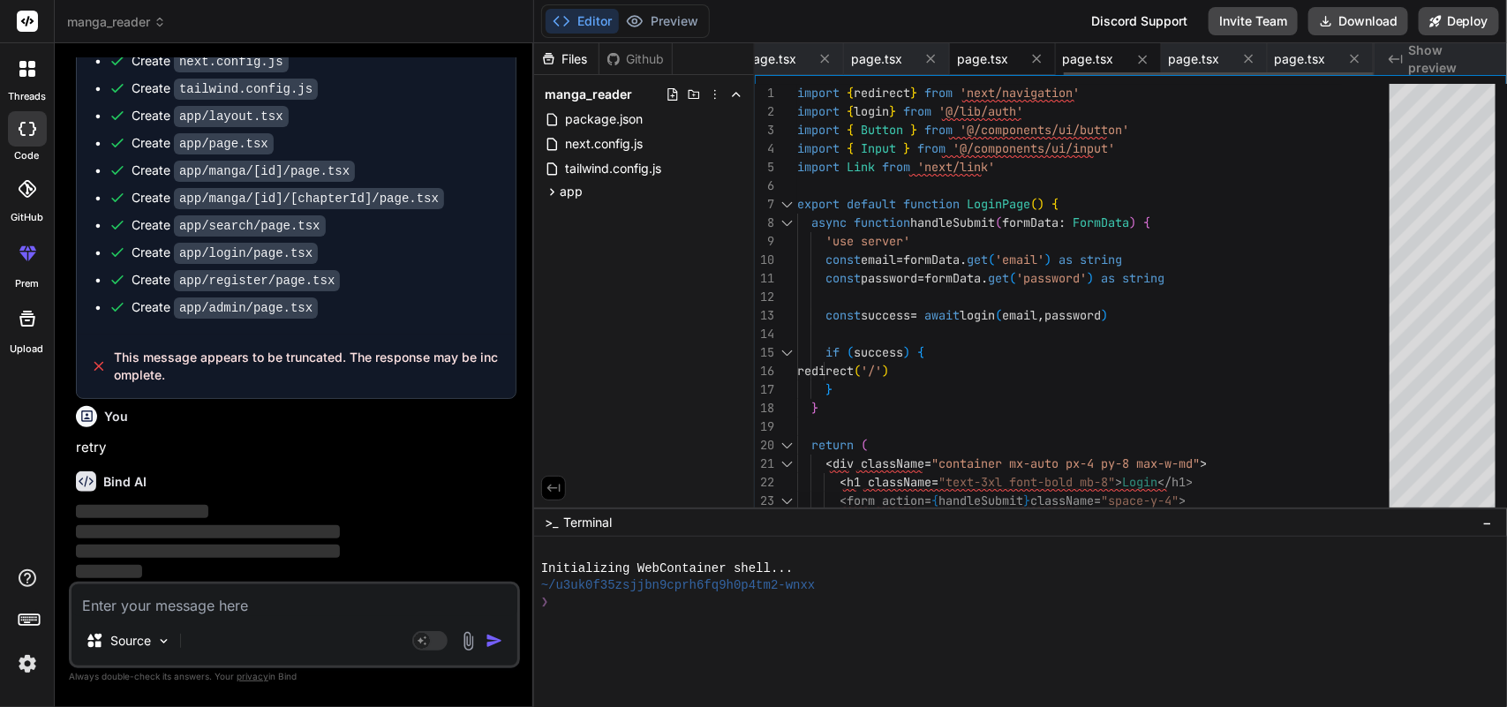
click at [978, 62] on span "page.tsx" at bounding box center [982, 59] width 51 height 18
type textarea ") }"
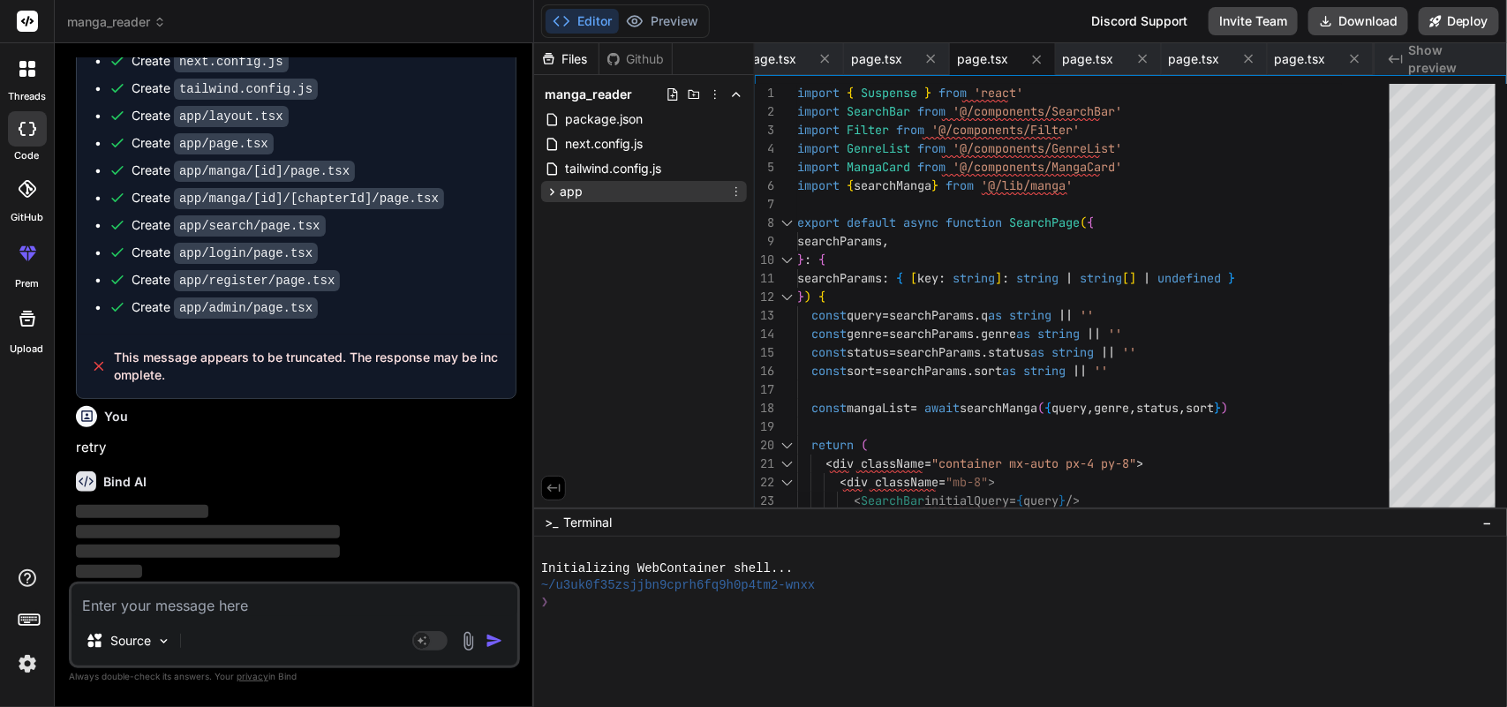
click at [557, 199] on icon at bounding box center [552, 191] width 15 height 15
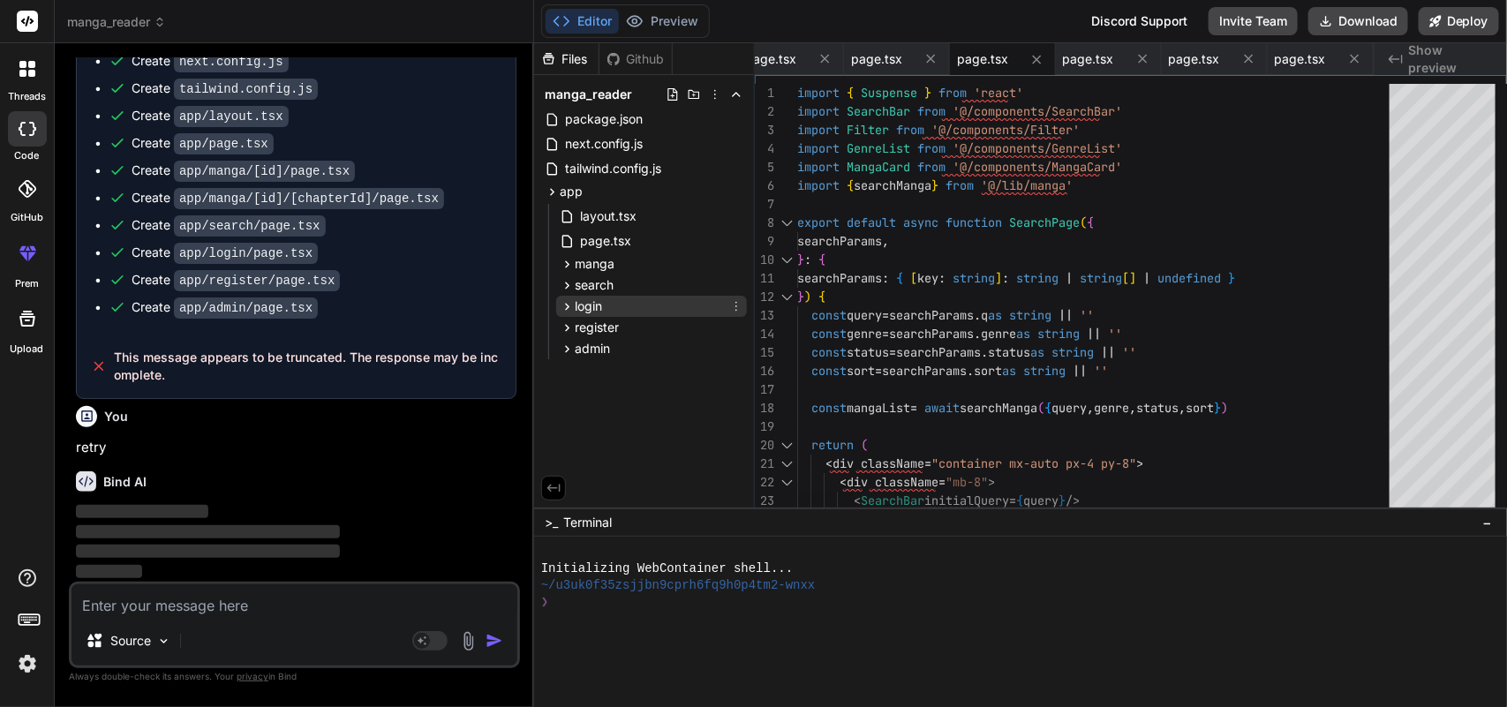
click at [565, 301] on icon at bounding box center [567, 306] width 15 height 15
click at [565, 325] on icon at bounding box center [567, 327] width 15 height 15
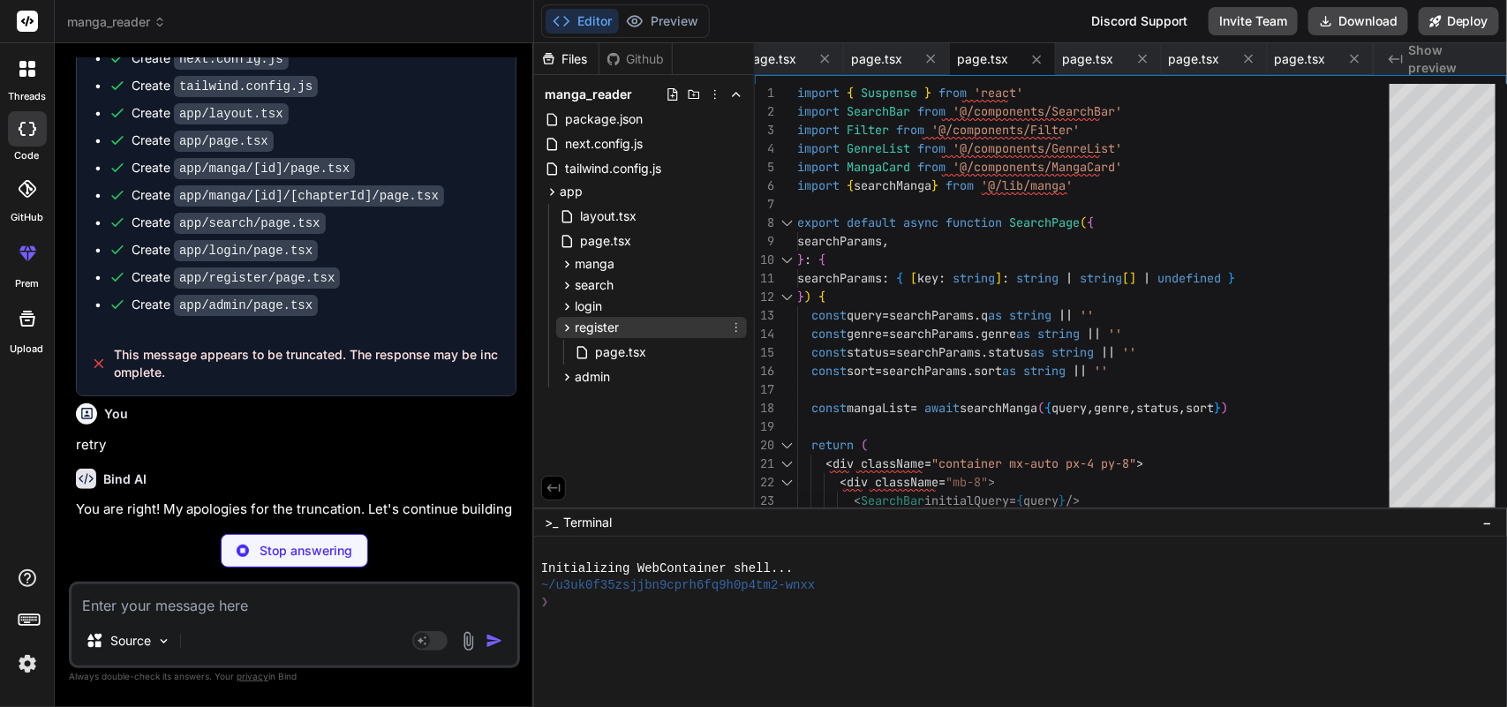
click at [565, 325] on icon at bounding box center [567, 327] width 15 height 15
click at [565, 350] on icon at bounding box center [567, 349] width 15 height 15
click at [563, 257] on icon at bounding box center [567, 264] width 15 height 15
click at [581, 281] on icon at bounding box center [582, 287] width 15 height 15
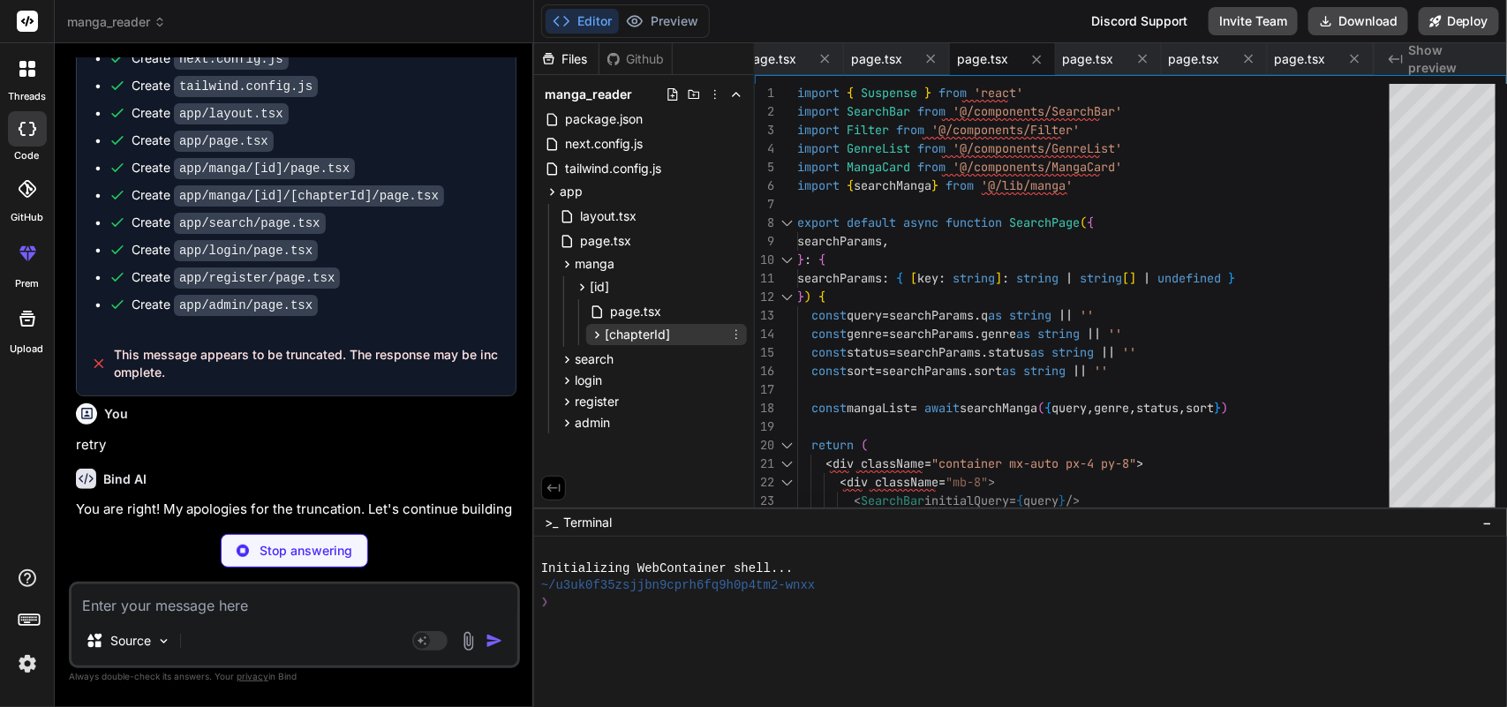
click at [597, 334] on icon at bounding box center [597, 334] width 15 height 15
type textarea "x"
type textarea "</div> ) }"
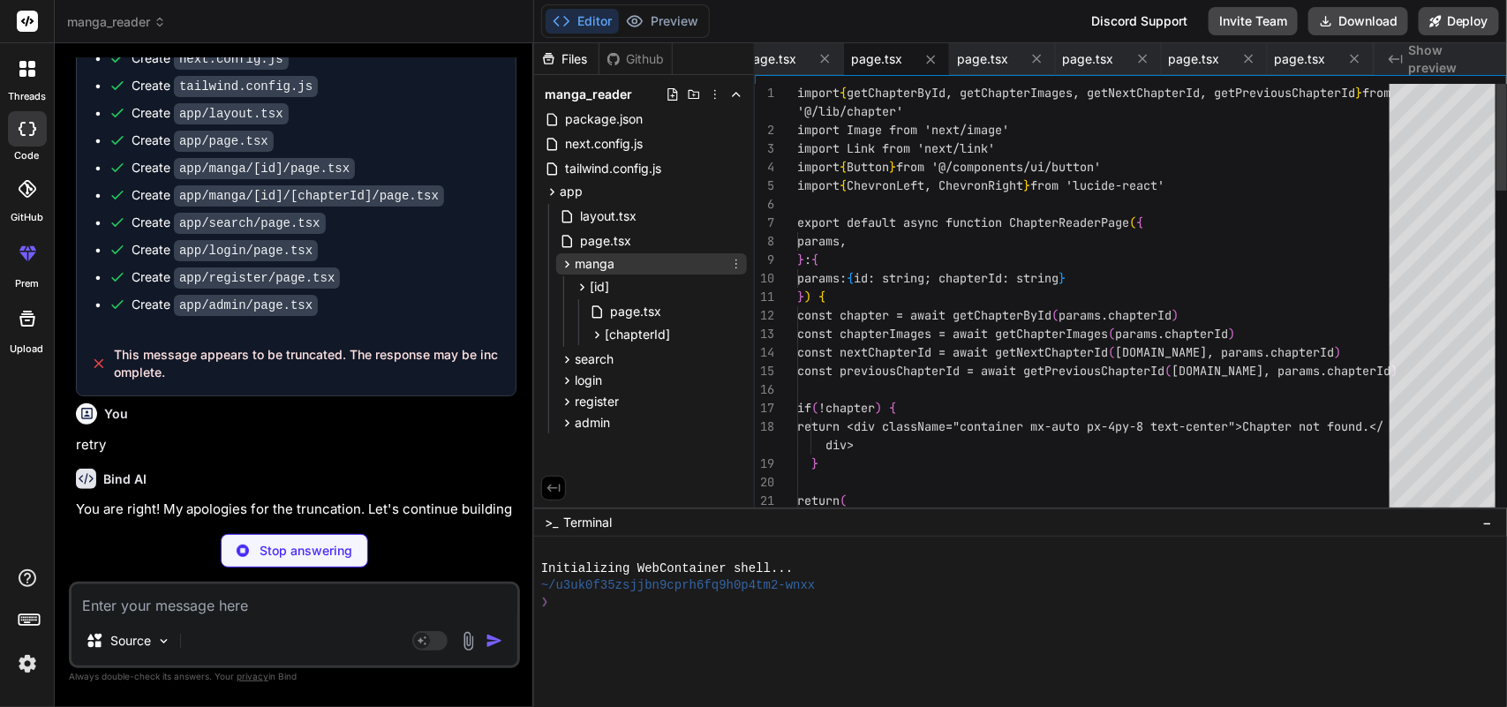
click at [566, 266] on icon at bounding box center [567, 263] width 4 height 7
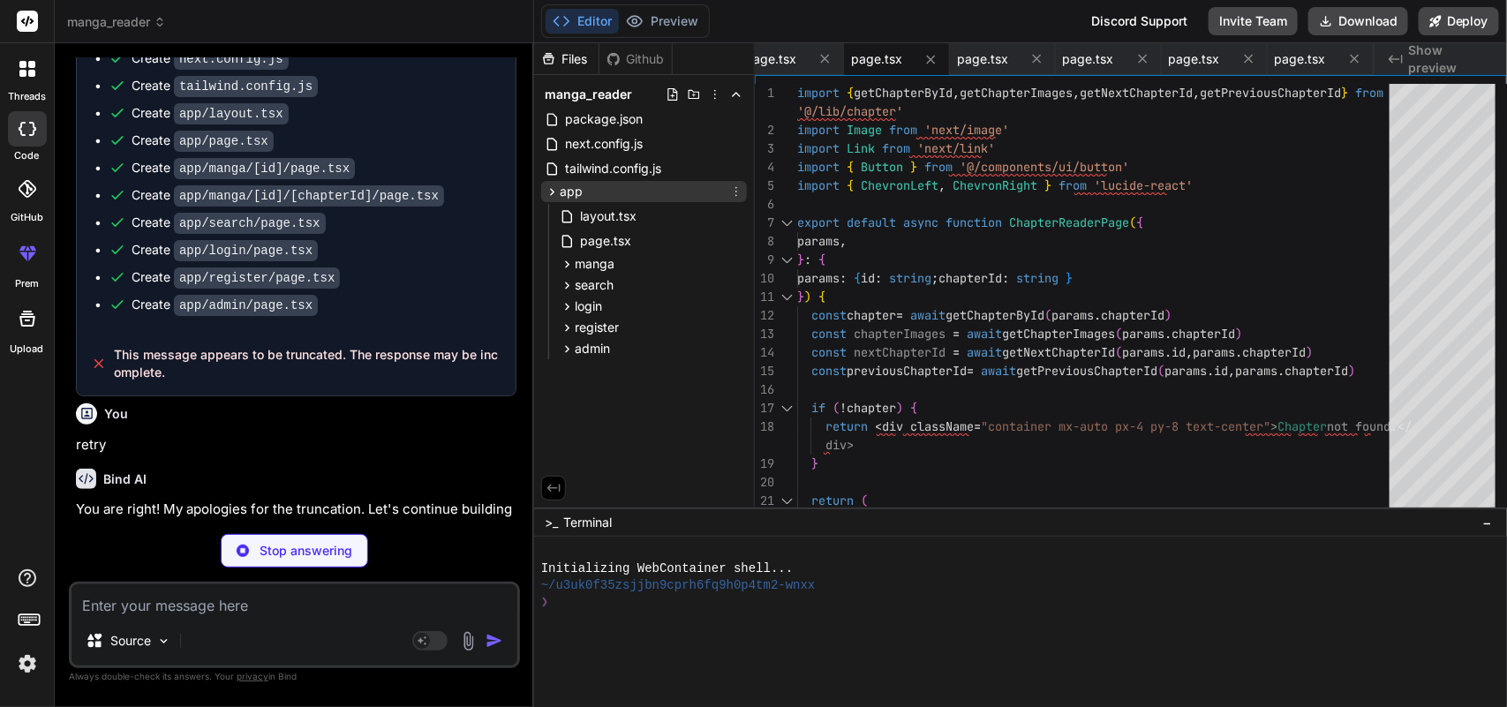
click at [552, 188] on icon at bounding box center [552, 191] width 4 height 7
click at [646, 380] on div "Files Github manga_reader package.json next.config.js tailwind.config.js app la…" at bounding box center [644, 275] width 221 height 464
type textarea "x"
type textarea "))} </div> )} </div> </div> </div> ) }"
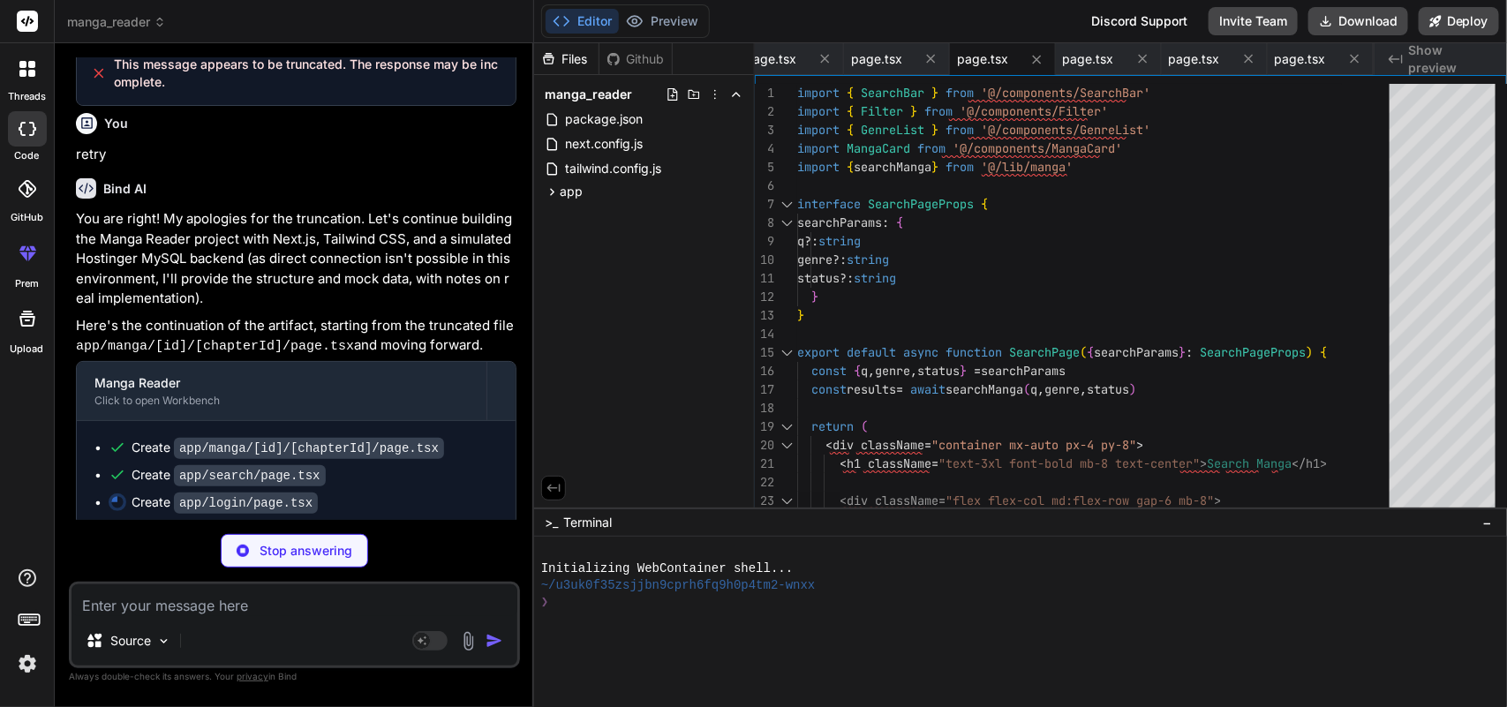
scroll to position [3134, 0]
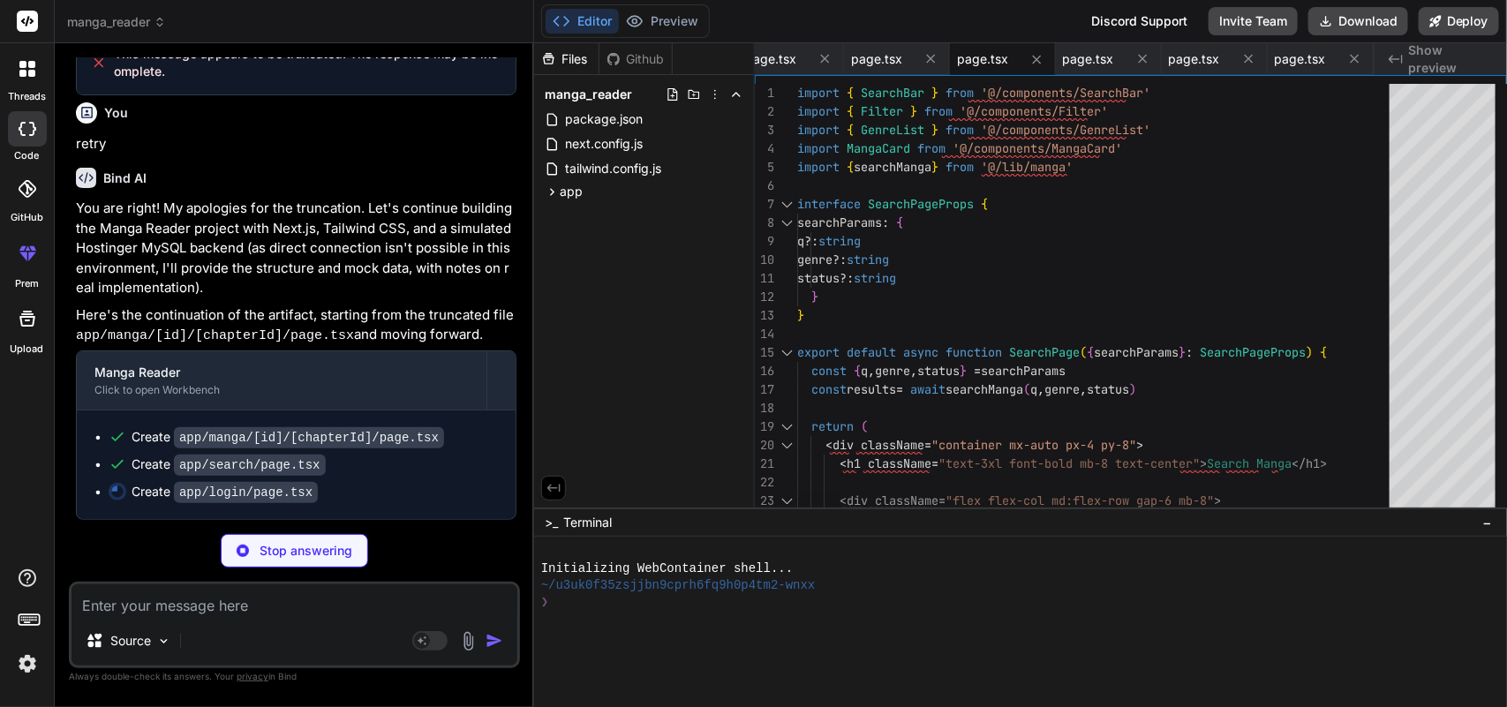
type textarea "x"
type textarea "<Link href="/register" className="text-primary hover:underline"> Register </Lin…"
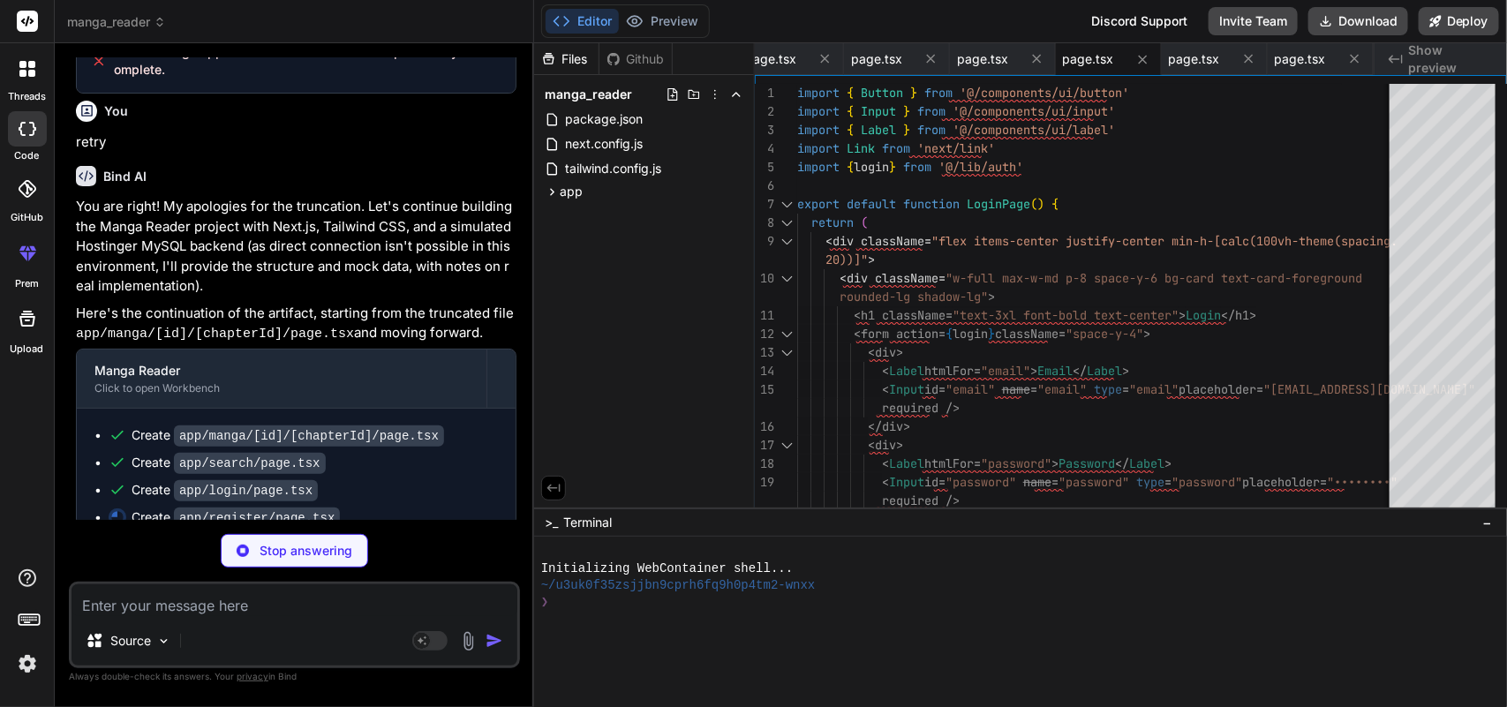
type textarea "x"
type textarea "</div> ) }"
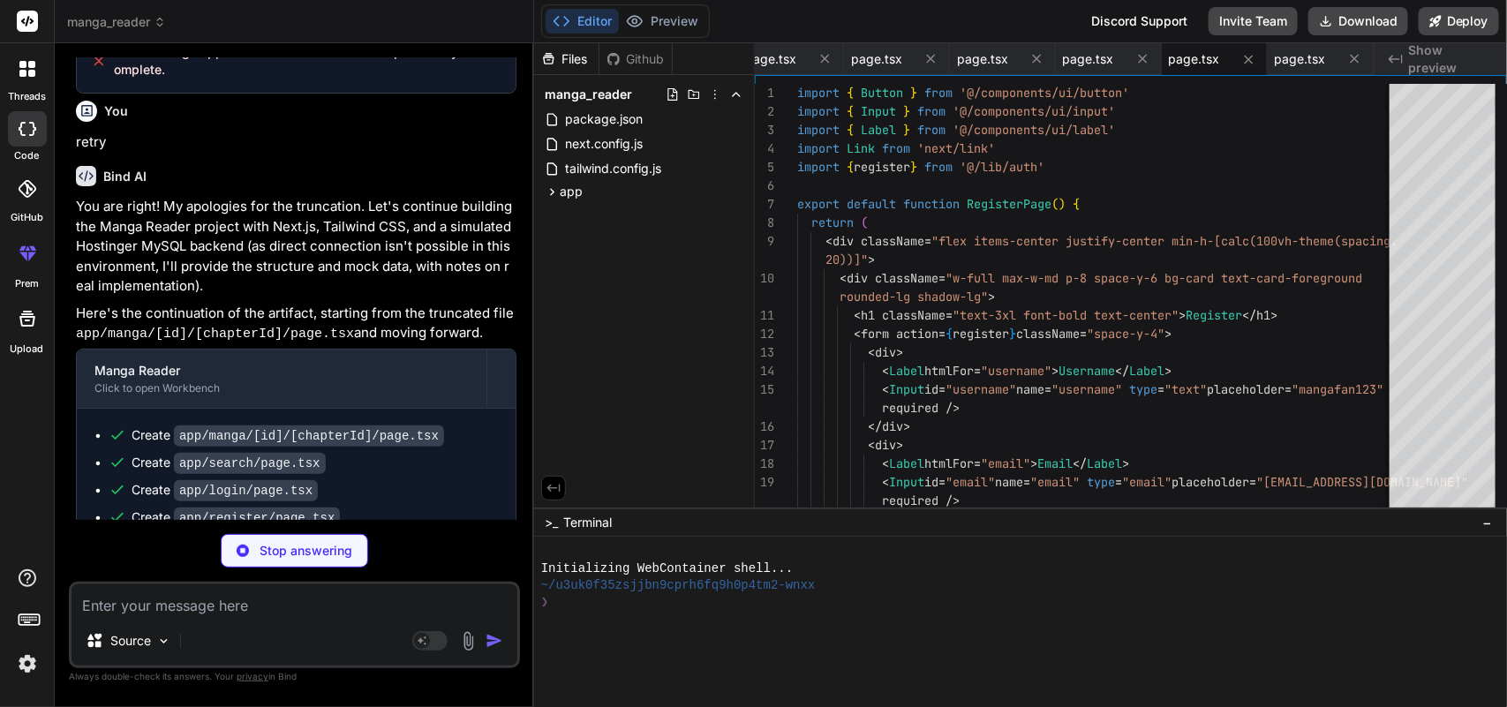
type textarea "x"
type textarea "Coming Soon </Button> </CardContent> </Card> </div> </div> ) }"
type textarea "x"
type textarea ") }"
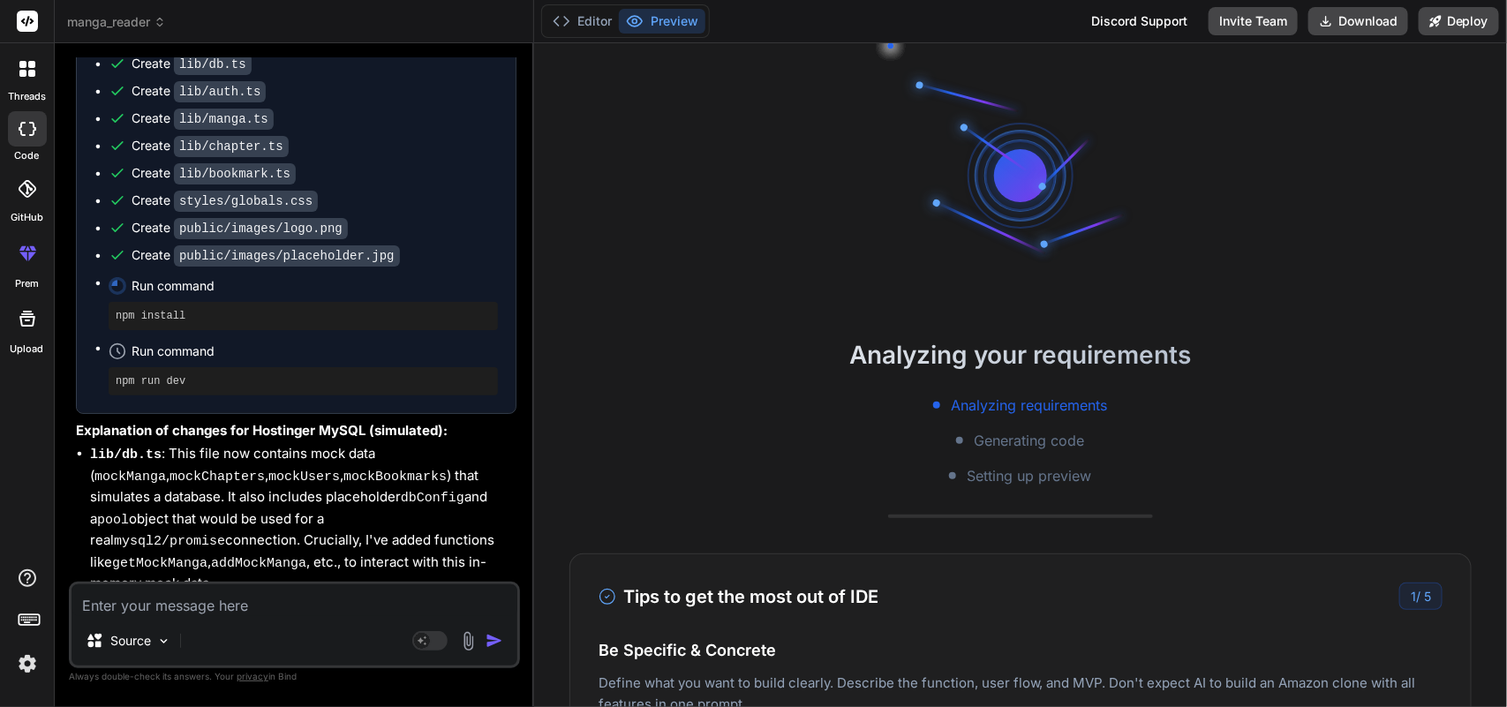
scroll to position [3970, 0]
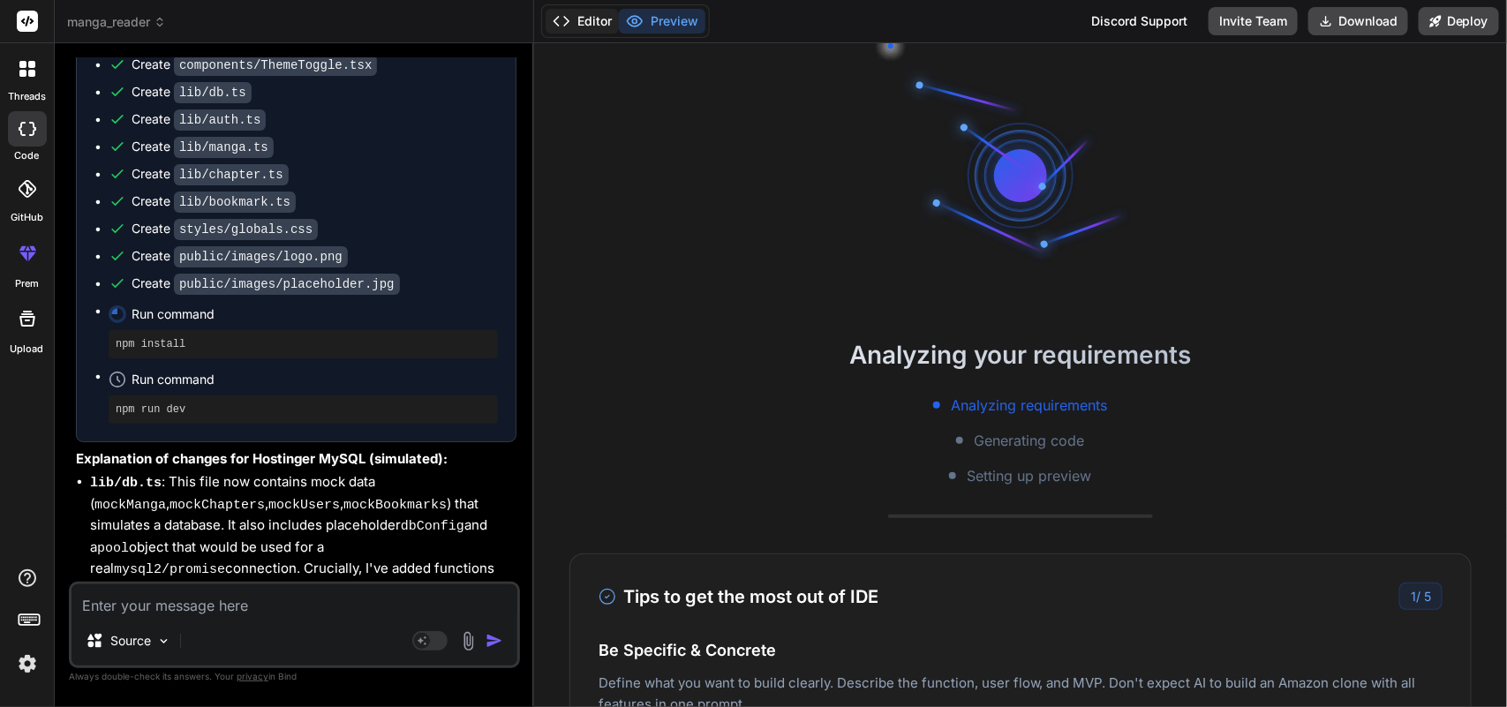
click at [567, 14] on icon at bounding box center [562, 21] width 18 height 18
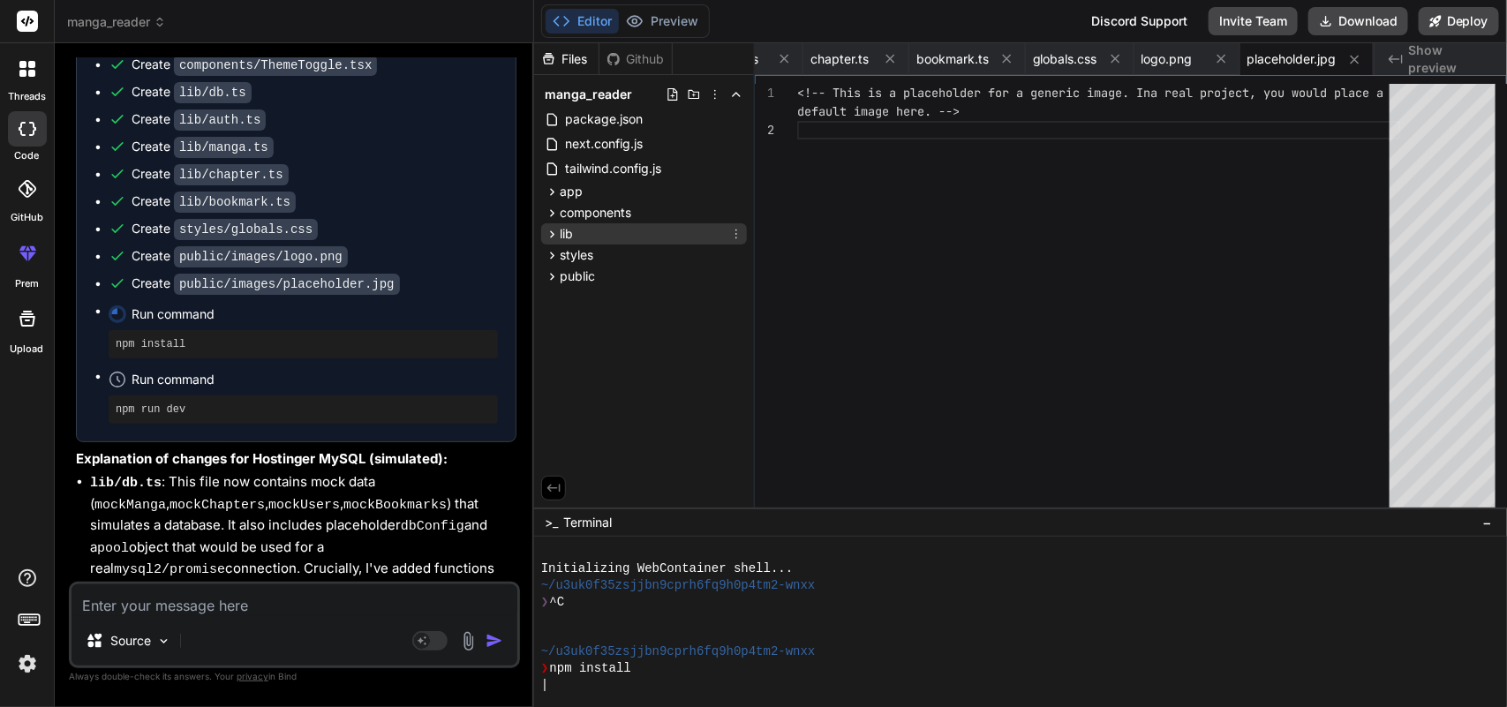
click at [584, 229] on div "lib" at bounding box center [644, 233] width 206 height 21
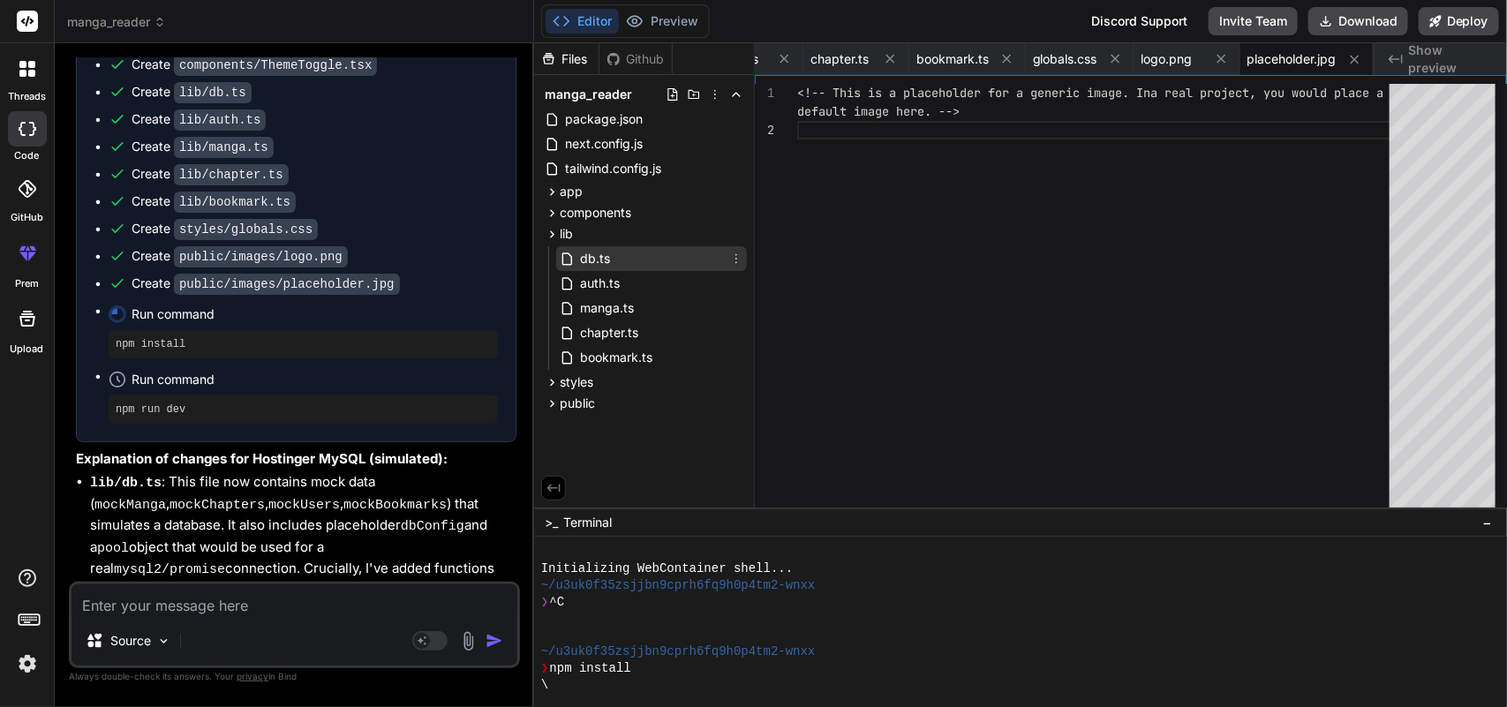
click at [645, 257] on div "db.ts" at bounding box center [651, 258] width 191 height 25
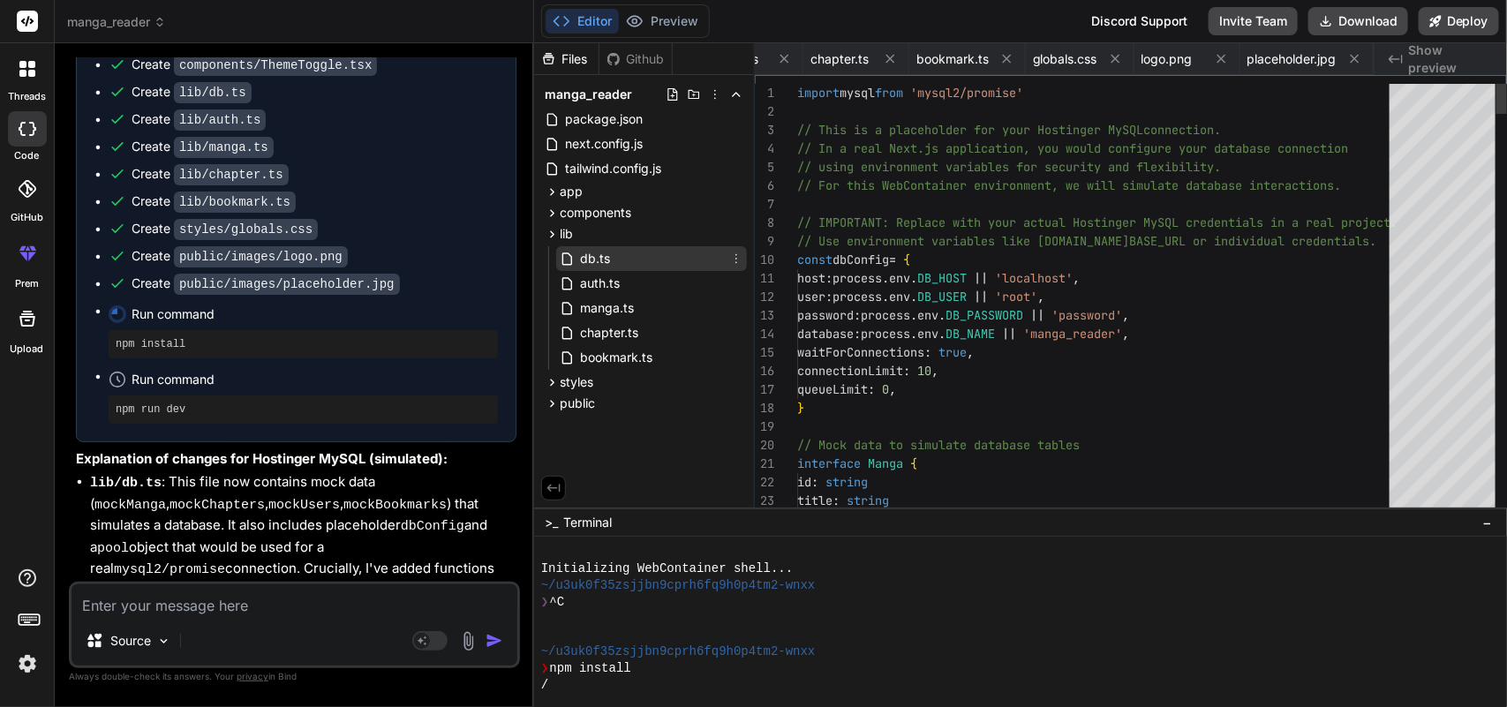
scroll to position [0, 2842]
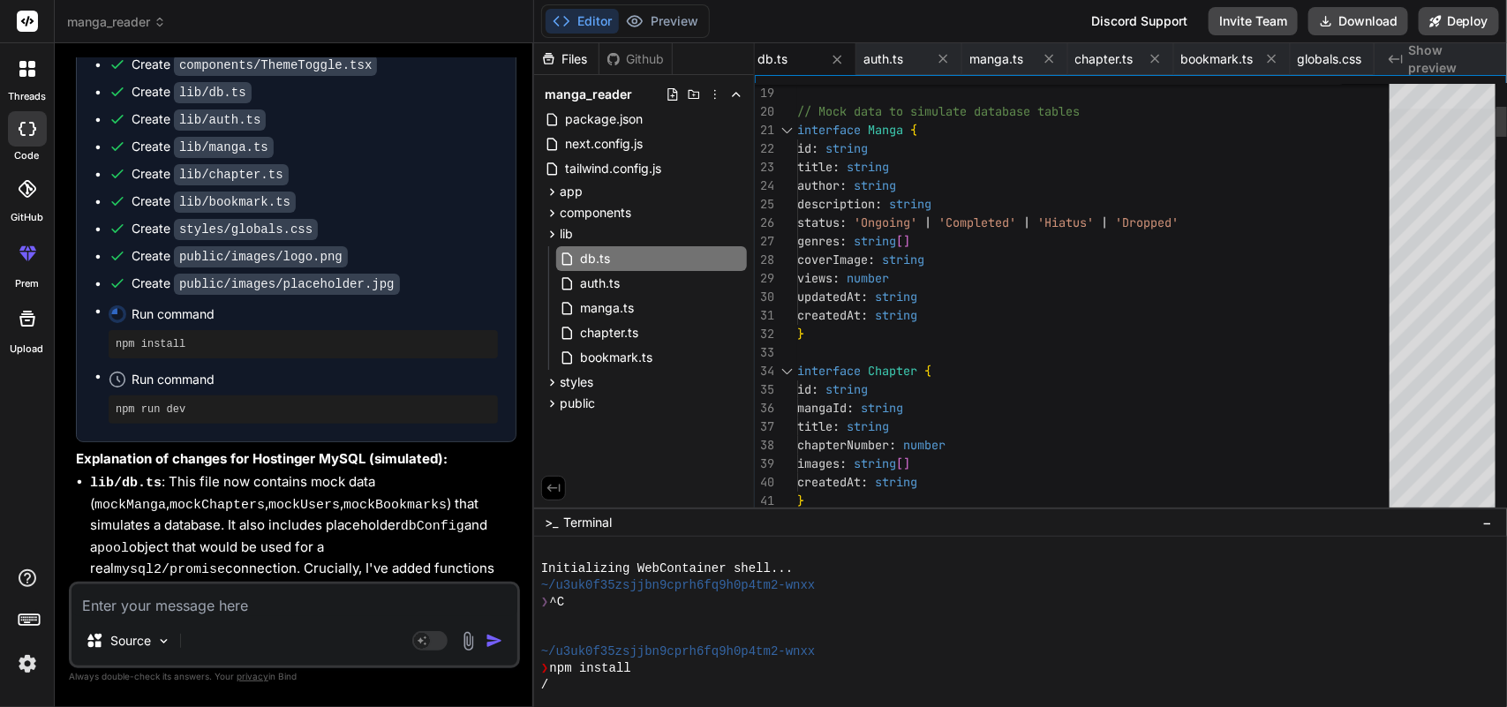
click at [1441, 146] on div at bounding box center [1442, 134] width 107 height 51
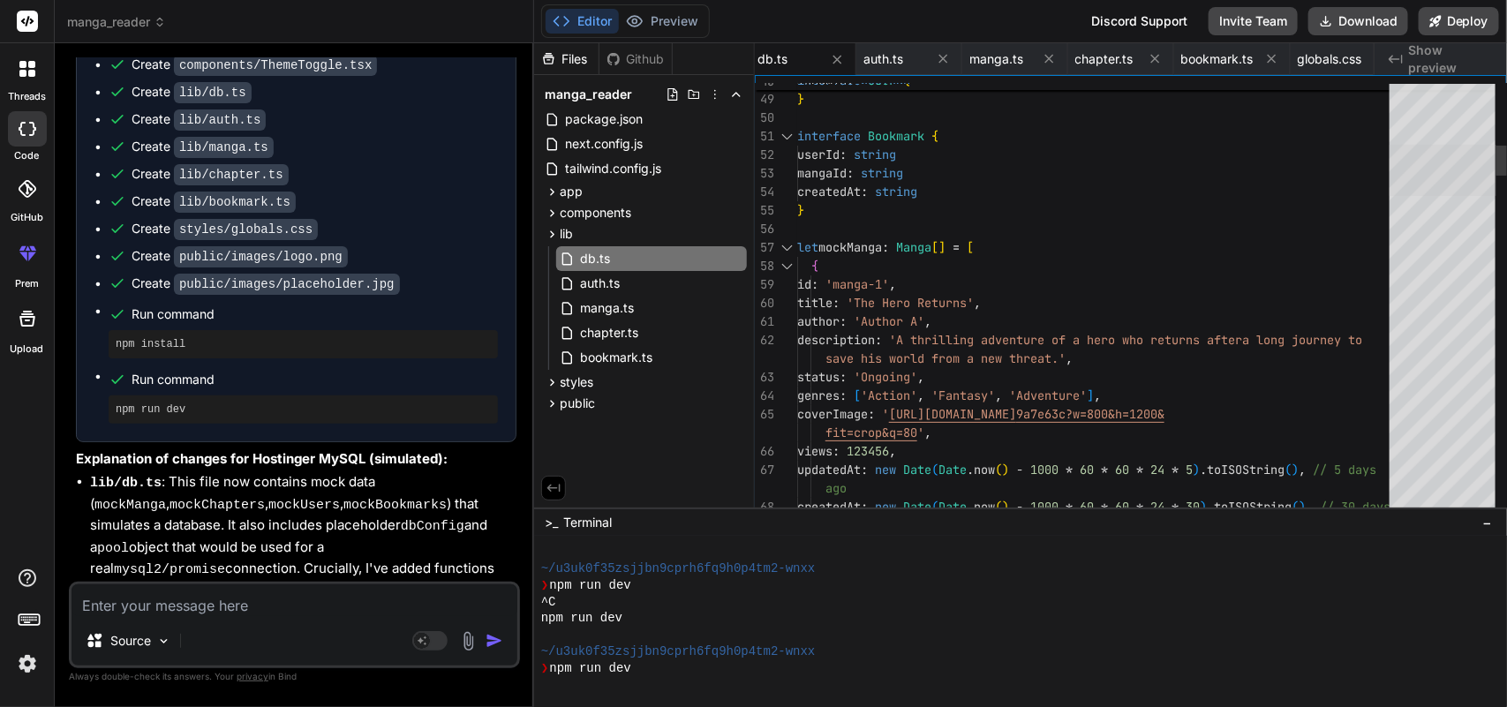
scroll to position [364, 0]
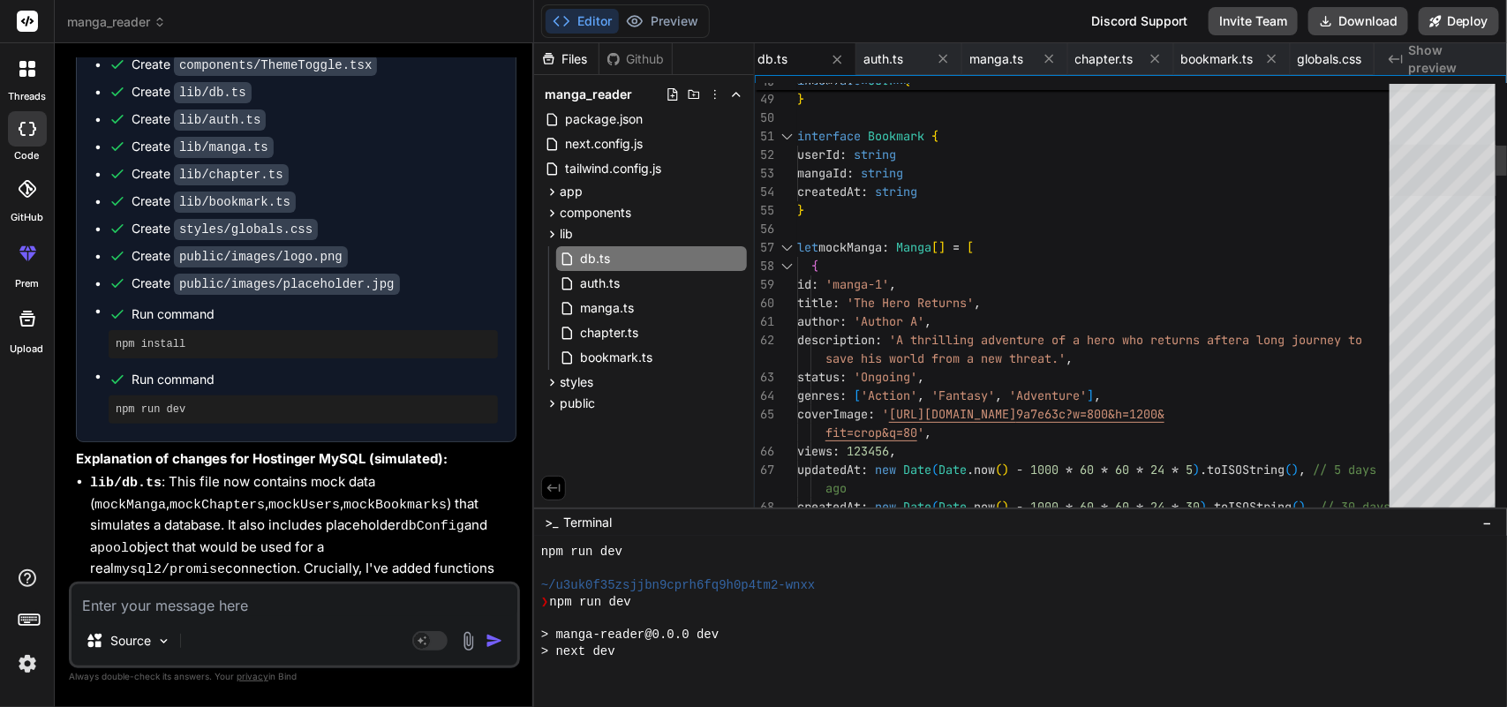
click at [1441, 172] on div at bounding box center [1442, 170] width 107 height 51
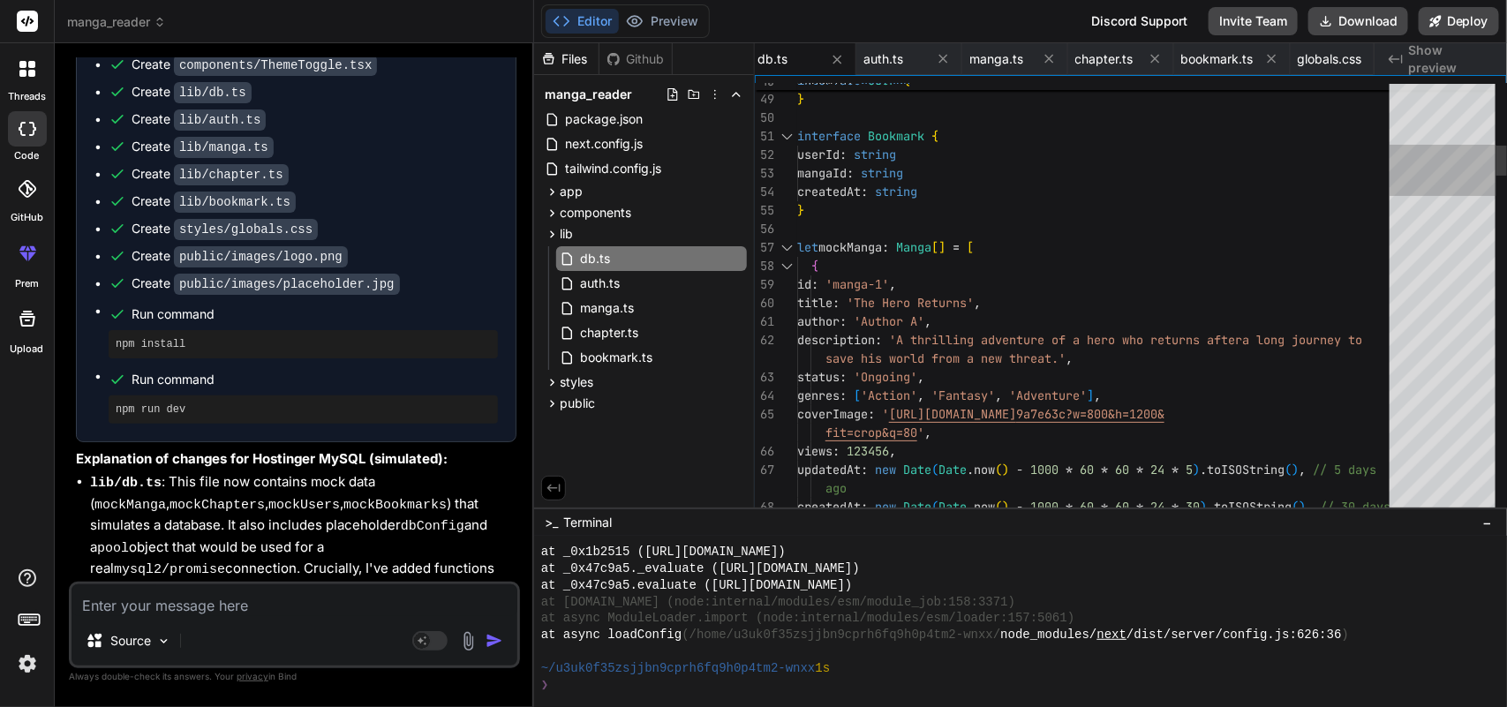
scroll to position [596, 0]
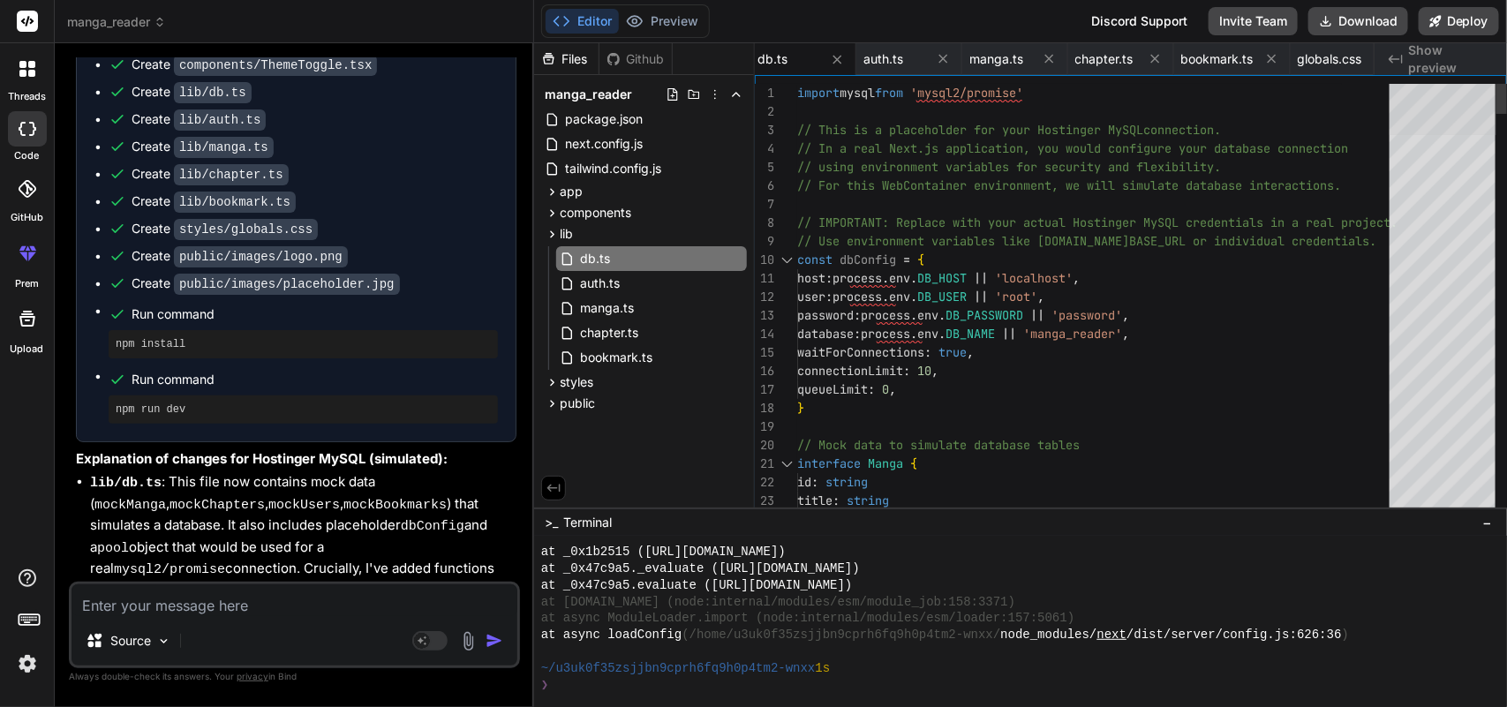
click at [1445, 84] on div at bounding box center [1442, 109] width 107 height 51
click at [669, 1] on div "Editor Preview Disabled until preview for your project is generated Discord Sup…" at bounding box center [1020, 21] width 973 height 43
click at [1004, 680] on div "❯" at bounding box center [1012, 685] width 942 height 17
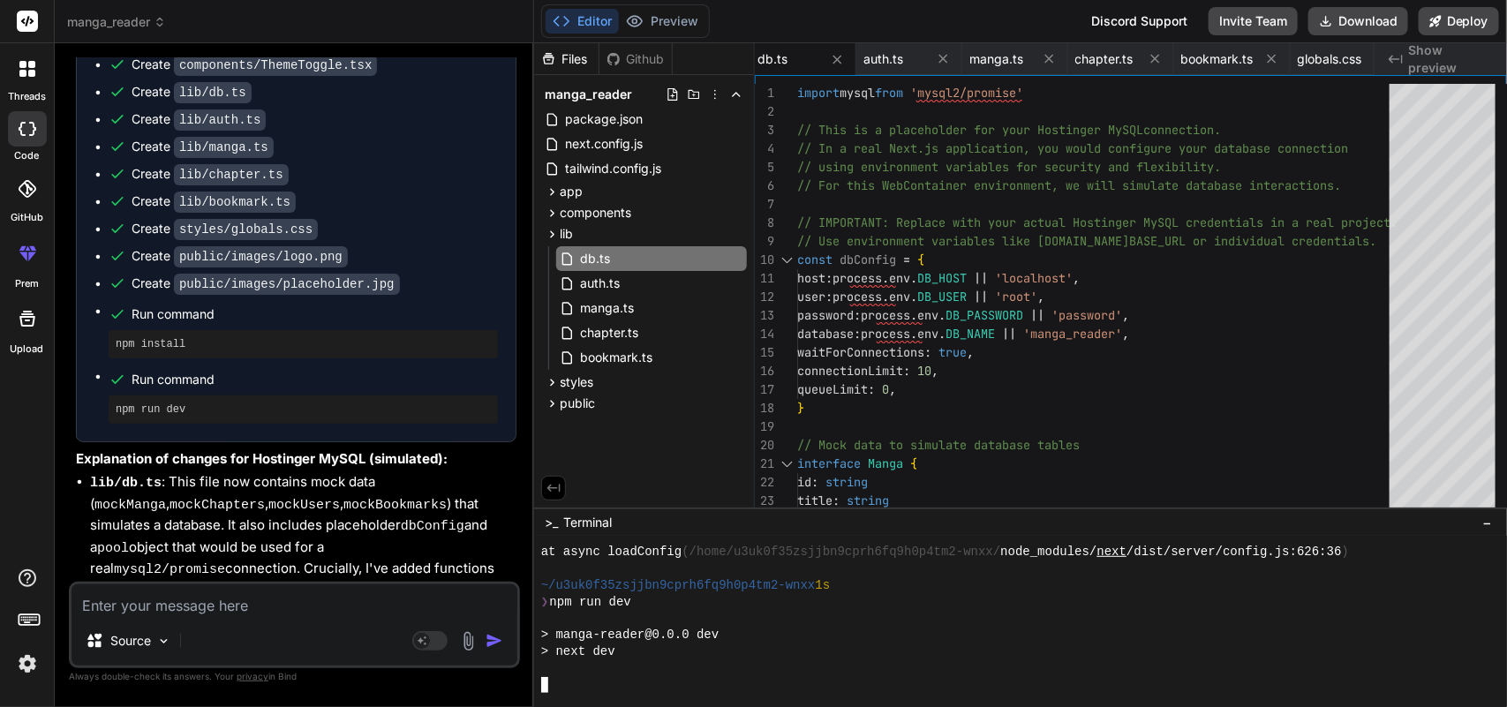
scroll to position [910, 0]
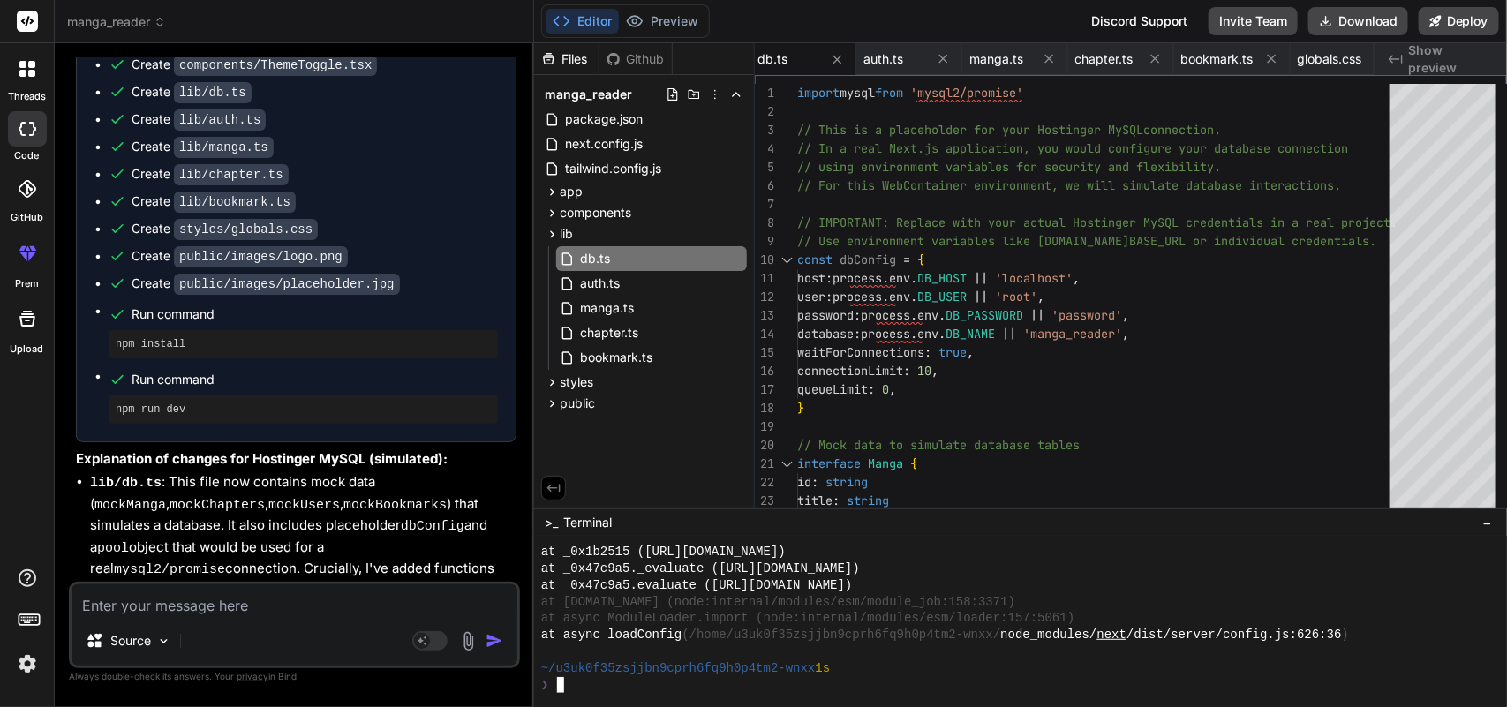
click at [310, 598] on textarea at bounding box center [294, 600] width 446 height 32
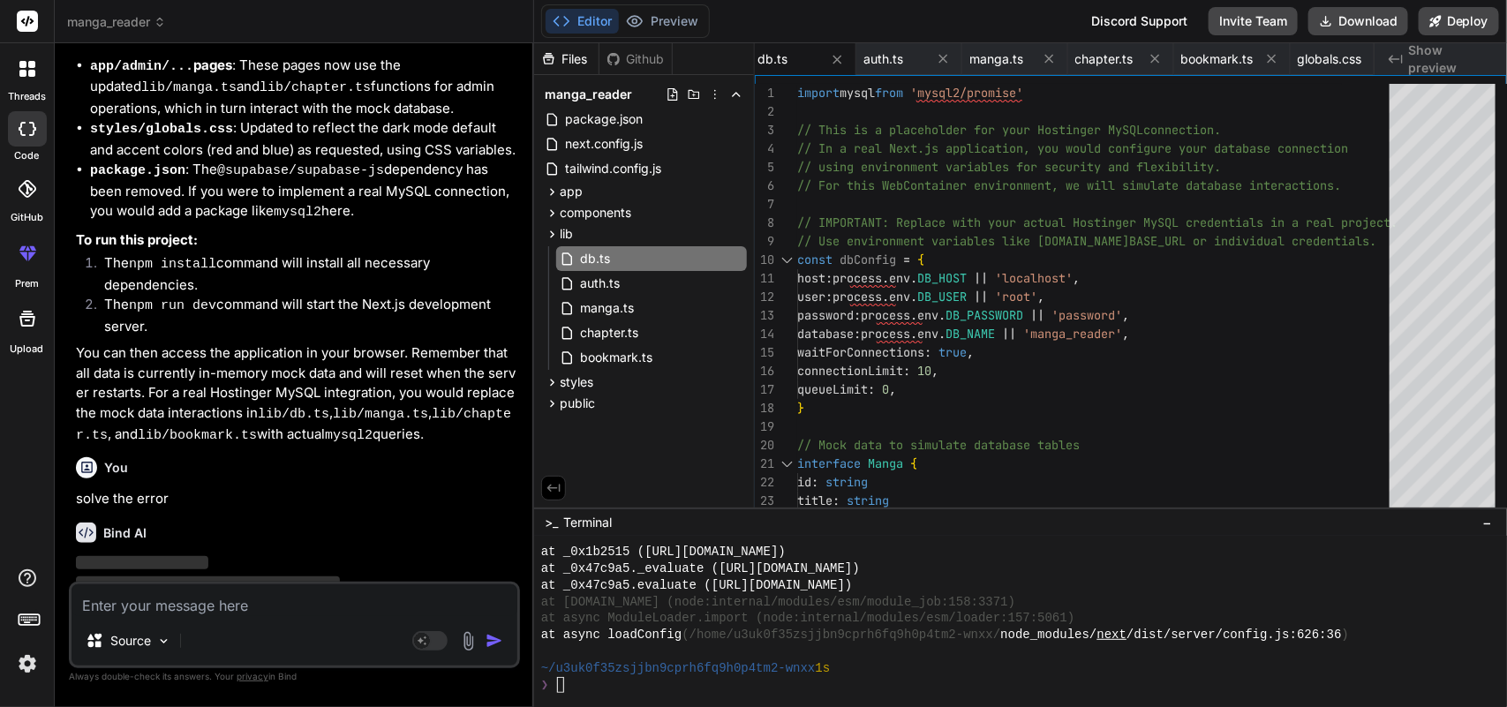
scroll to position [4747, 0]
click at [570, 232] on span "lib" at bounding box center [566, 234] width 13 height 18
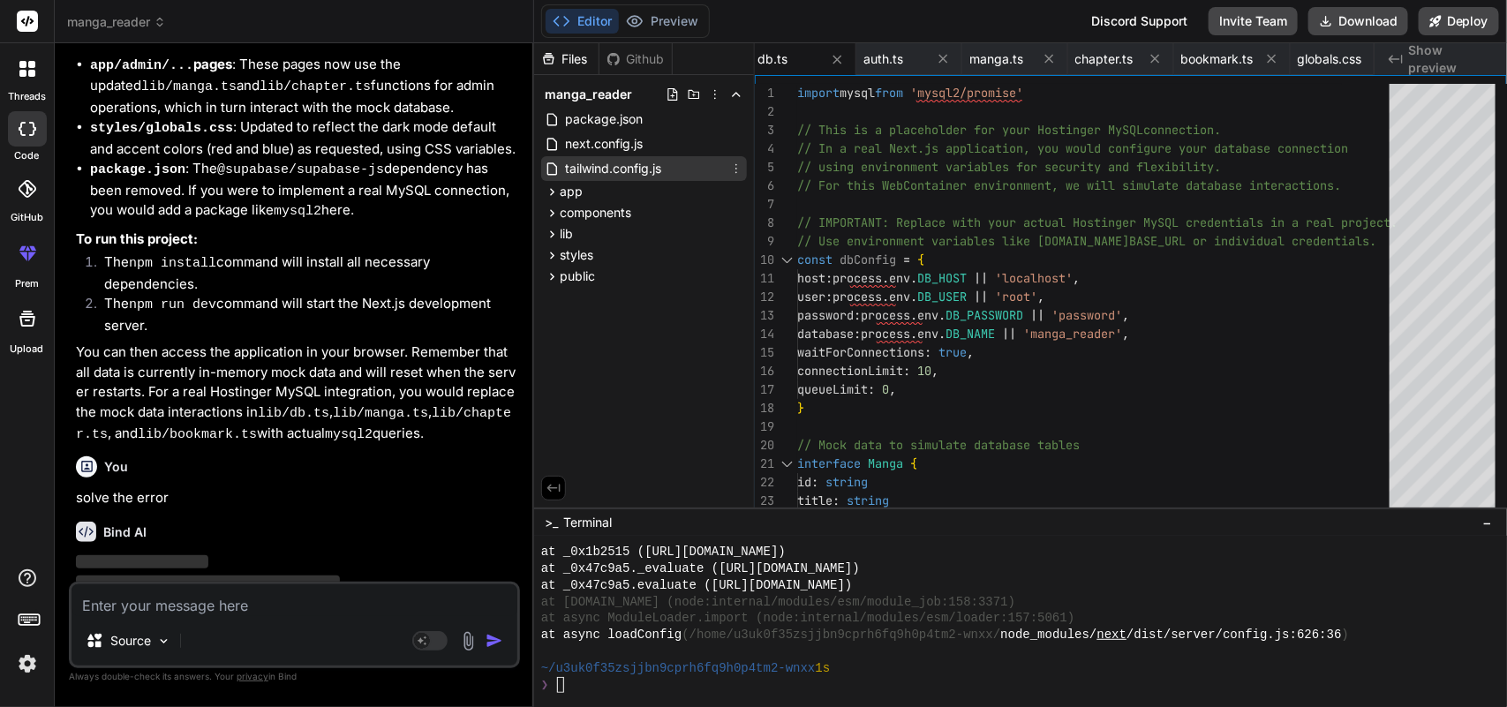
click at [602, 178] on span "tailwind.config.js" at bounding box center [613, 168] width 100 height 21
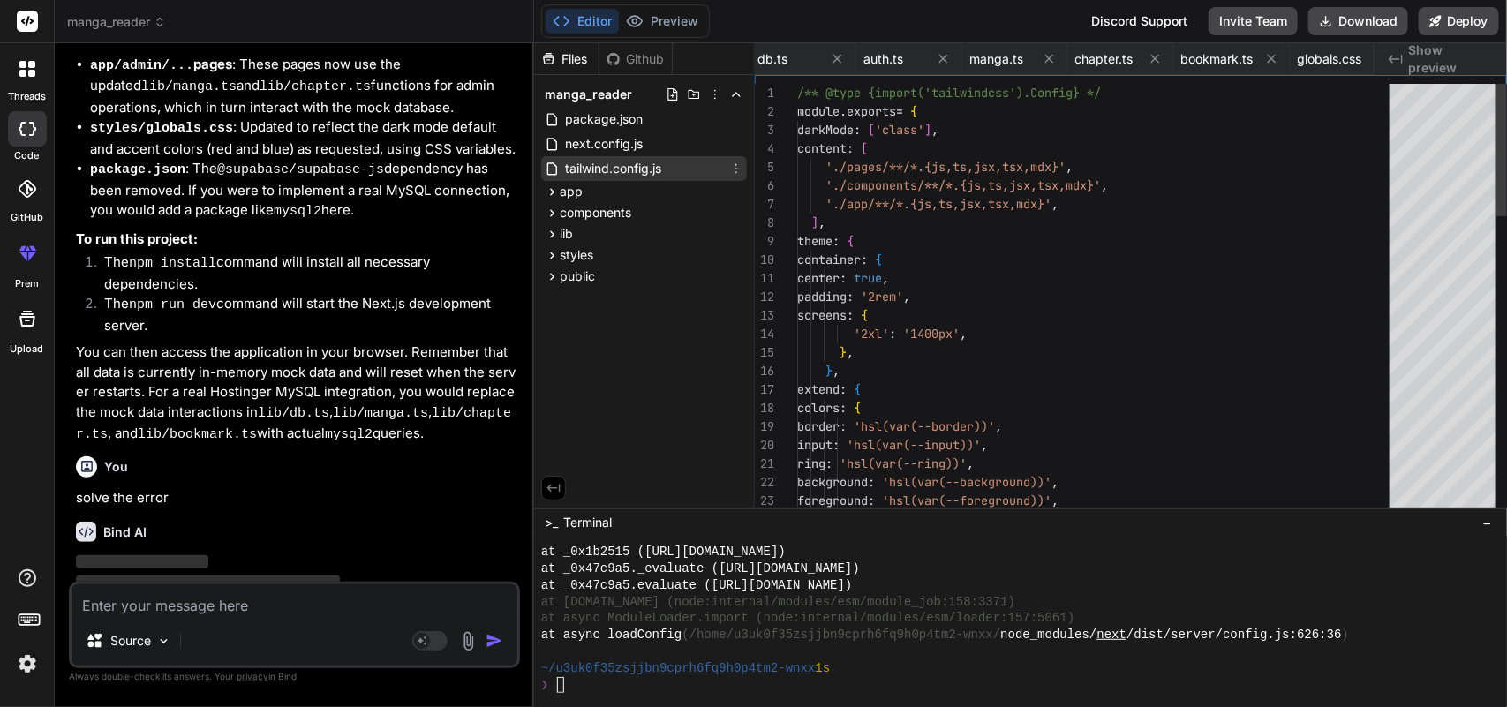
scroll to position [0, 245]
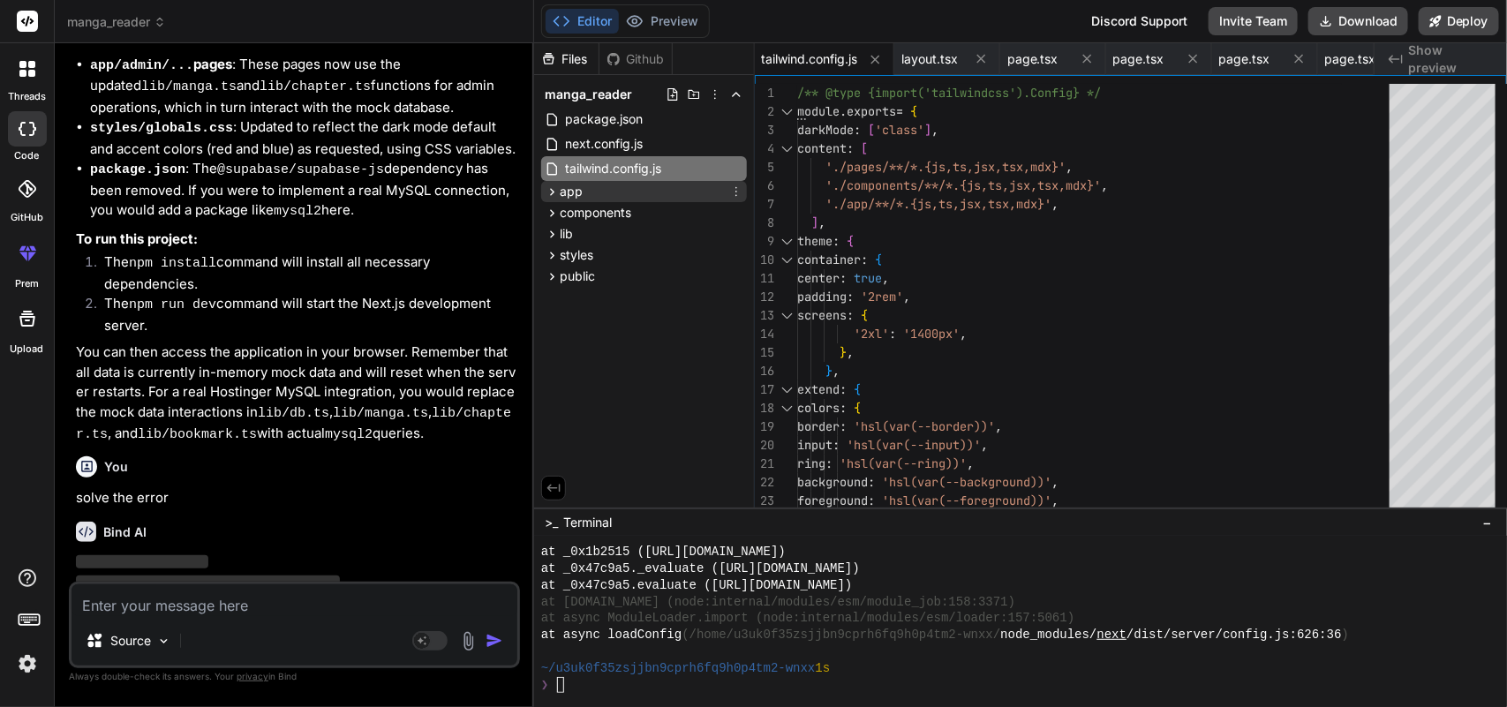
click at [602, 200] on div "app" at bounding box center [644, 191] width 206 height 21
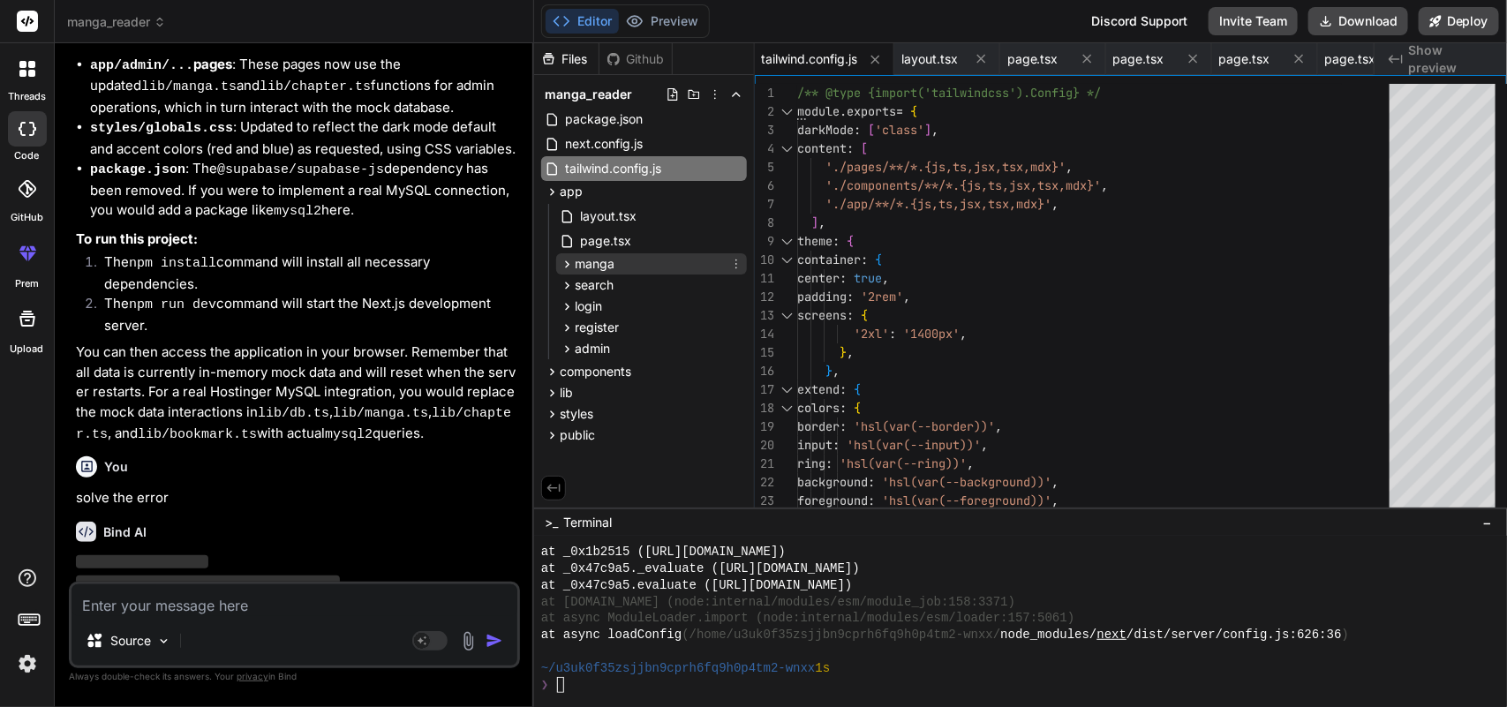
click at [631, 269] on div "manga" at bounding box center [651, 263] width 191 height 21
click at [644, 267] on div "manga" at bounding box center [651, 263] width 191 height 21
click at [644, 287] on div "search" at bounding box center [651, 285] width 191 height 21
click at [636, 303] on div "login" at bounding box center [651, 306] width 191 height 21
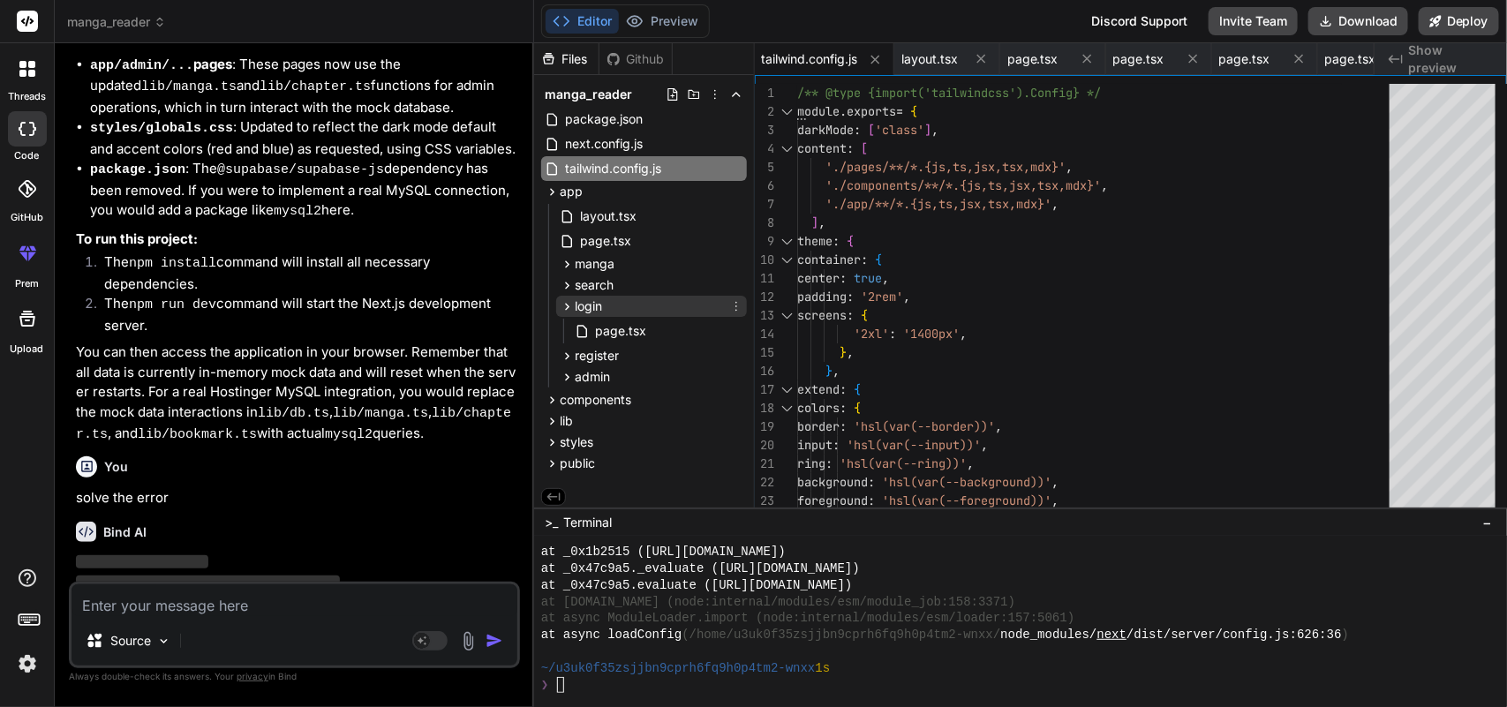
click at [650, 303] on div "login" at bounding box center [651, 306] width 191 height 21
click at [643, 320] on div "register" at bounding box center [651, 327] width 191 height 21
click at [634, 349] on div "admin" at bounding box center [651, 348] width 191 height 21
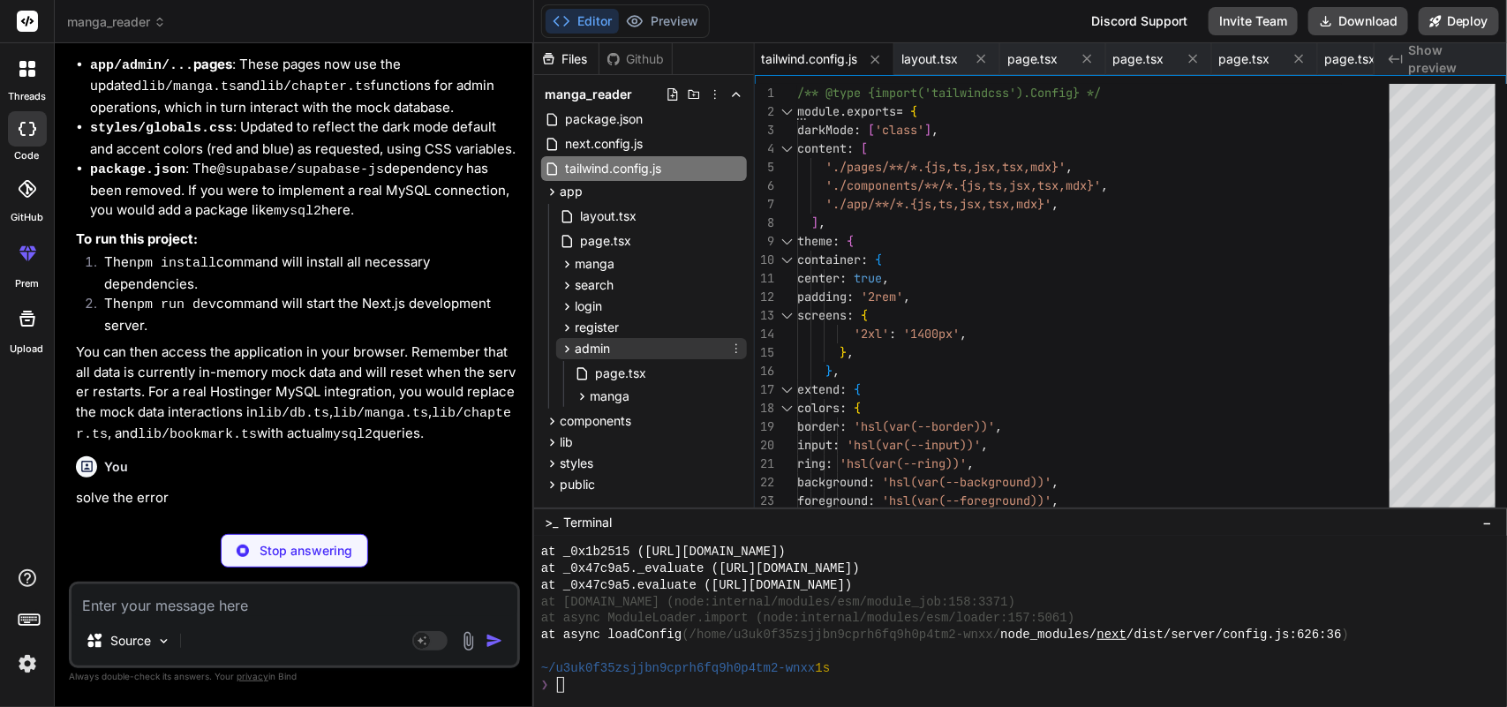
scroll to position [4747, 0]
click at [622, 389] on span "manga" at bounding box center [610, 396] width 40 height 18
click at [623, 440] on span "[id]" at bounding box center [614, 444] width 19 height 18
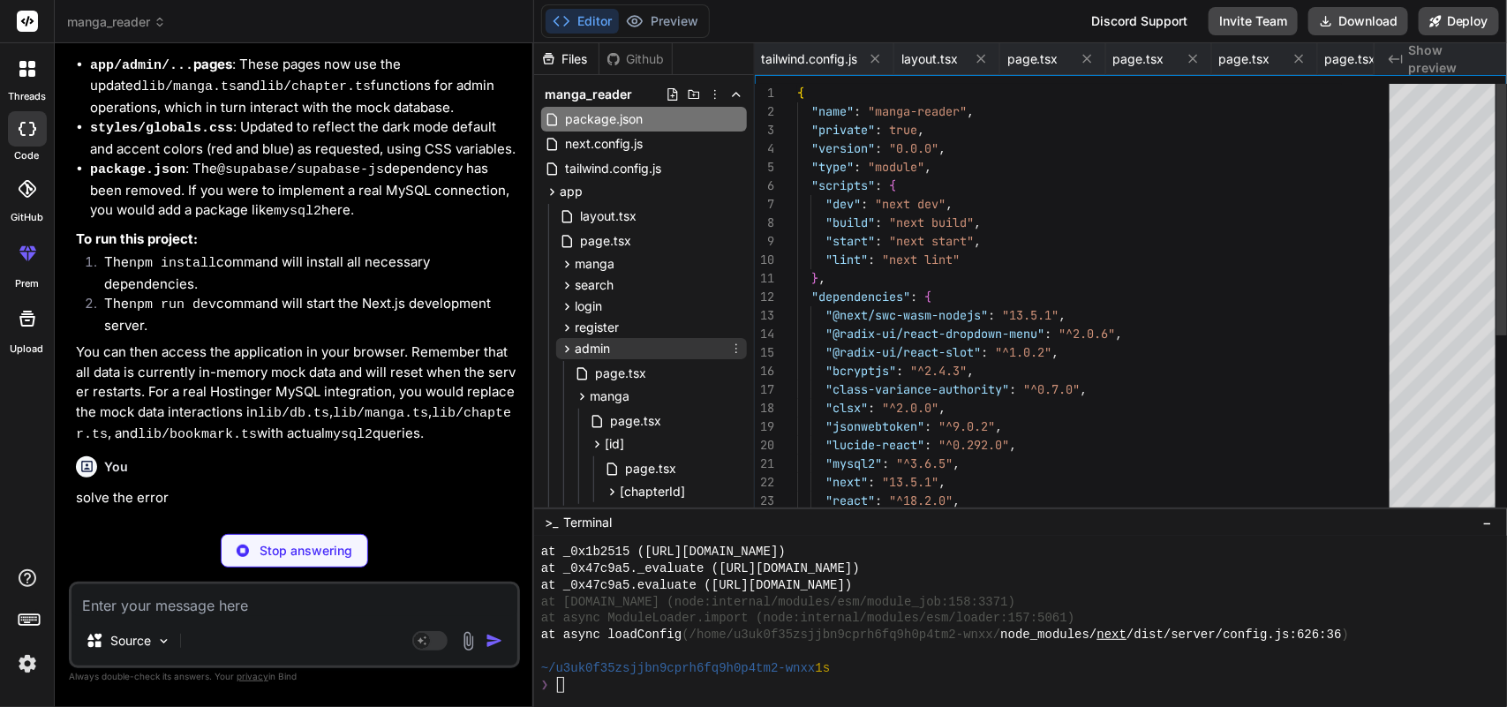
scroll to position [0, 0]
click at [590, 342] on span "admin" at bounding box center [592, 349] width 35 height 18
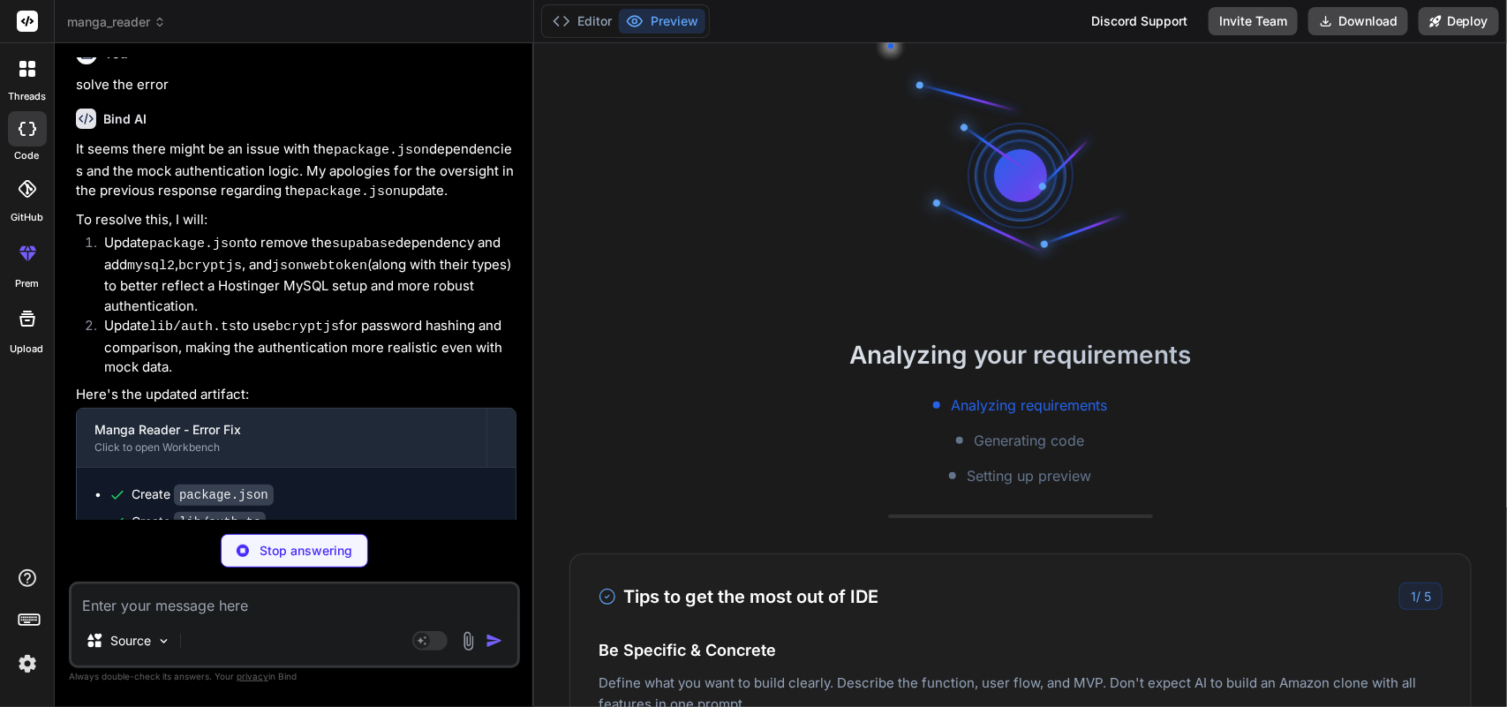
scroll to position [993, 0]
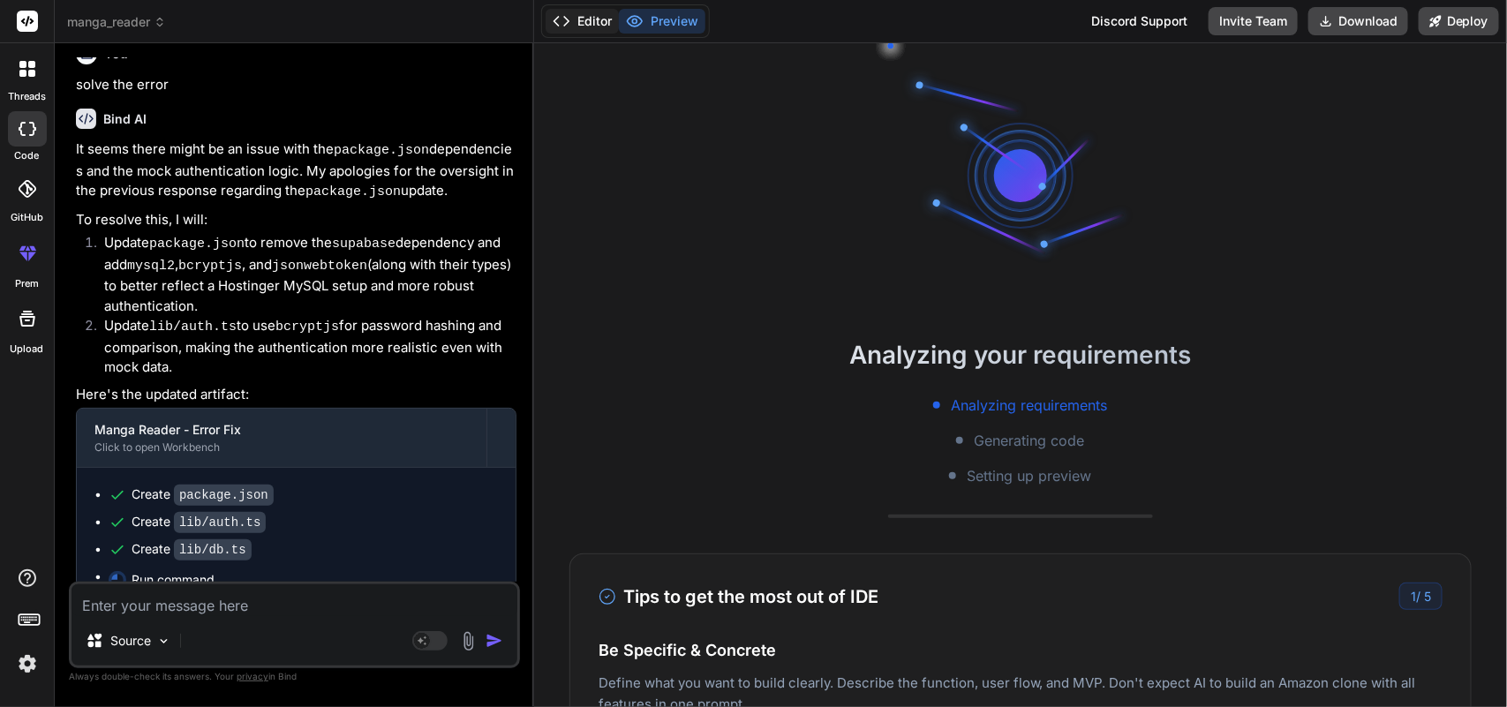
click at [561, 10] on button "Editor" at bounding box center [581, 21] width 73 height 25
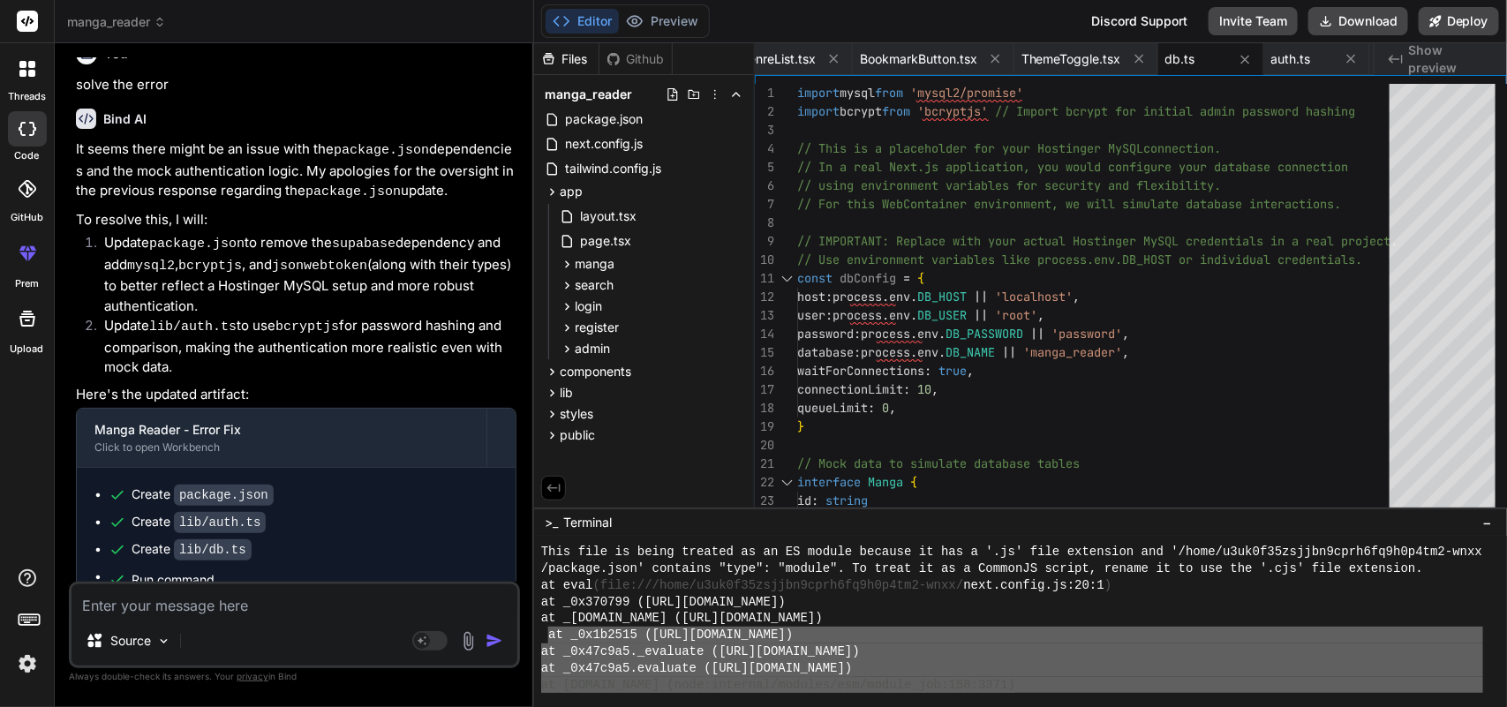
scroll to position [1506, 0]
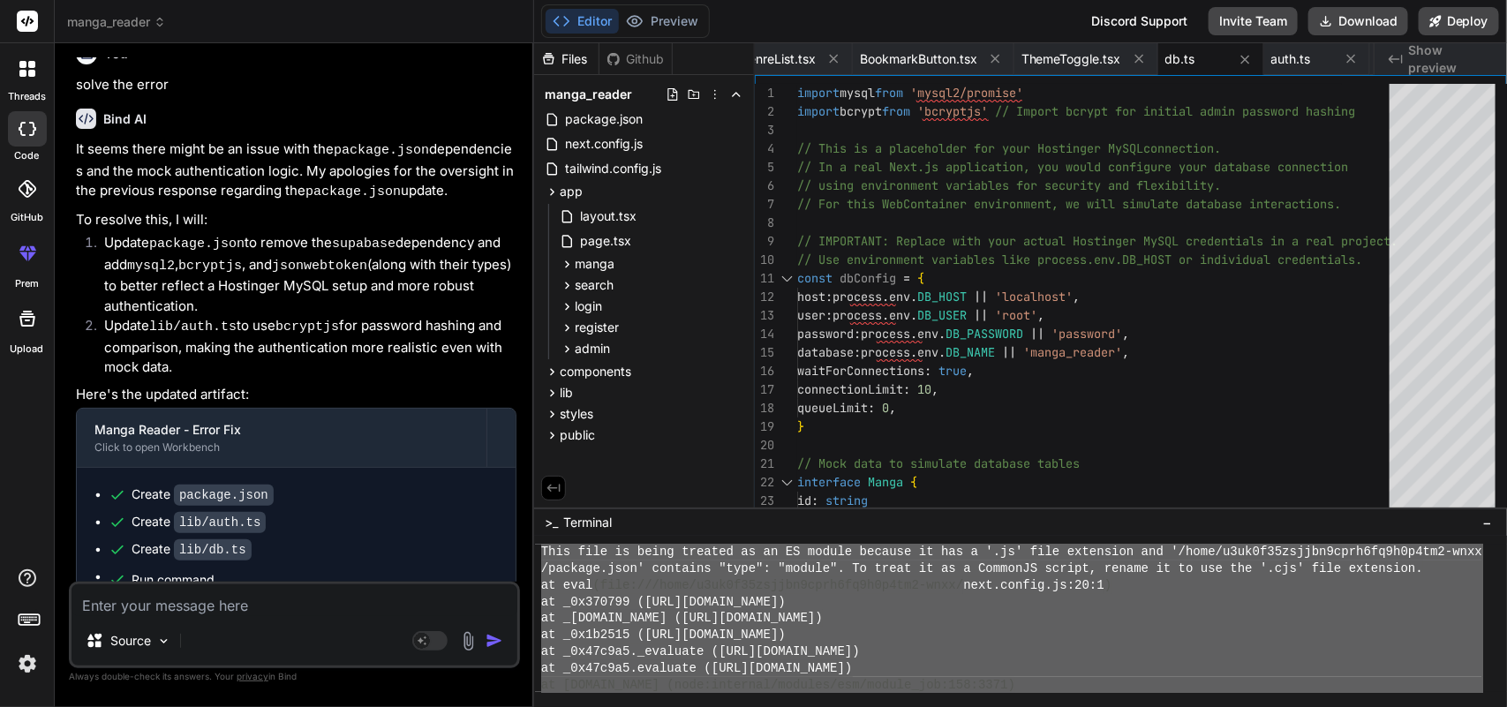
drag, startPoint x: 1403, startPoint y: 668, endPoint x: 536, endPoint y: 557, distance: 874.8
click at [536, 557] on div ",,,,,,,,,,,,,,,,,,,,,,,,,,,,,,,, This file is being treated as an ES module bec…" at bounding box center [1020, 622] width 973 height 170
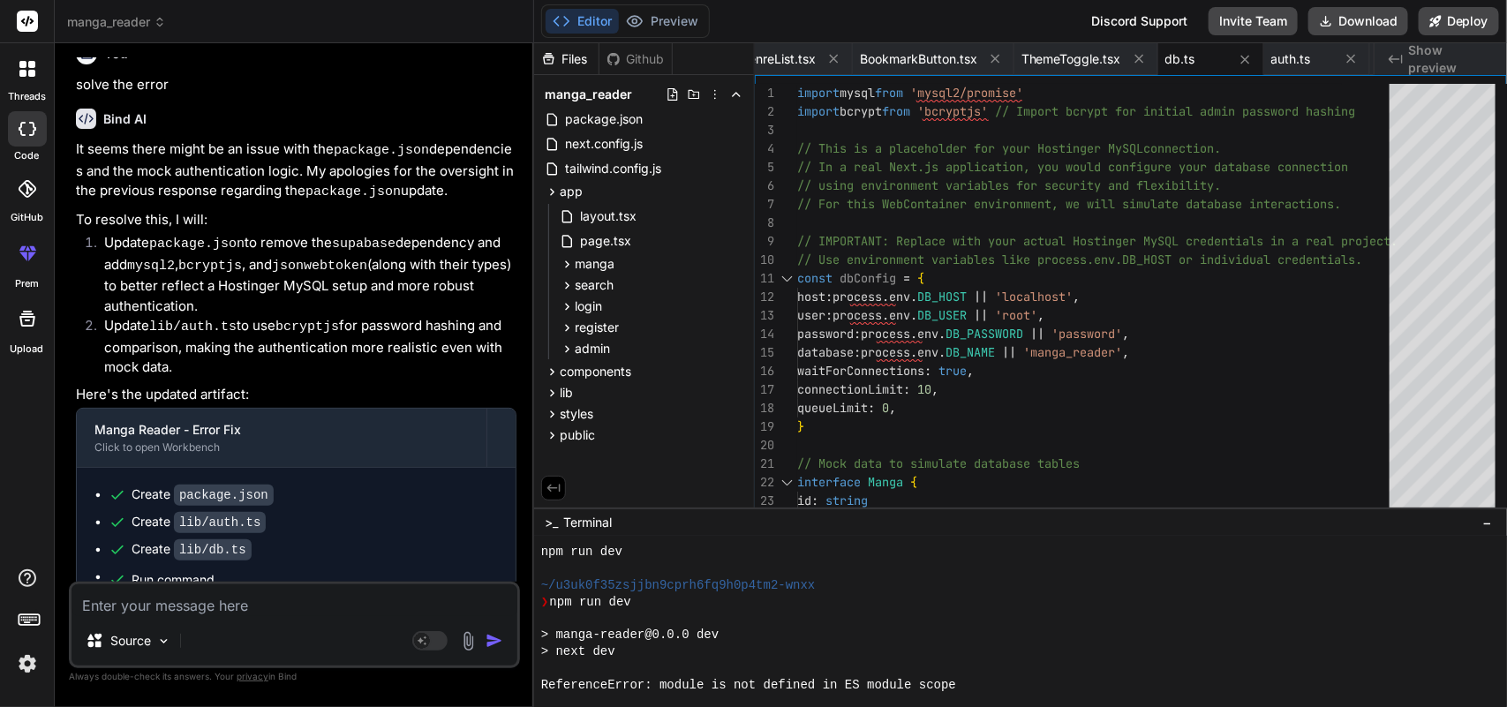
scroll to position [1373, 0]
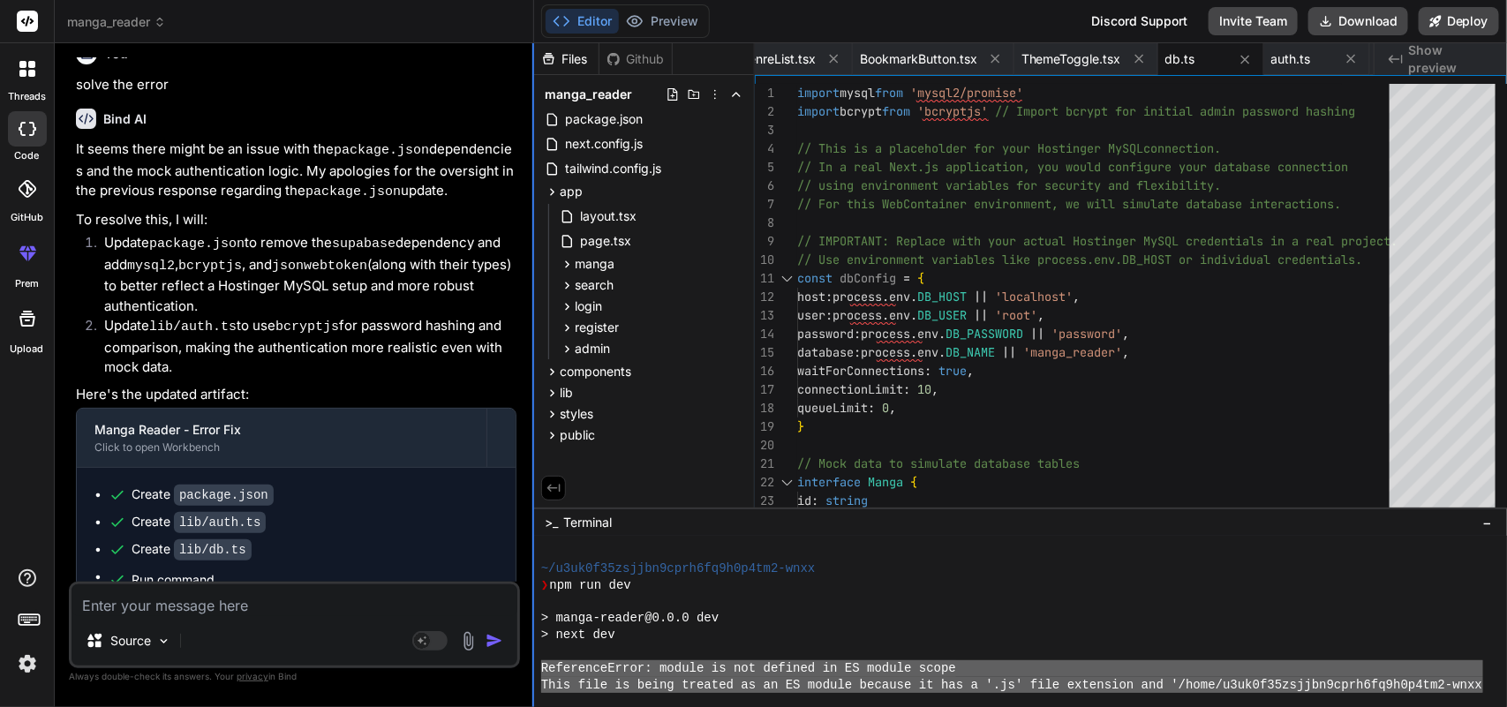
drag, startPoint x: 1390, startPoint y: 583, endPoint x: 531, endPoint y: 663, distance: 862.6
click at [531, 663] on div "manga_reader Created with Pixso. Bind AI Web Search Created with Pixso. Code Ge…" at bounding box center [781, 353] width 1452 height 707
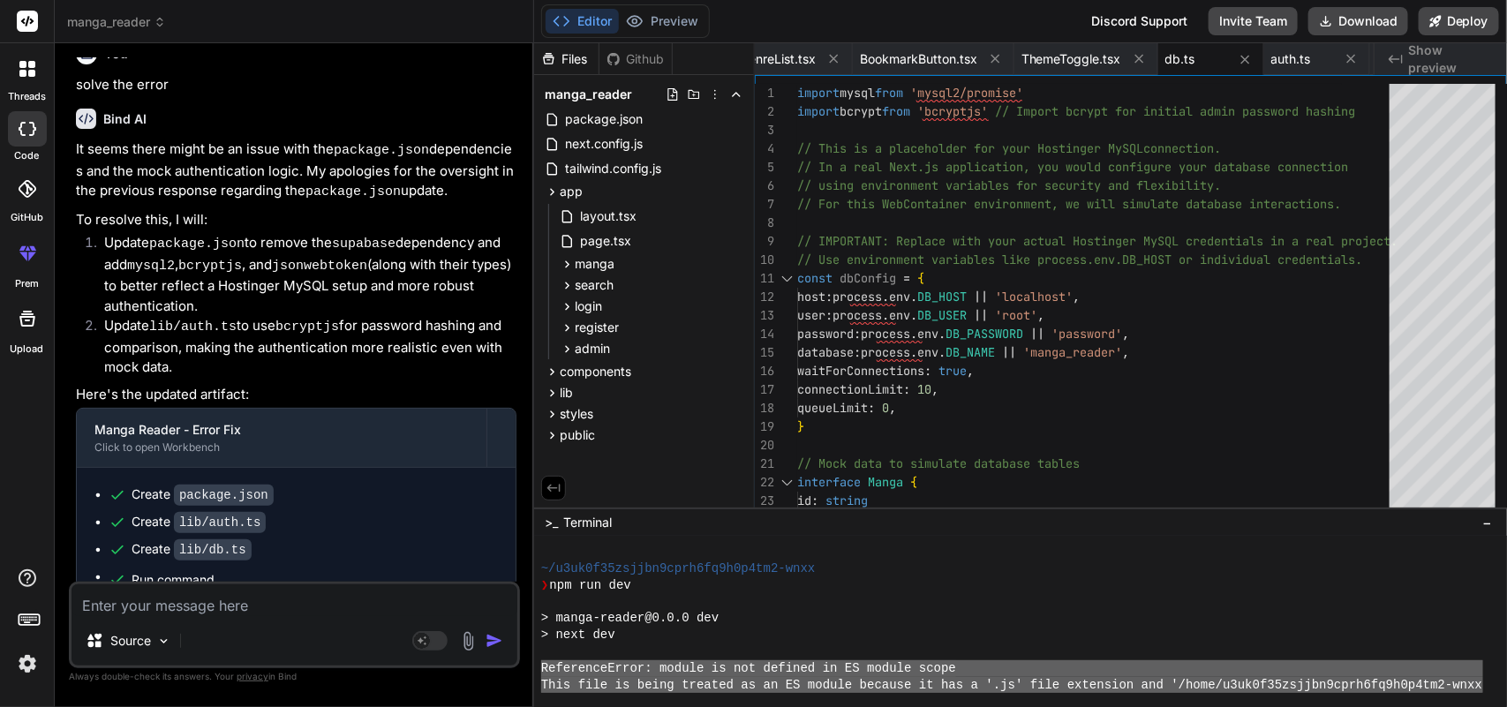
click at [254, 618] on div "Source Agent Mode. When this toggle is activated, AI automatically makes decisi…" at bounding box center [294, 625] width 451 height 87
click at [258, 613] on textarea at bounding box center [294, 600] width 446 height 32
paste textarea "ReferenceError: module is not defined in ES module scope This file is being tre…"
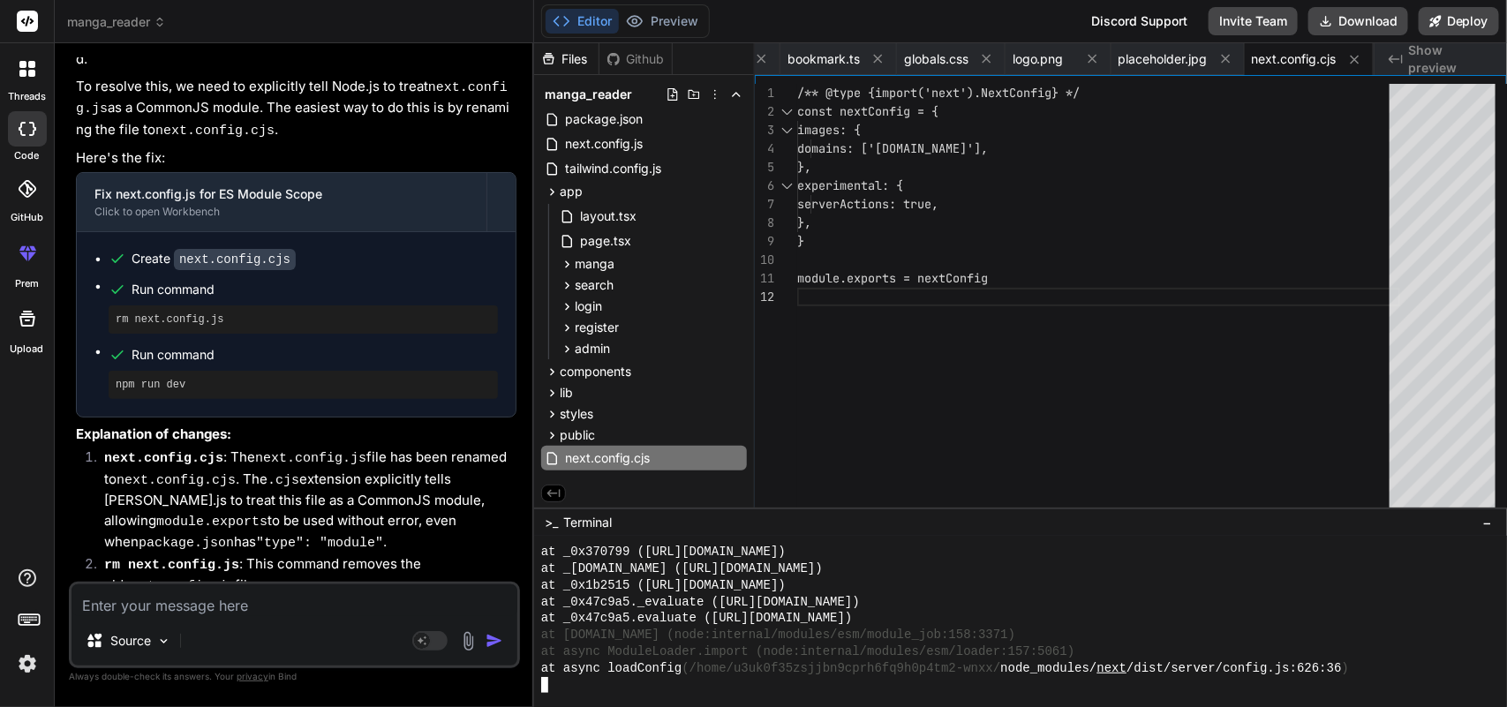
scroll to position [2433, 0]
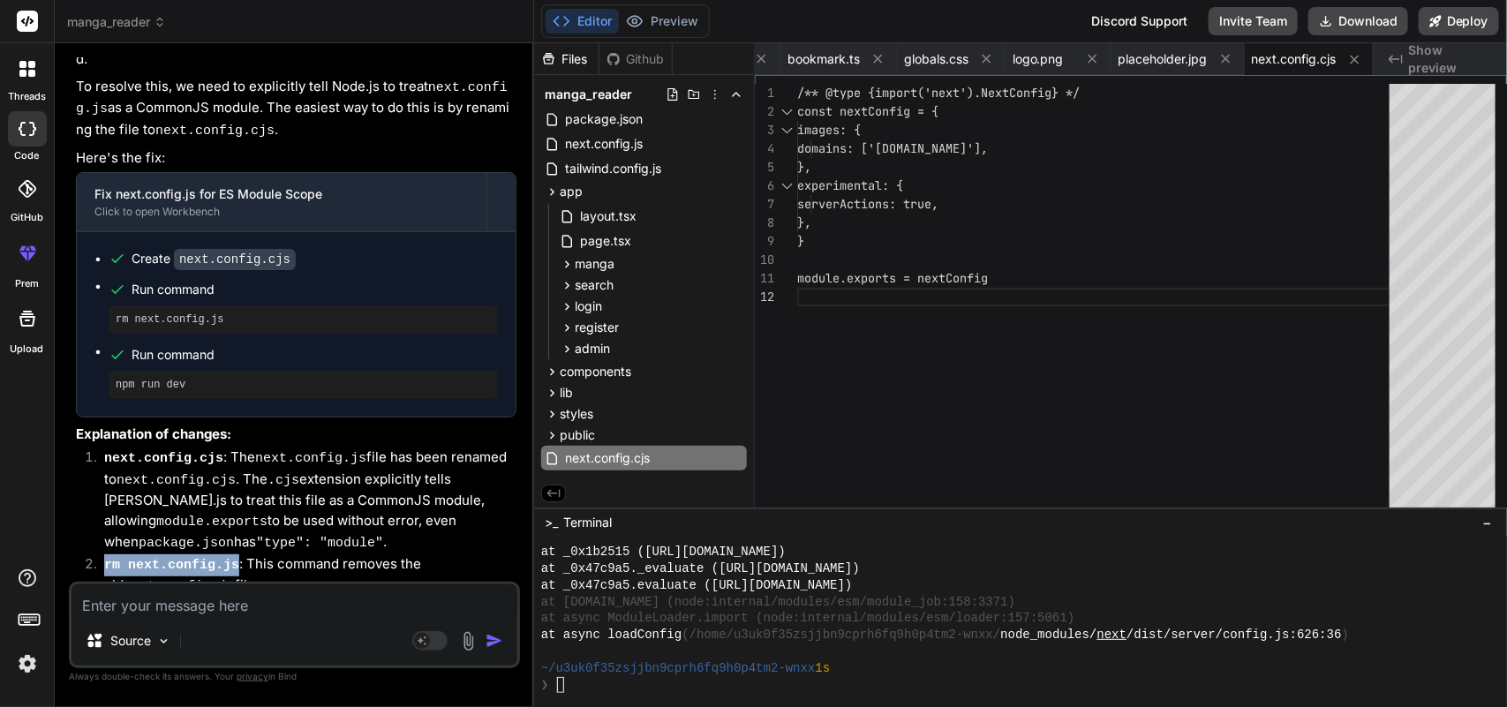
drag, startPoint x: 226, startPoint y: 459, endPoint x: 100, endPoint y: 460, distance: 126.2
click at [100, 554] on li "rm next.config.js : This command removes the old next.config.js file." at bounding box center [303, 575] width 426 height 43
copy code "rm next.config.js"
click at [671, 690] on div "❯" at bounding box center [1012, 685] width 942 height 17
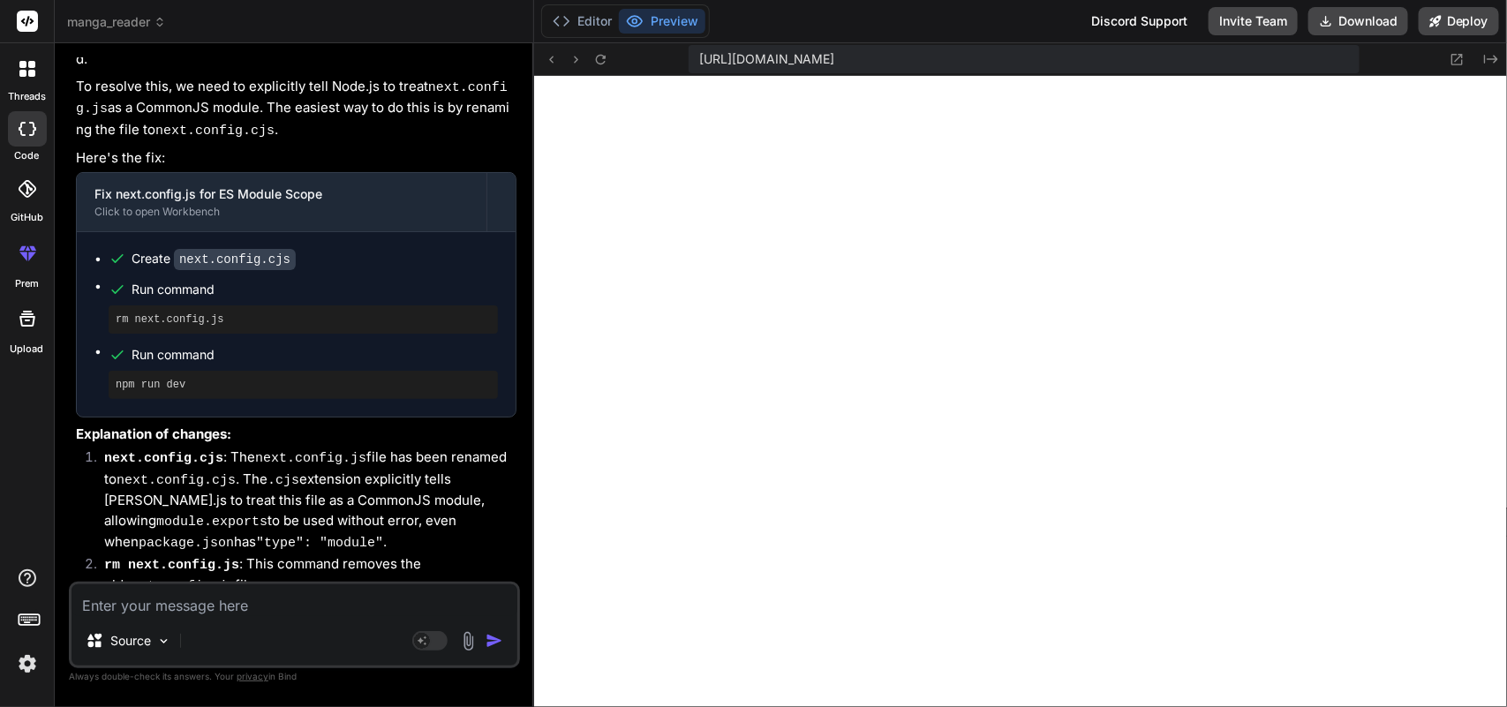
scroll to position [2664, 0]
click at [1457, 63] on icon at bounding box center [1456, 59] width 15 height 15
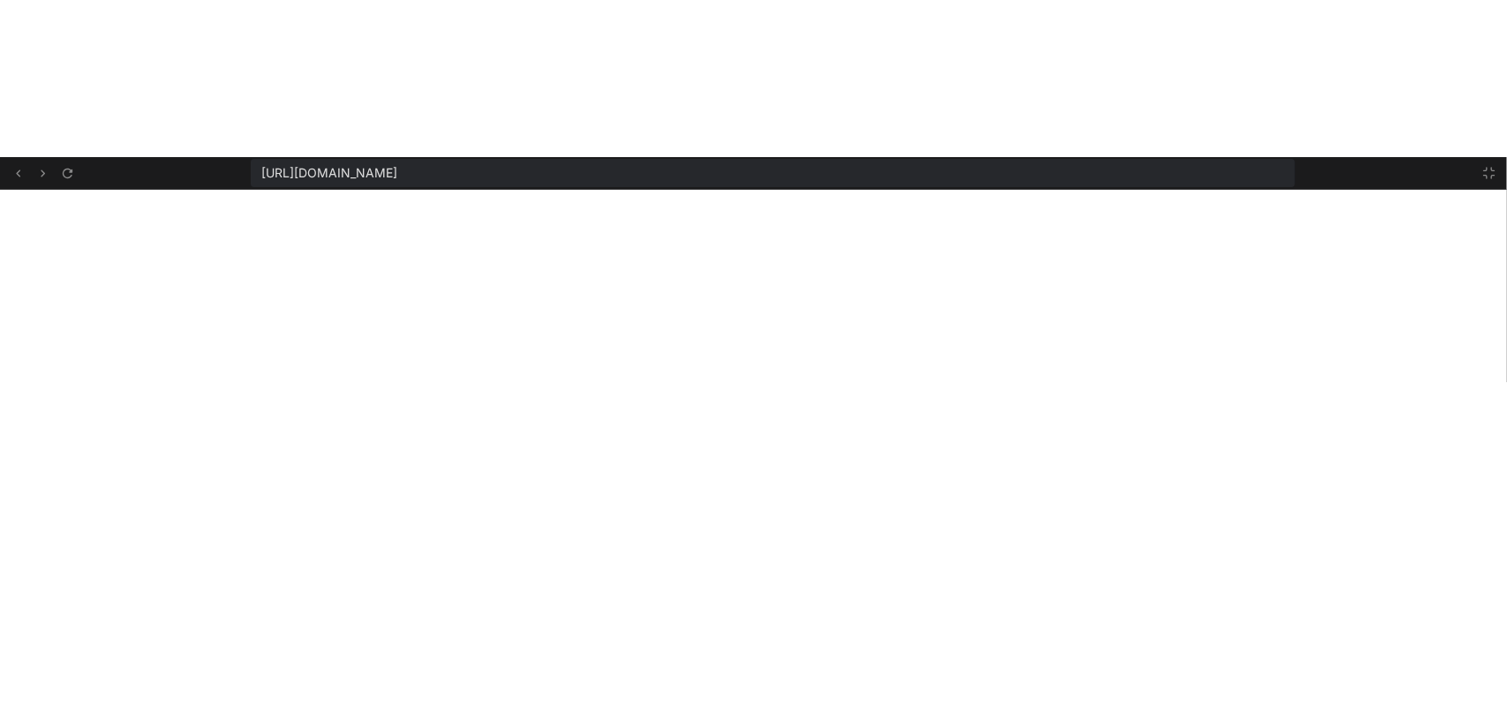
scroll to position [2532, 0]
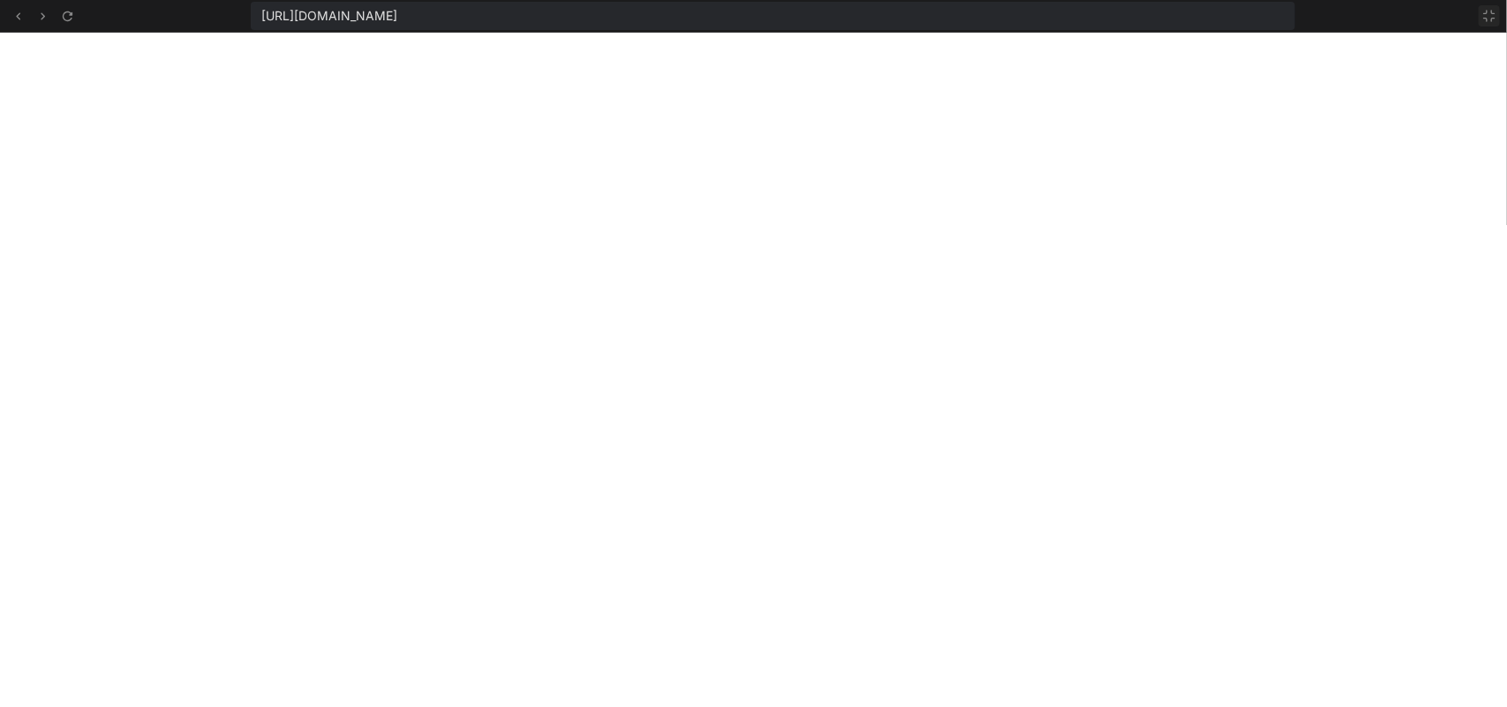
click at [1494, 18] on icon at bounding box center [1489, 16] width 11 height 11
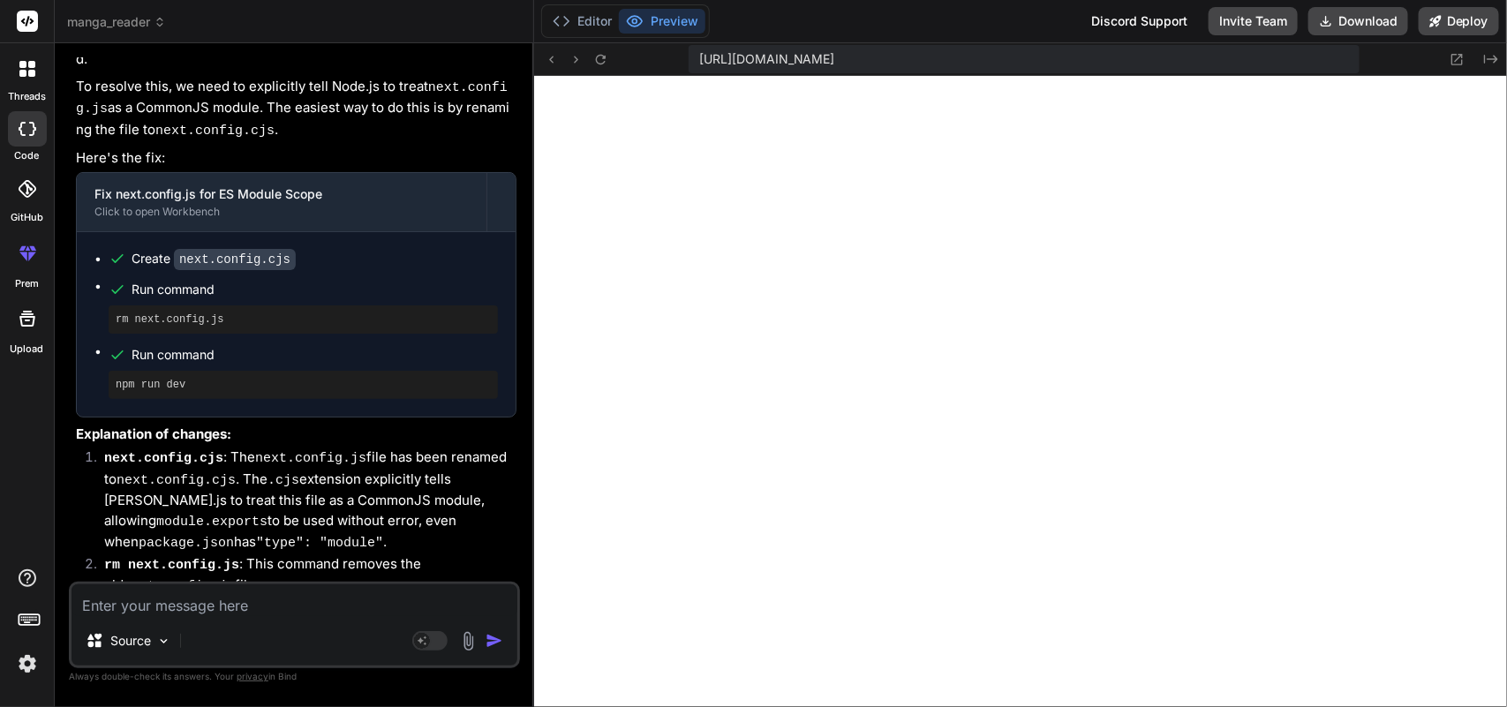
click at [342, 606] on textarea at bounding box center [294, 600] width 446 height 32
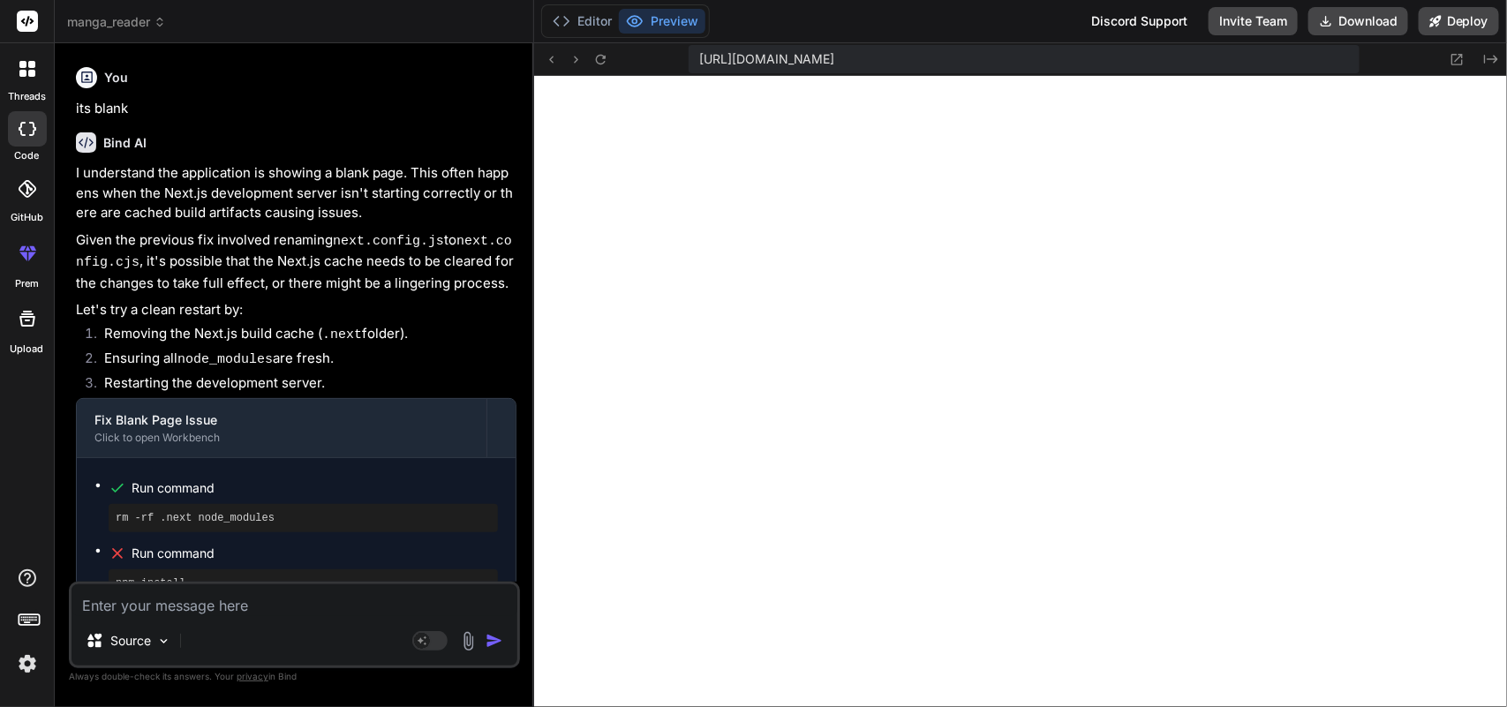
scroll to position [7115, 0]
click at [574, 13] on button "Editor" at bounding box center [581, 21] width 73 height 25
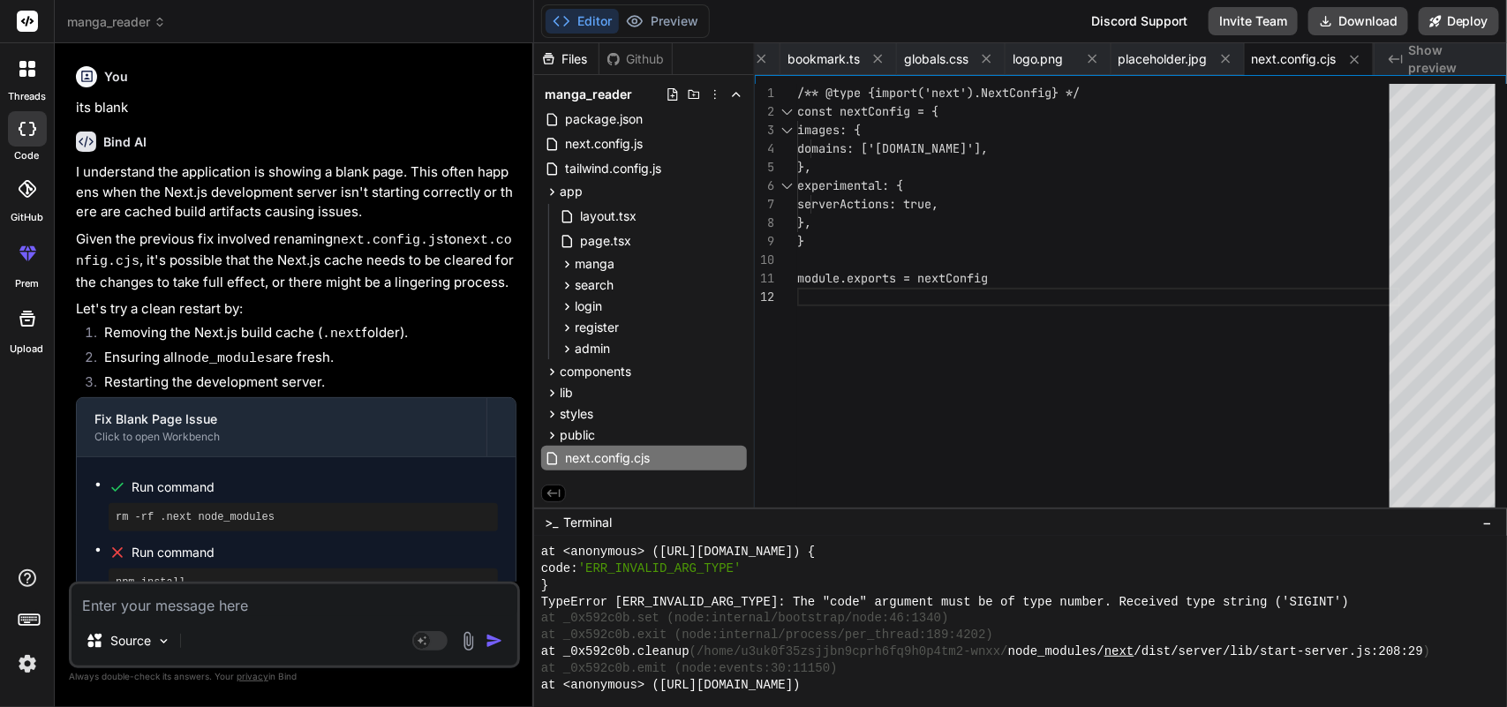
scroll to position [4899, 0]
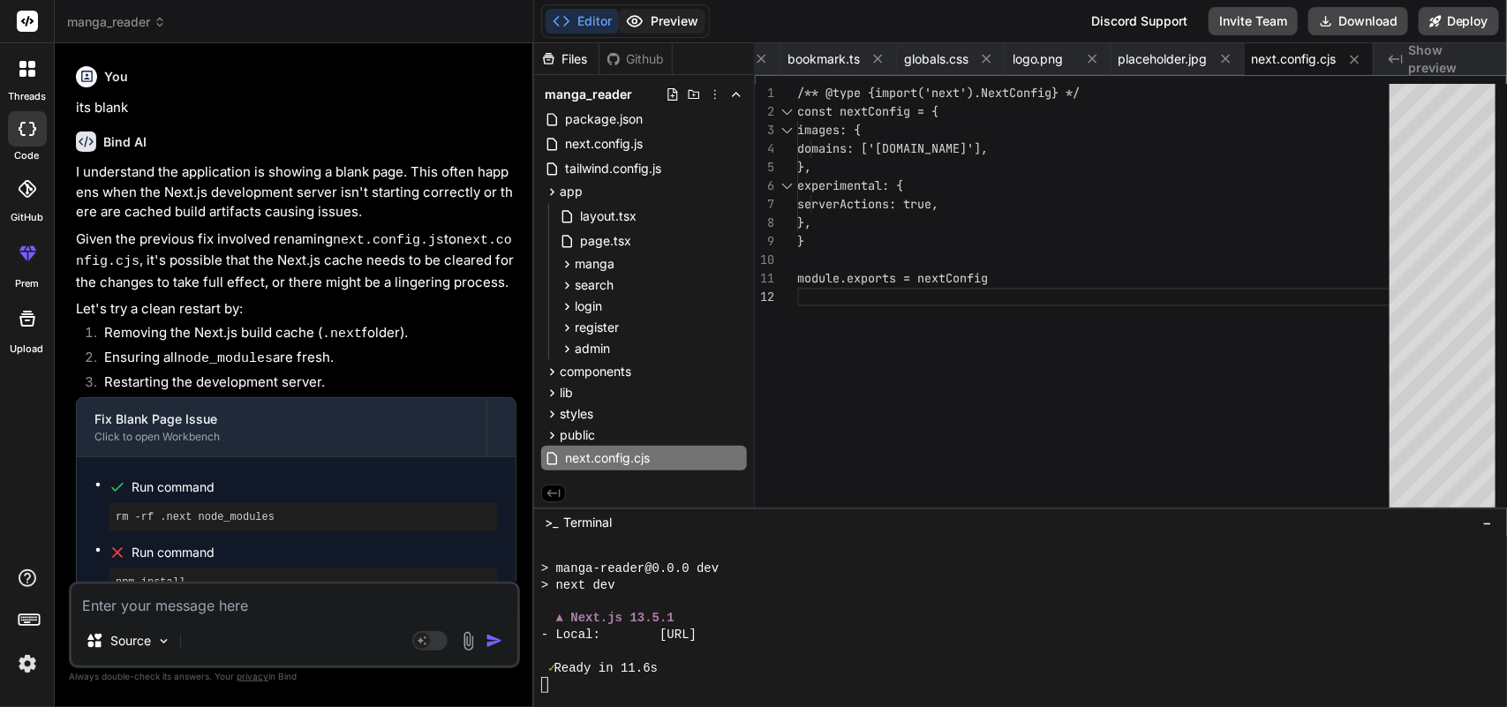
click at [662, 27] on button "Preview" at bounding box center [662, 21] width 87 height 25
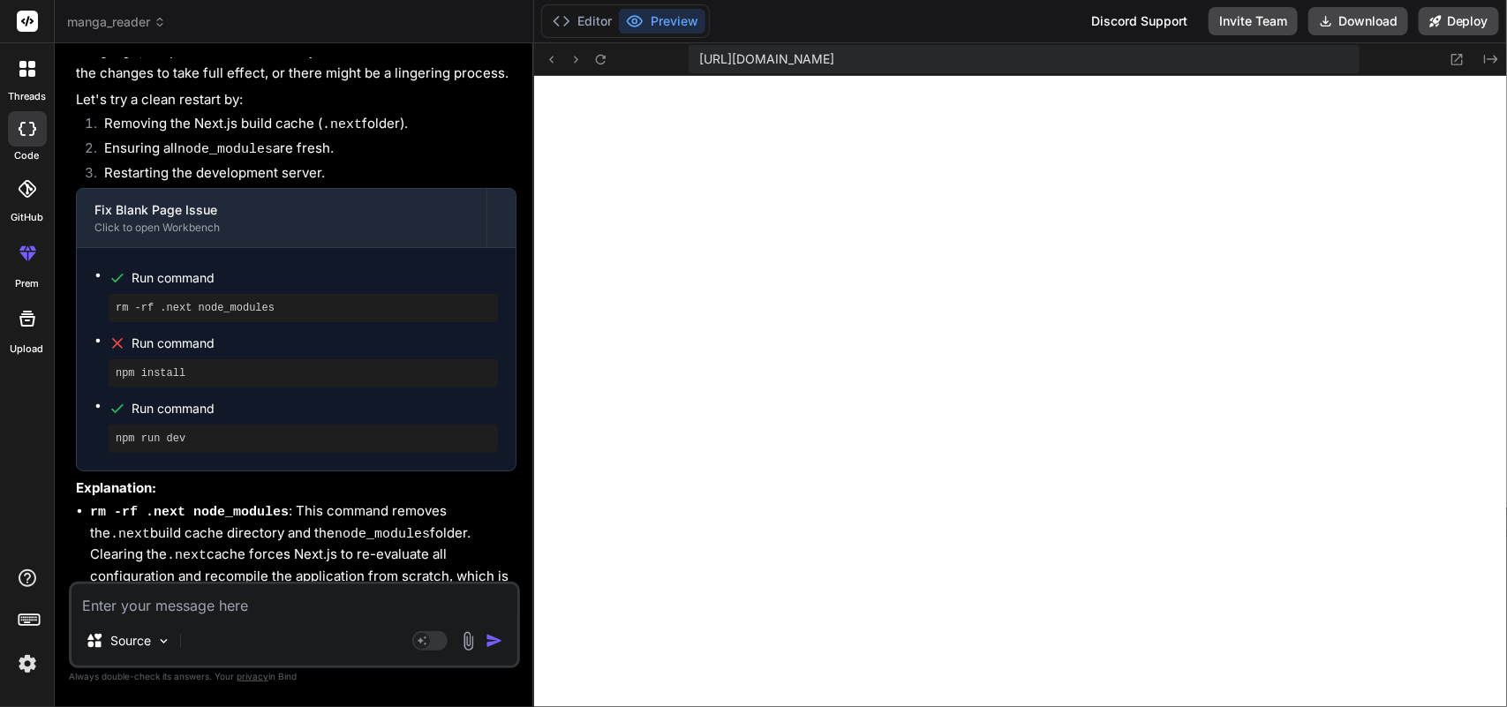
scroll to position [7324, 0]
click at [245, 302] on pre "rm -rf .next node_modules" at bounding box center [303, 309] width 375 height 14
drag, startPoint x: 267, startPoint y: 191, endPoint x: 117, endPoint y: 192, distance: 150.1
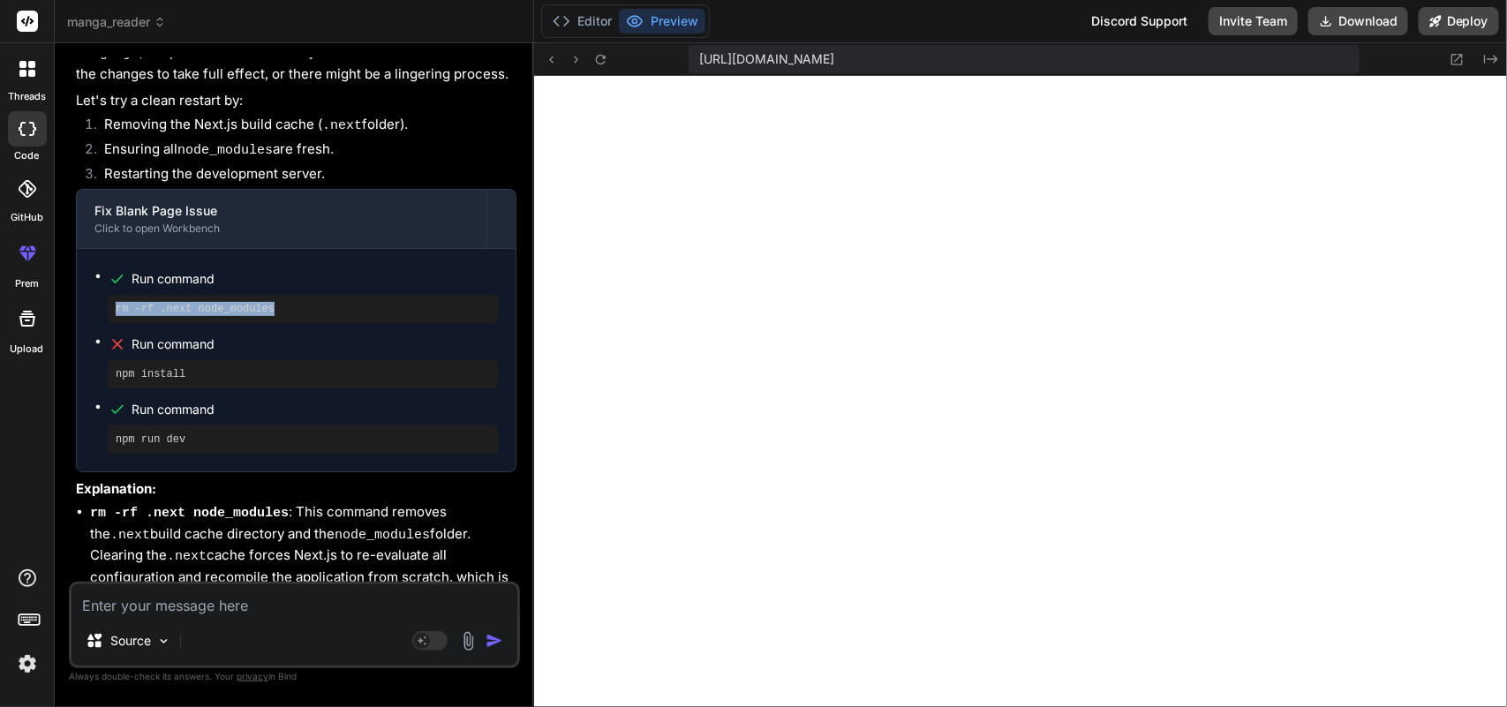
click at [117, 302] on pre "rm -rf .next node_modules" at bounding box center [303, 309] width 375 height 14
copy pre "rm -rf .next node_modules"
click at [570, 14] on button "Editor" at bounding box center [581, 21] width 73 height 25
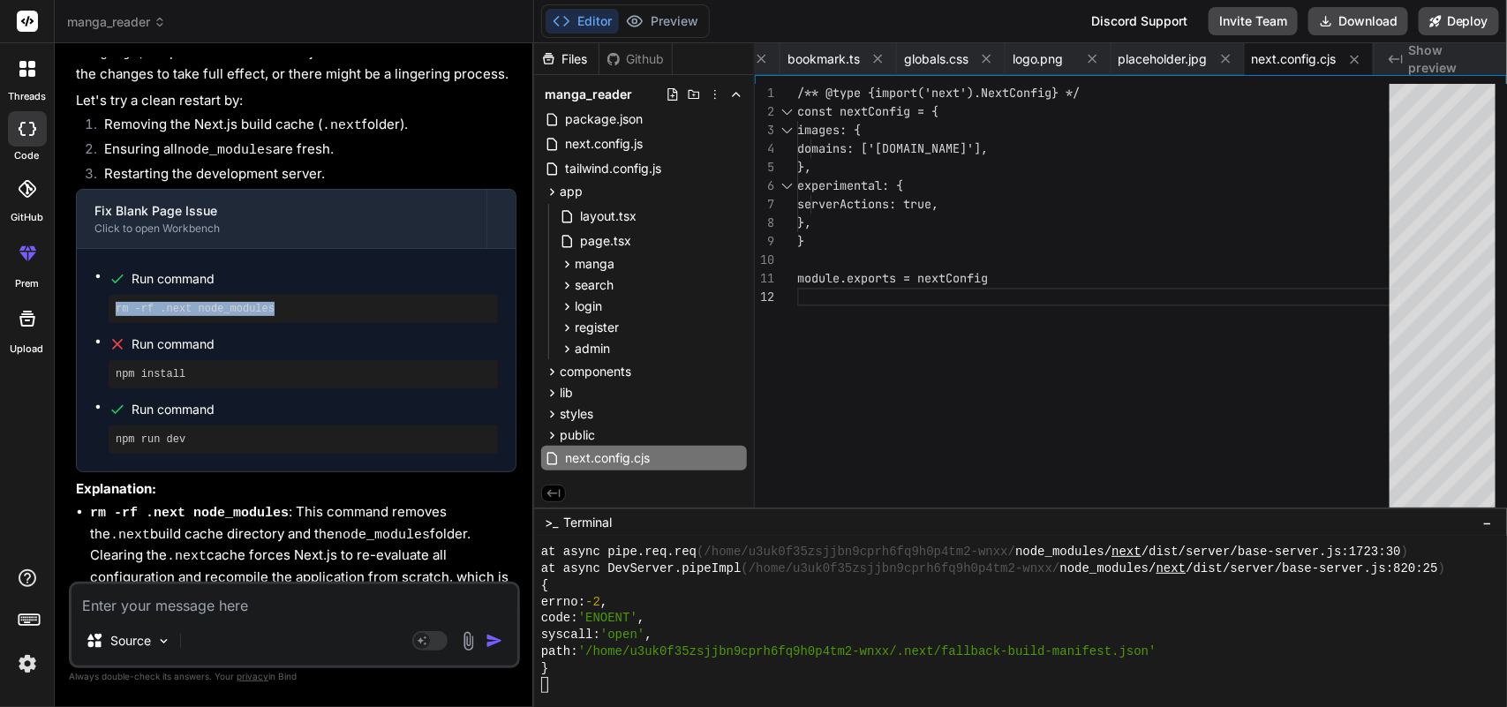
scroll to position [6057, 0]
click at [656, 18] on button "Preview" at bounding box center [662, 21] width 87 height 25
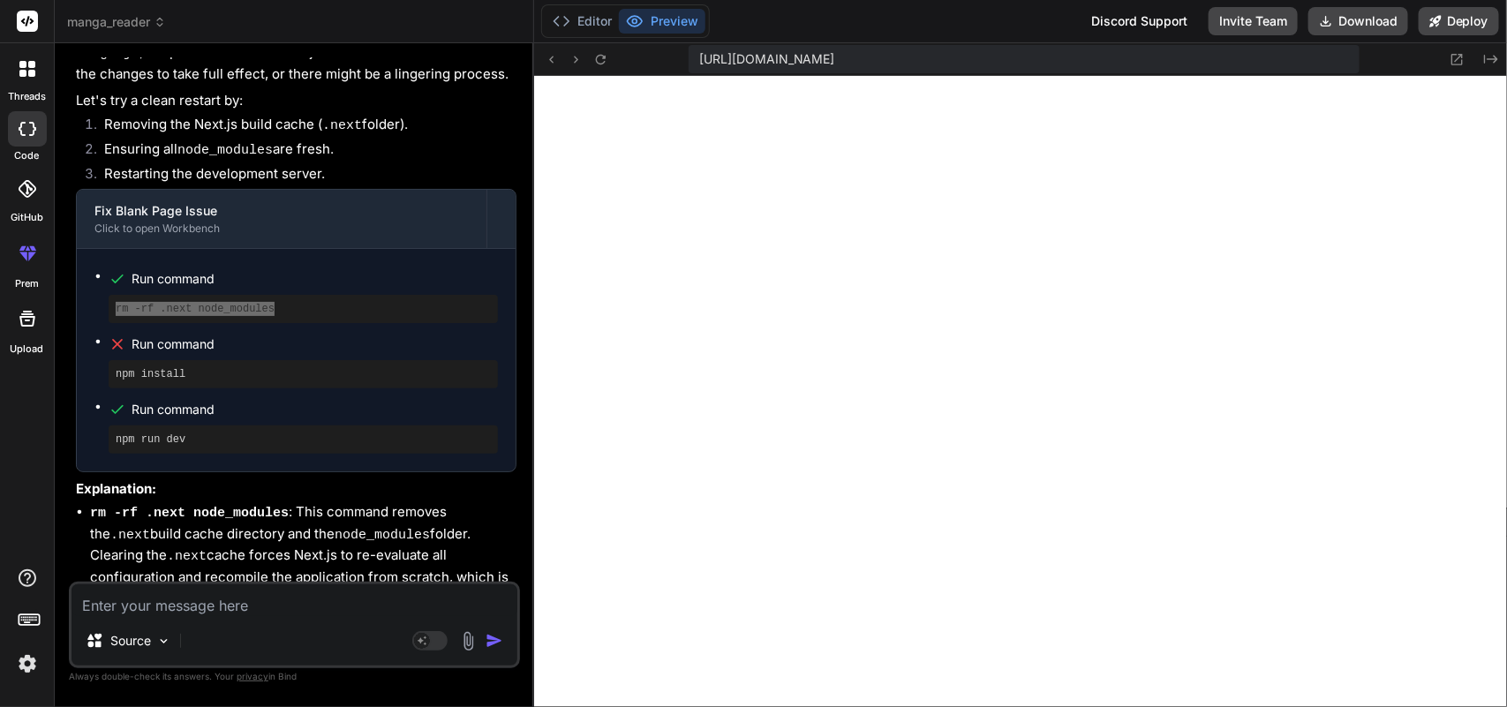
click at [644, 163] on div at bounding box center [644, 163] width 0 height 0
click at [398, 706] on div "Close" at bounding box center [753, 707] width 1507 height 0
click at [589, 0] on div "Editor Preview Discord Support Invite Team Download Deploy" at bounding box center [1020, 21] width 973 height 43
click at [589, 19] on button "Editor" at bounding box center [581, 21] width 73 height 25
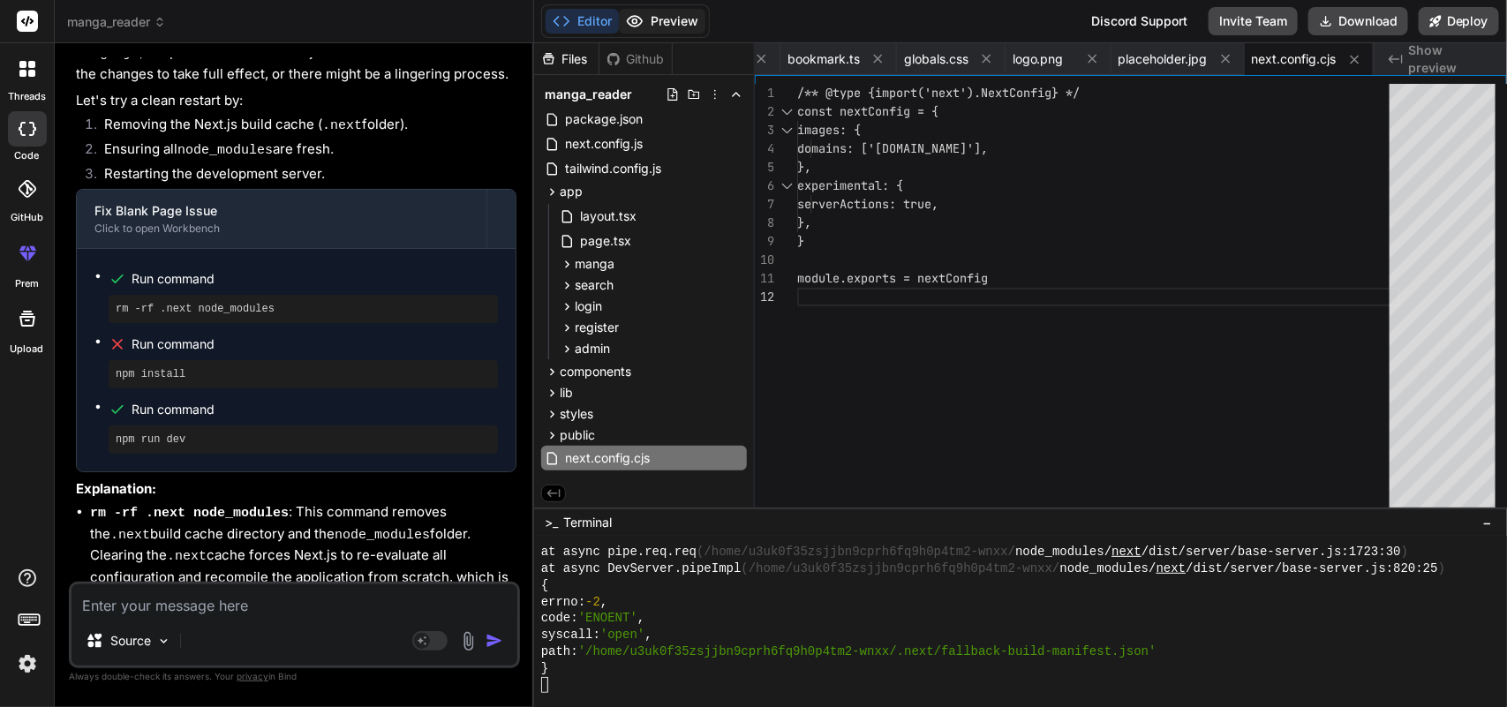
click at [666, 27] on button "Preview" at bounding box center [662, 21] width 87 height 25
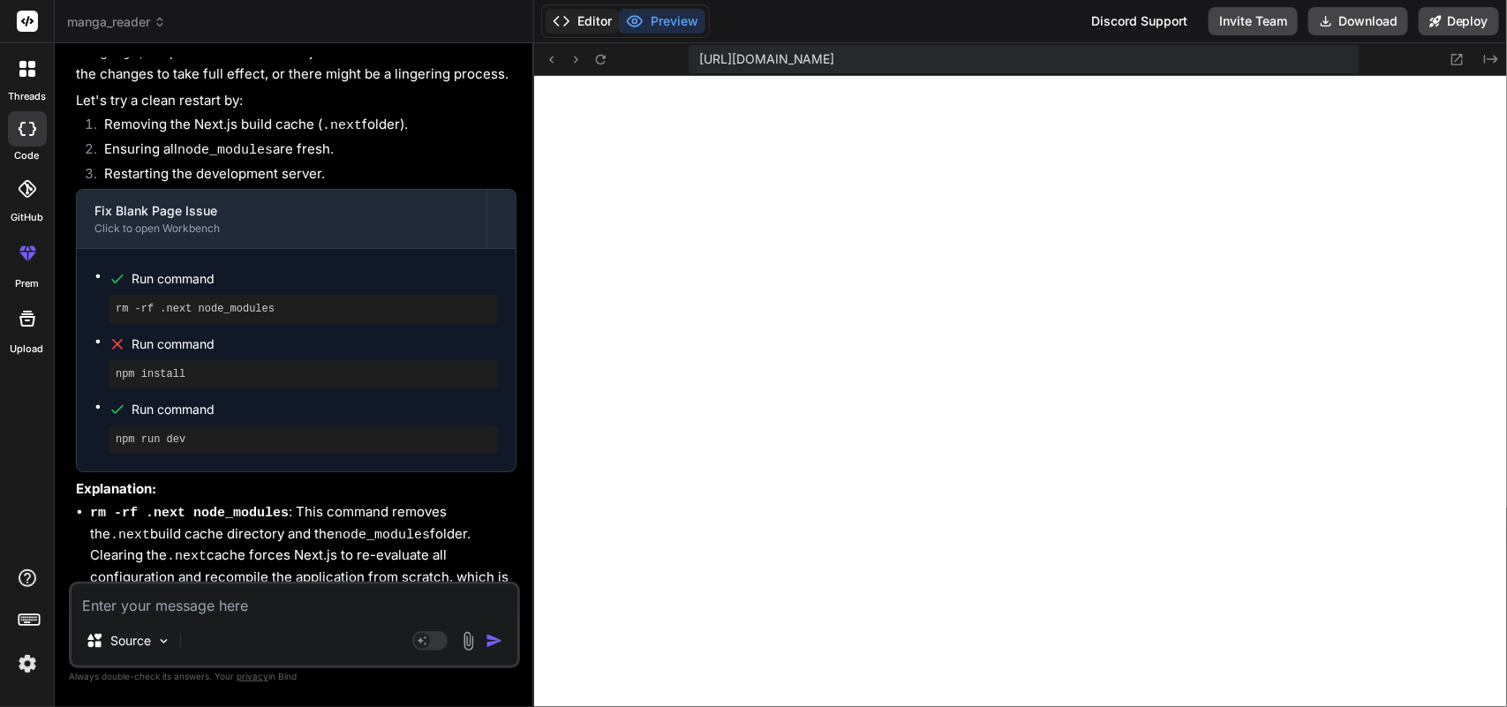
click at [581, 24] on button "Editor" at bounding box center [581, 21] width 73 height 25
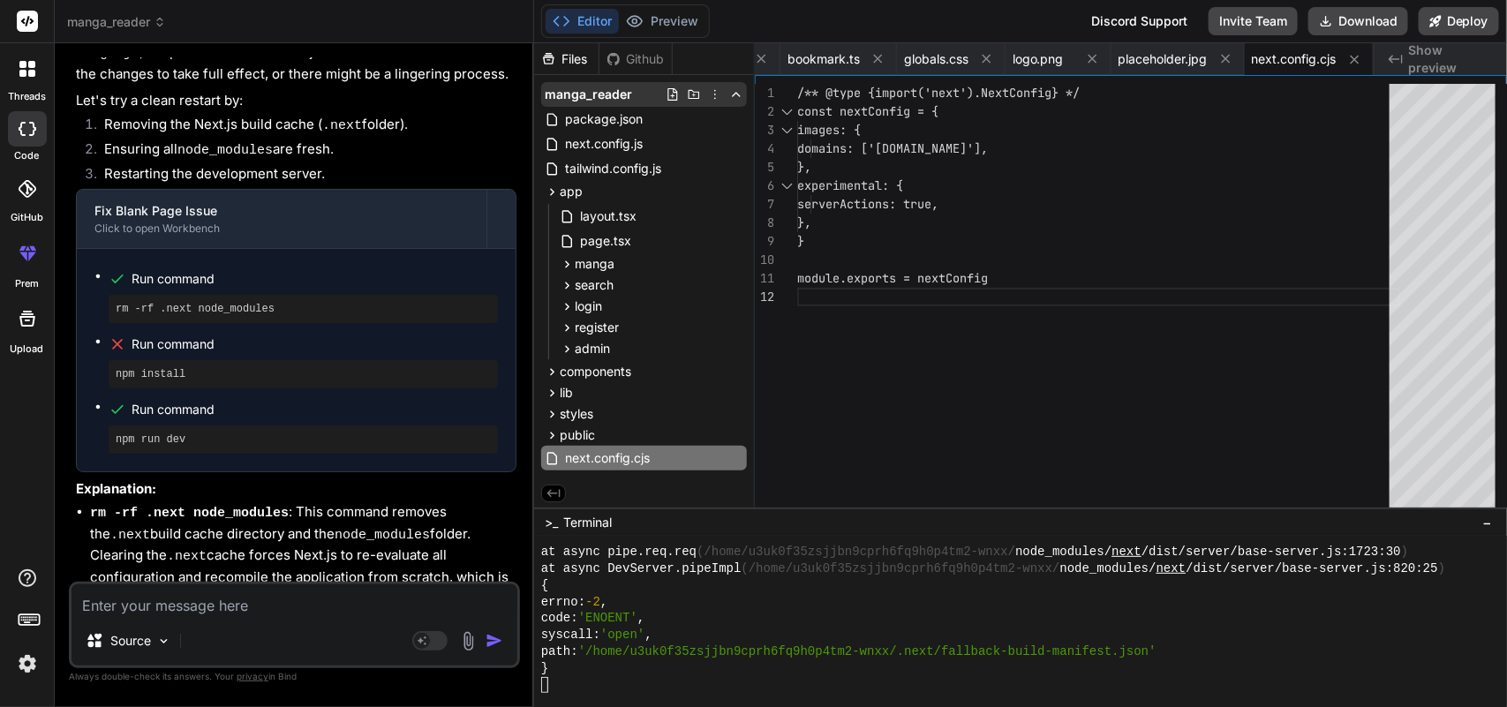
click at [714, 94] on icon at bounding box center [715, 95] width 2 height 10
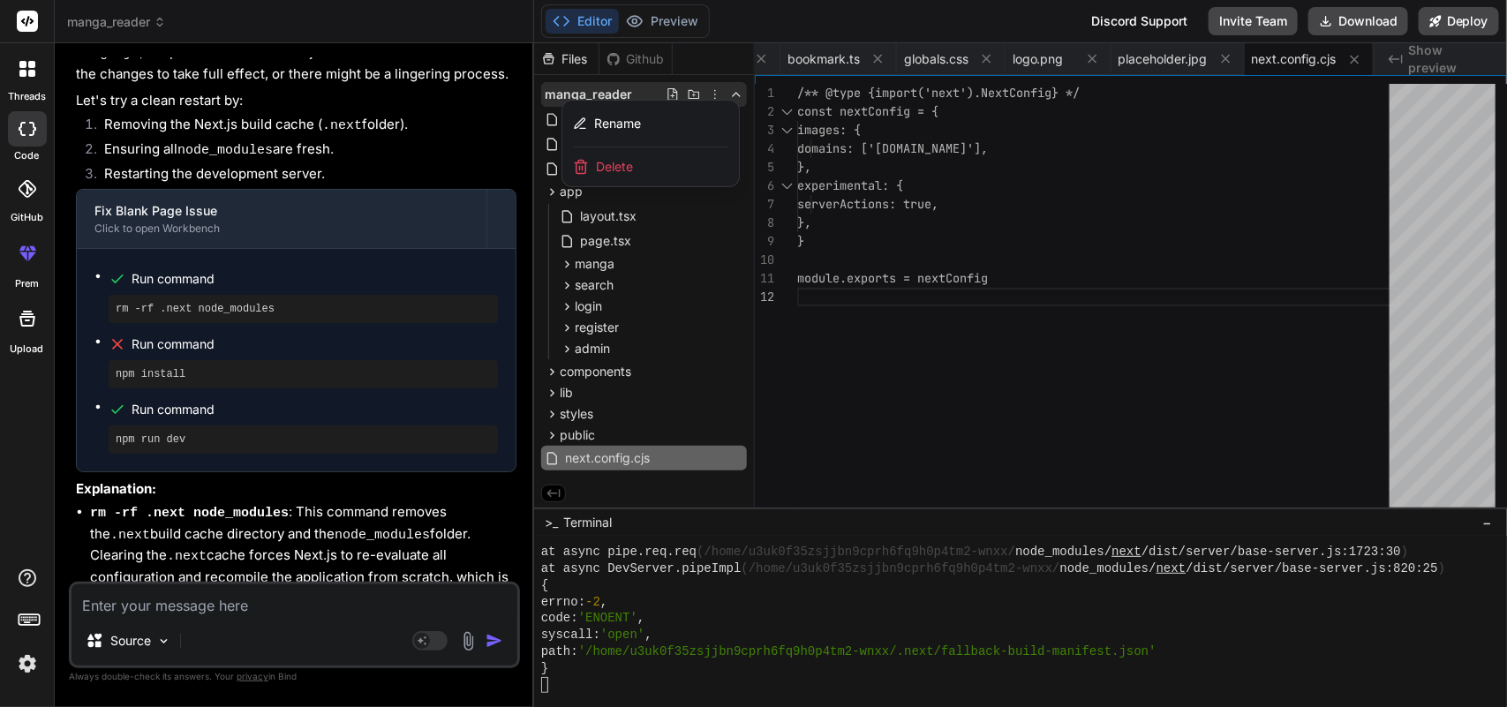
click at [615, 169] on span "Delete" at bounding box center [614, 167] width 37 height 18
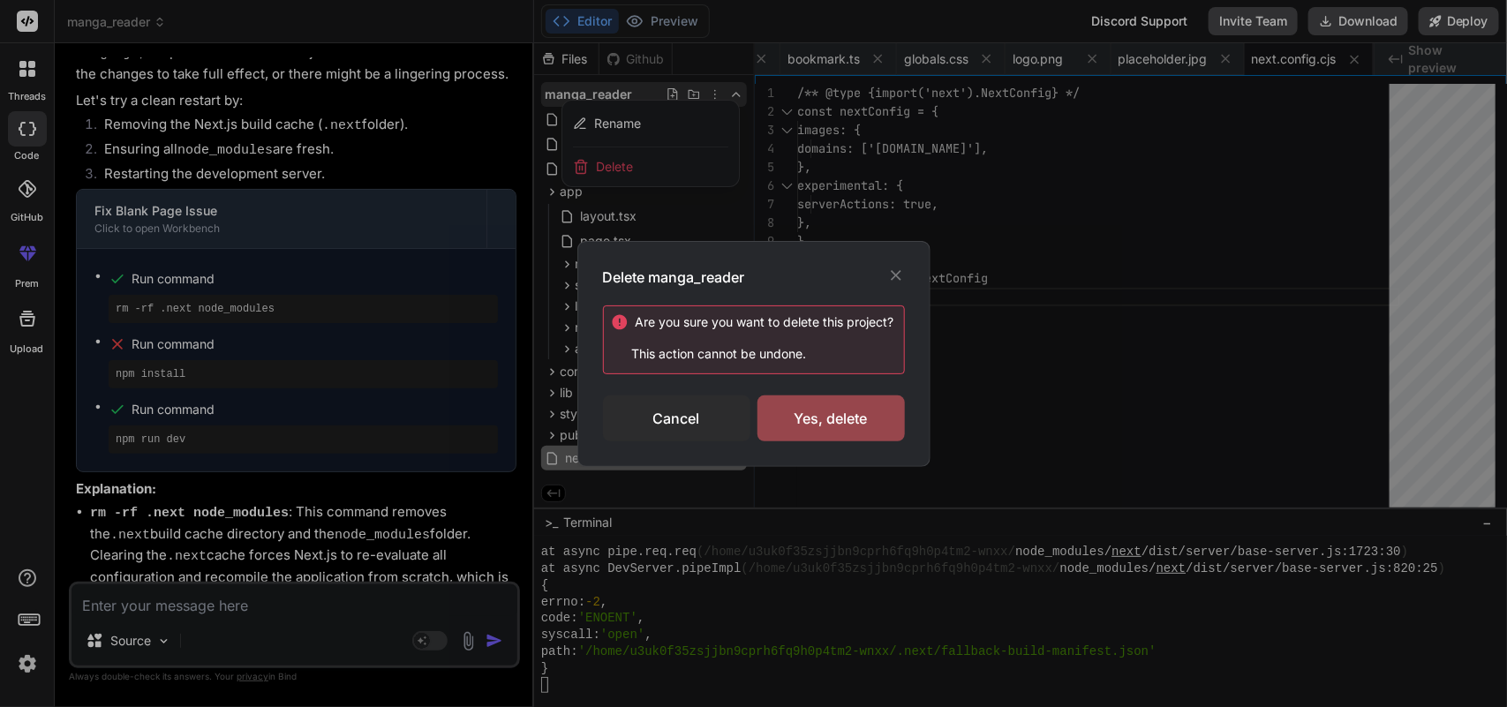
click at [818, 373] on div "Are you sure you want to delete this project ? This action cannot be undone." at bounding box center [754, 339] width 302 height 69
click at [809, 424] on div "Yes, delete" at bounding box center [830, 418] width 147 height 46
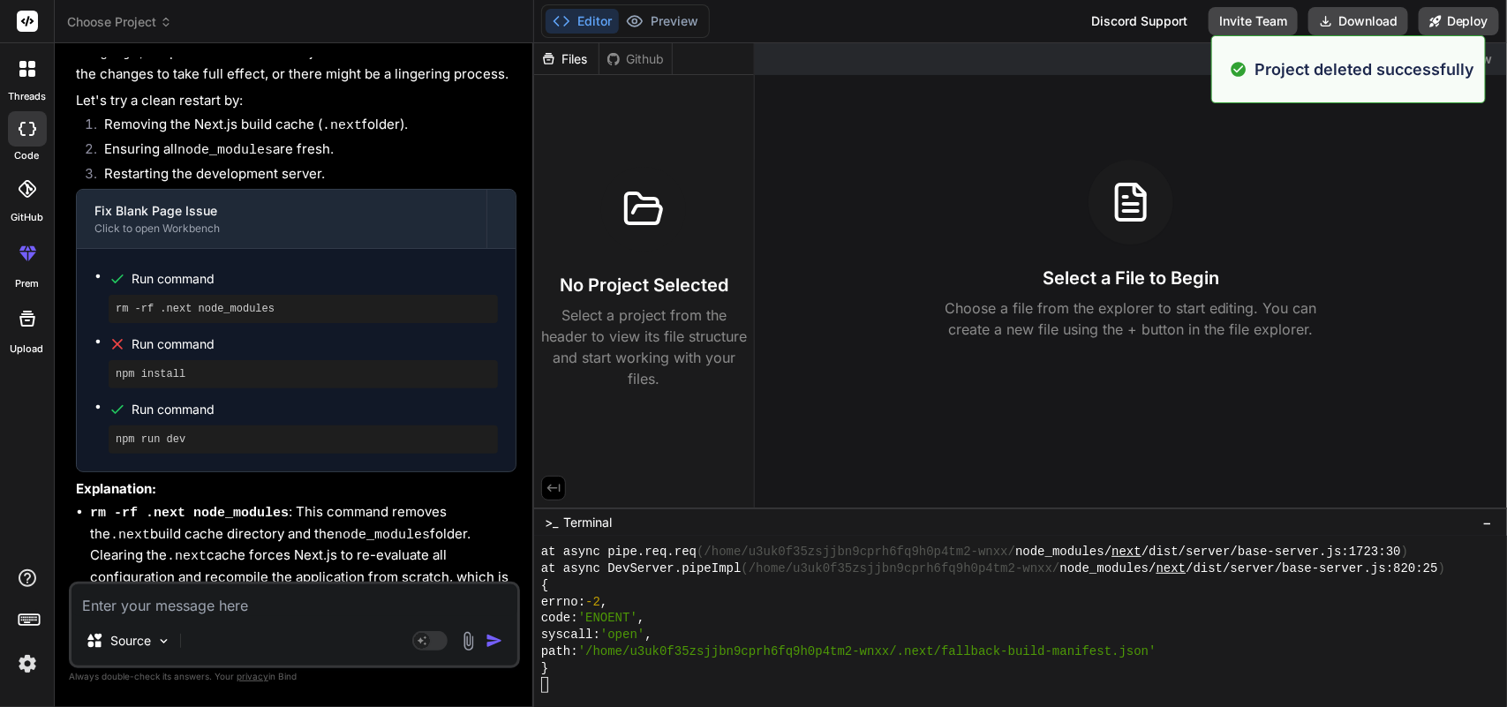
scroll to position [0, 0]
